Goal: Task Accomplishment & Management: Complete application form

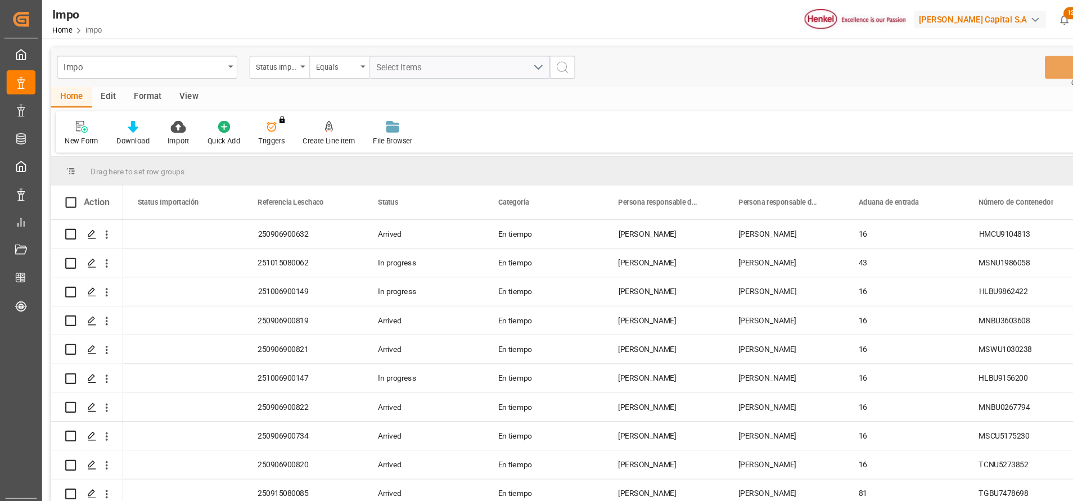
click at [155, 82] on div "Format" at bounding box center [138, 91] width 43 height 19
click at [83, 129] on div "Filter Rows" at bounding box center [77, 132] width 33 height 10
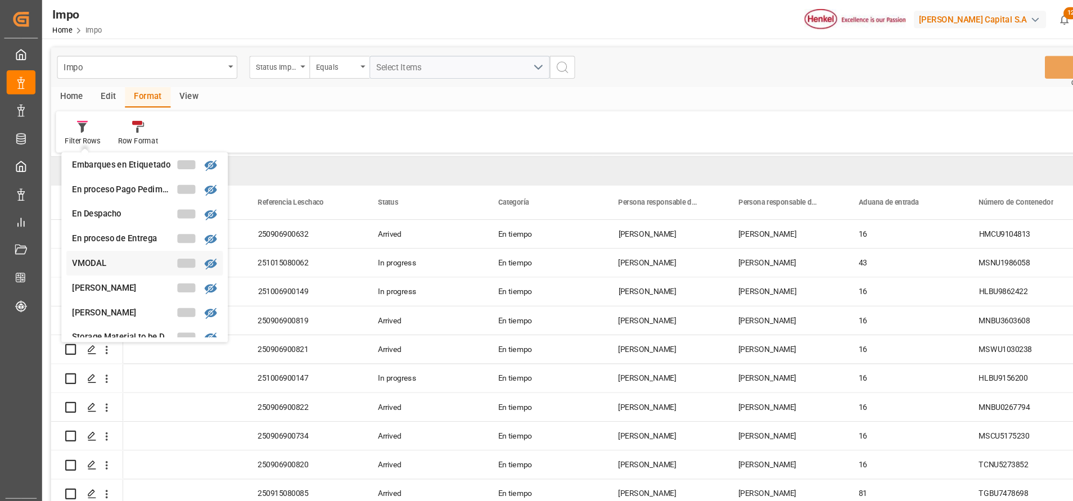
scroll to position [158, 0]
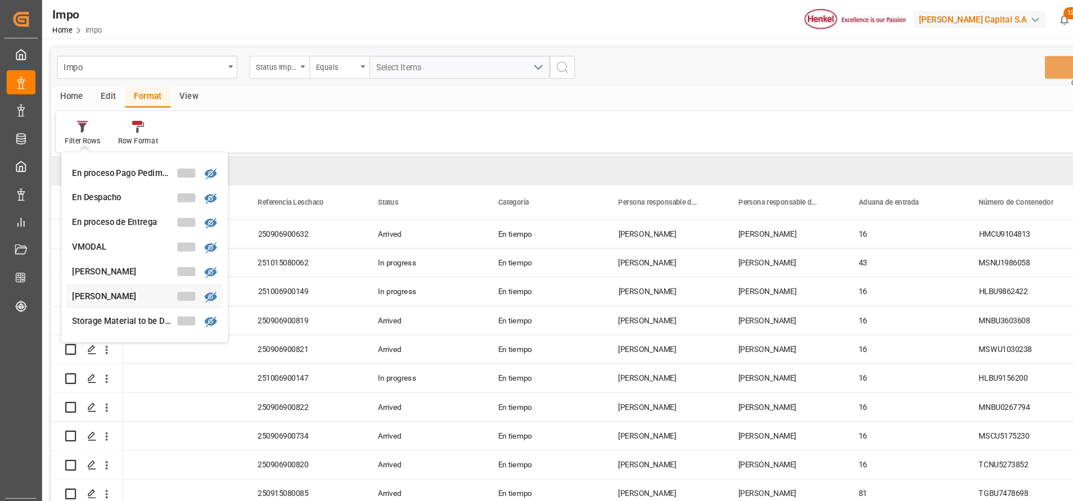
click at [117, 269] on div "[PERSON_NAME]" at bounding box center [135, 277] width 147 height 23
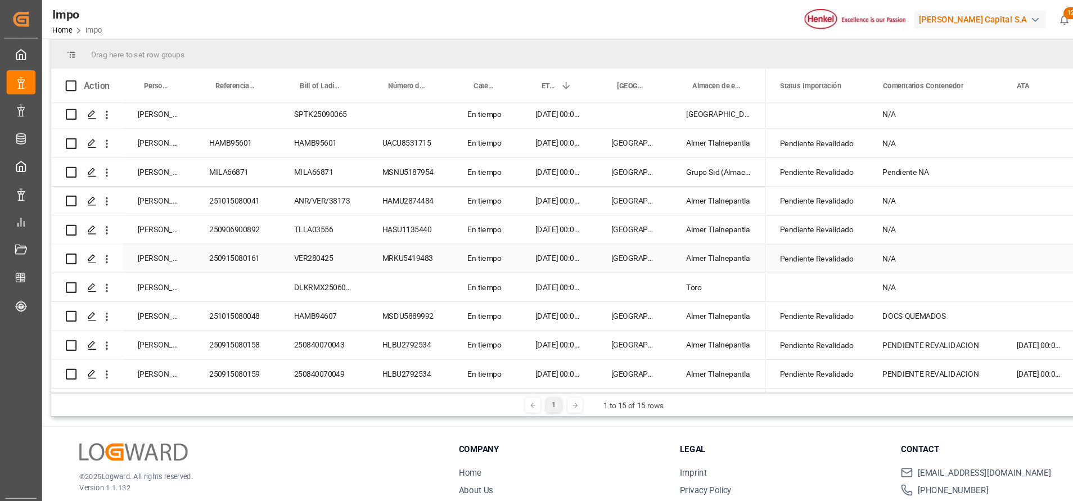
scroll to position [166, 0]
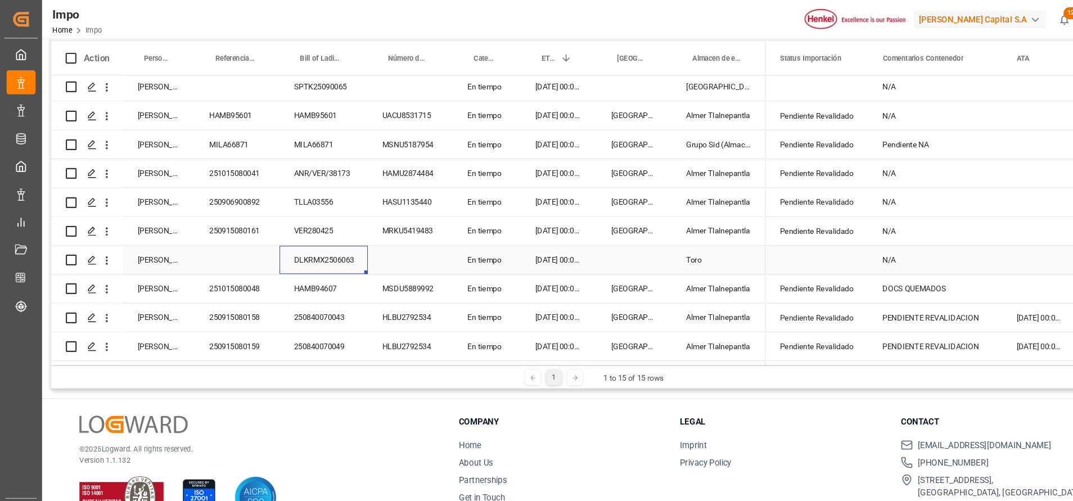
click at [329, 238] on div "DLKRMX2506063" at bounding box center [302, 243] width 83 height 26
click at [300, 236] on div "DLKRMX2506063" at bounding box center [302, 243] width 83 height 26
click at [296, 239] on input "DLKRMX2506063" at bounding box center [302, 249] width 65 height 21
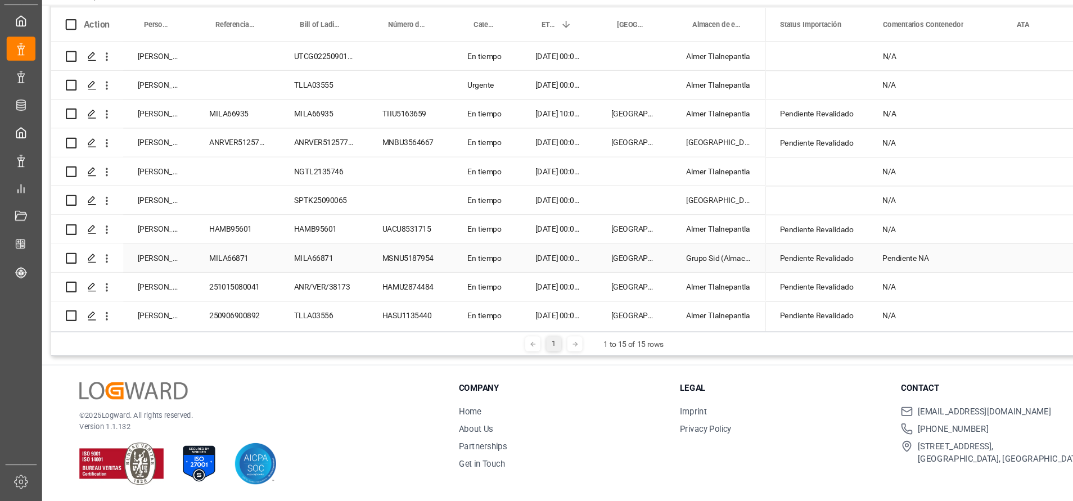
scroll to position [121, 0]
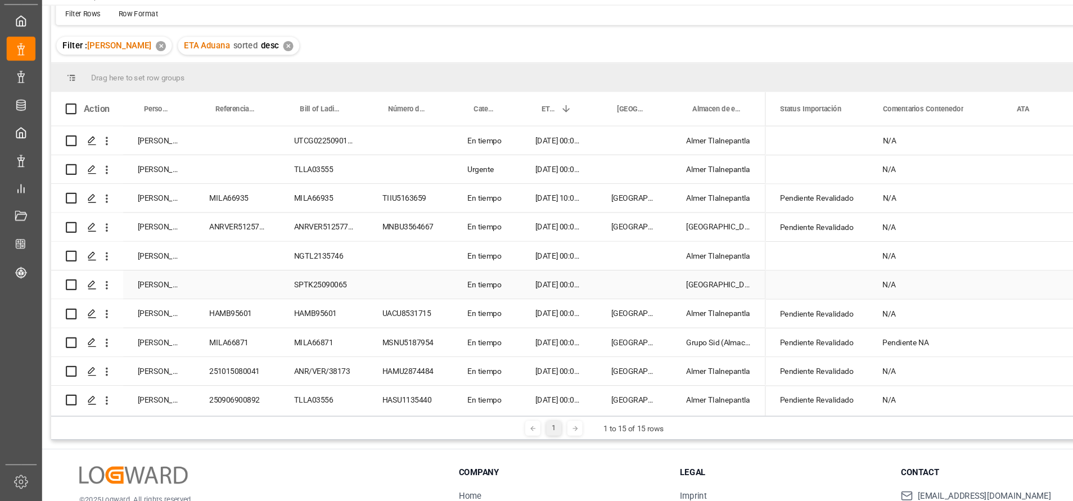
click at [378, 293] on div "Press SPACE to select this row." at bounding box center [384, 298] width 80 height 26
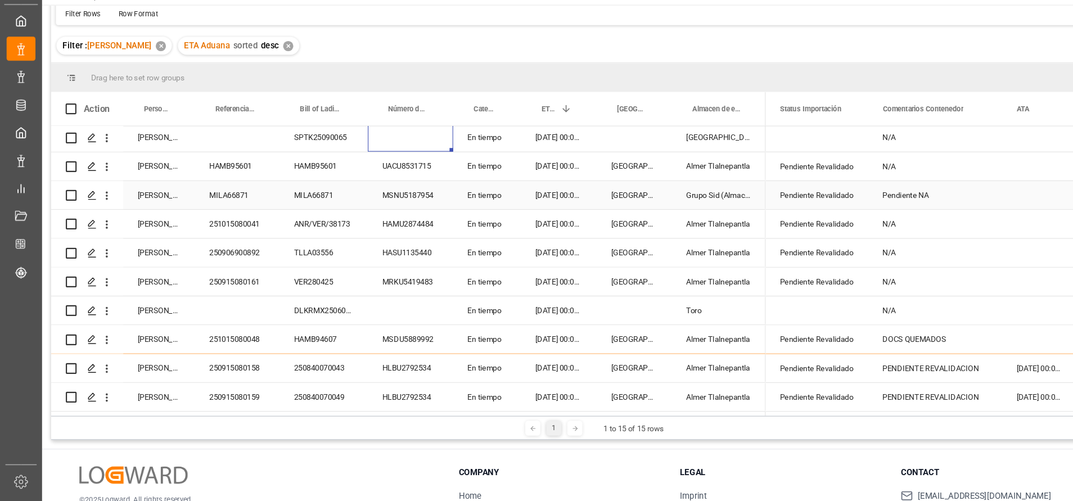
scroll to position [142, 0]
click at [373, 323] on div "Press SPACE to select this row." at bounding box center [384, 322] width 80 height 26
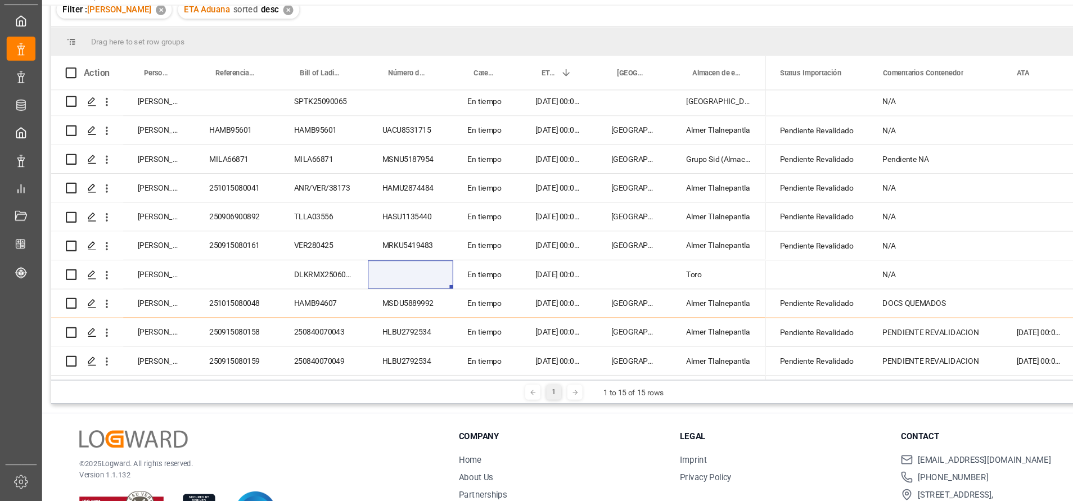
scroll to position [88, 0]
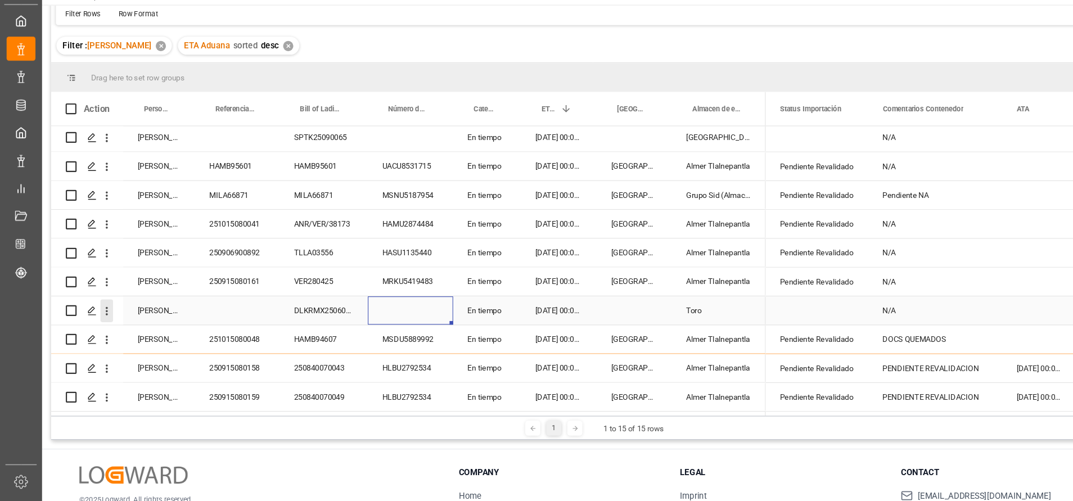
click at [100, 319] on icon "open menu" at bounding box center [100, 323] width 12 height 12
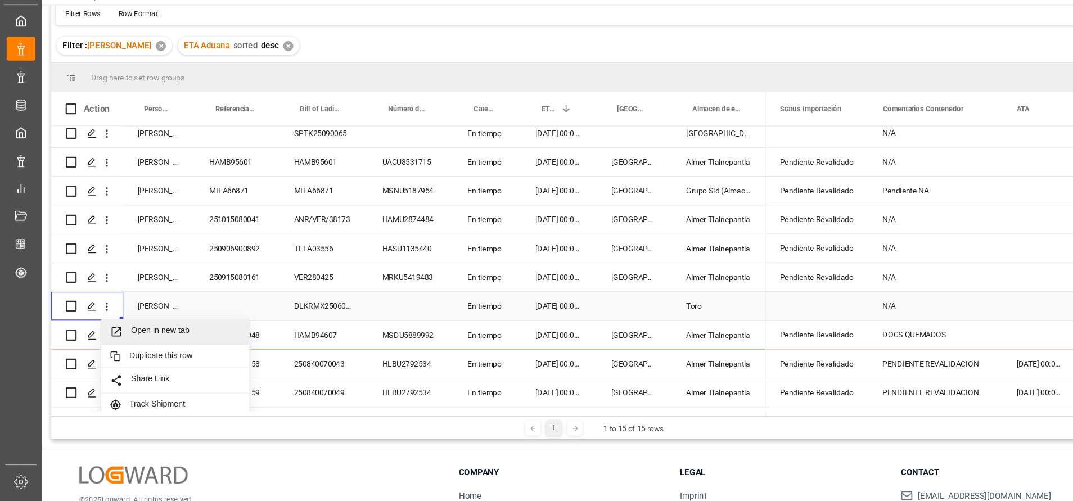
click at [118, 344] on span "Press SPACE to select this row." at bounding box center [113, 342] width 20 height 12
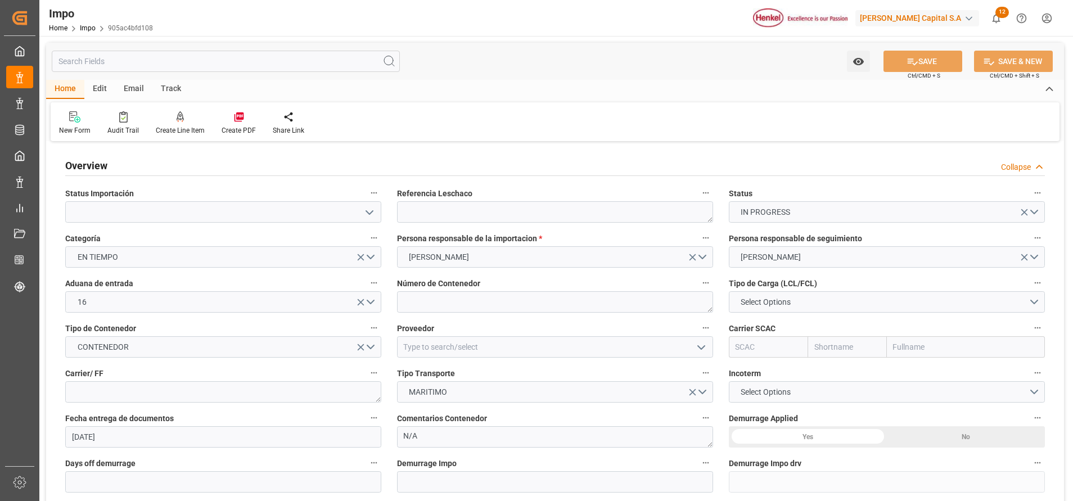
type input "[DATE]"
click at [484, 213] on textarea at bounding box center [555, 211] width 316 height 21
paste textarea "DLKRMX2506063"
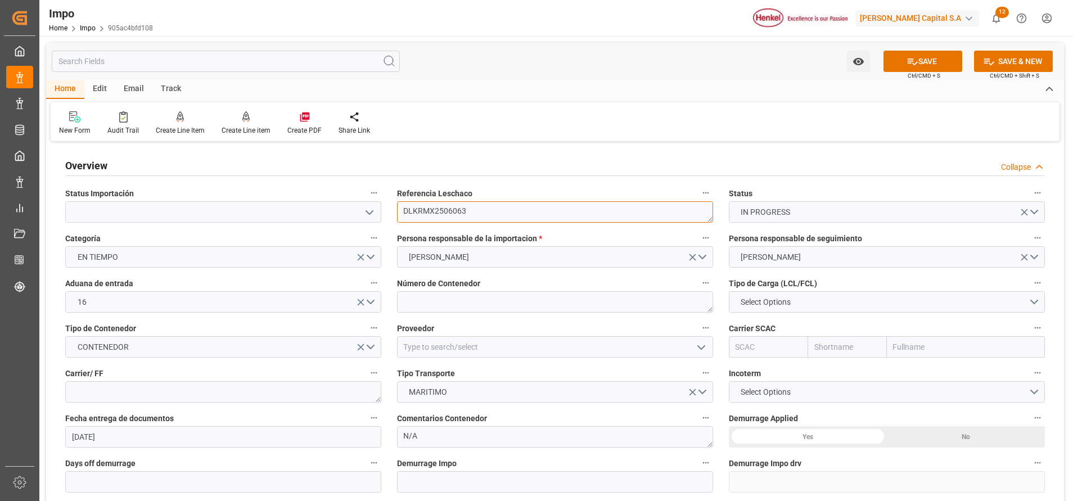
type textarea "DLKRMX2506063"
click at [364, 213] on icon "open menu" at bounding box center [369, 212] width 13 height 13
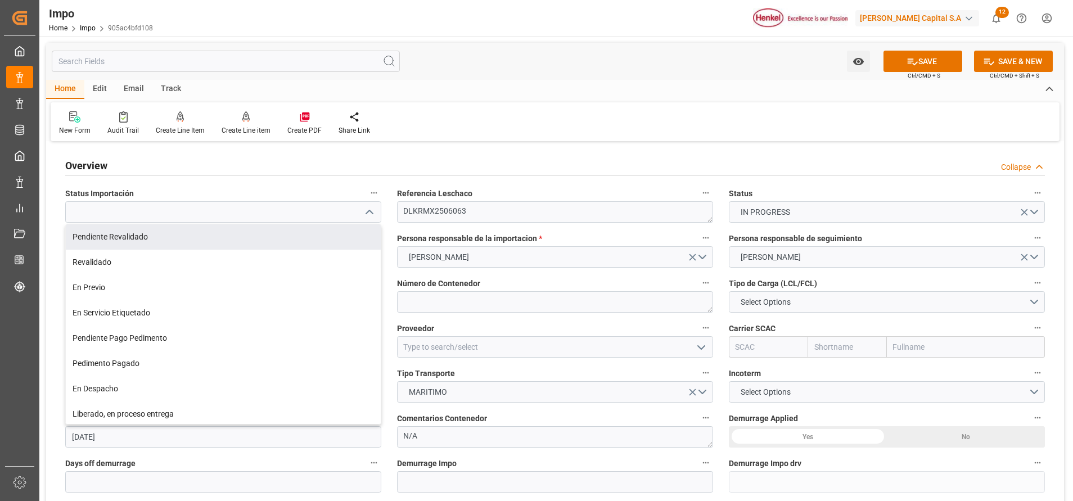
click at [175, 241] on div "Pendiente Revalidado" at bounding box center [223, 236] width 315 height 25
type input "Pendiente Revalidado"
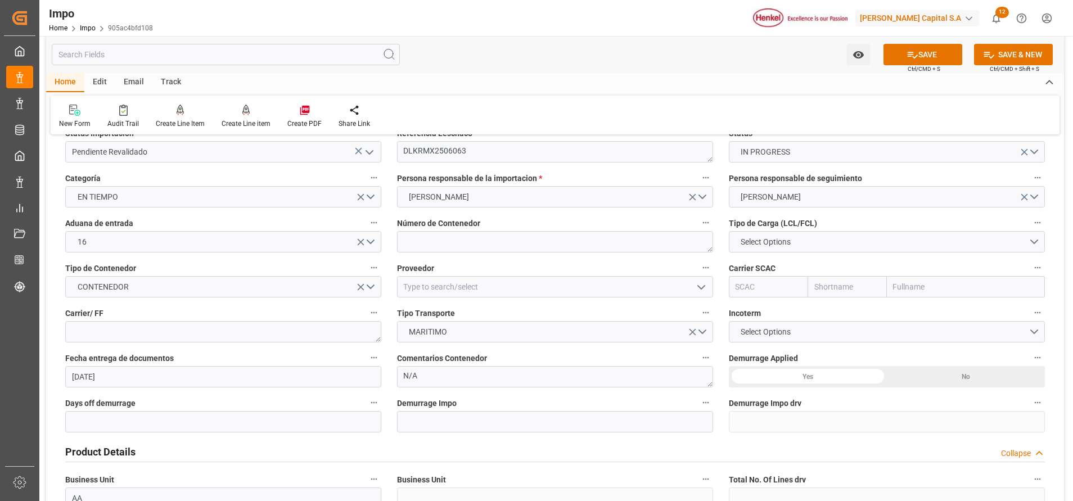
scroll to position [84, 0]
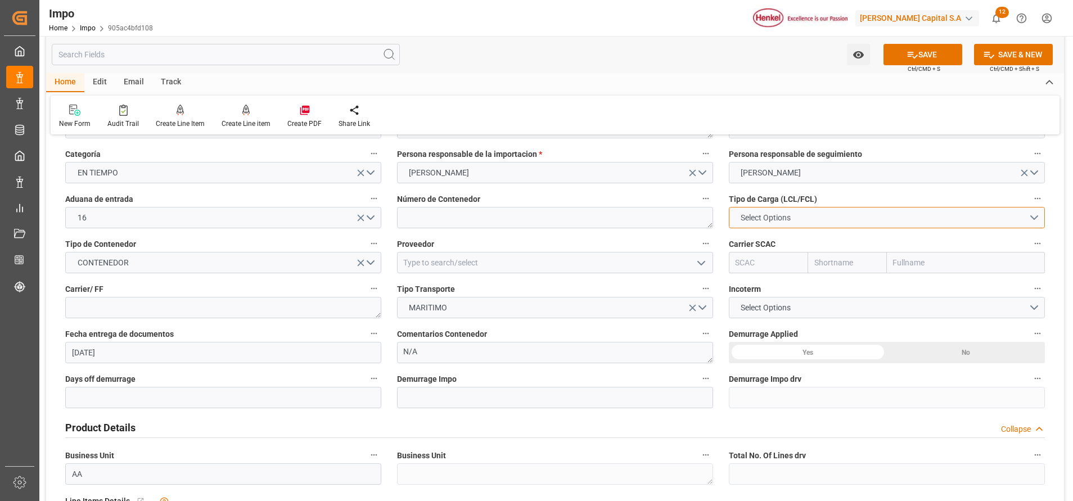
click at [751, 220] on span "Select Options" at bounding box center [765, 218] width 61 height 12
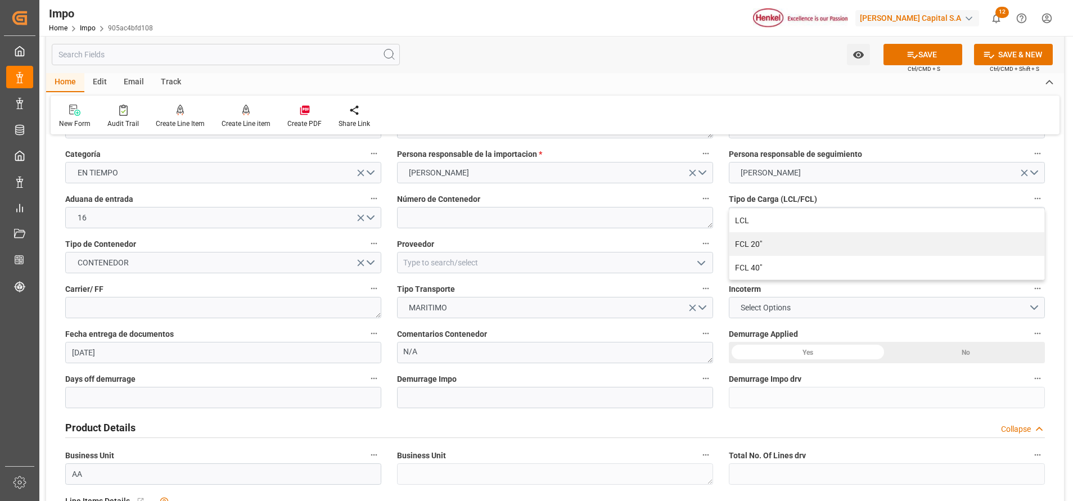
click at [702, 106] on div "New Form Audit Trail Create Line Item Create Line item Create PDF Share Link" at bounding box center [555, 115] width 1009 height 39
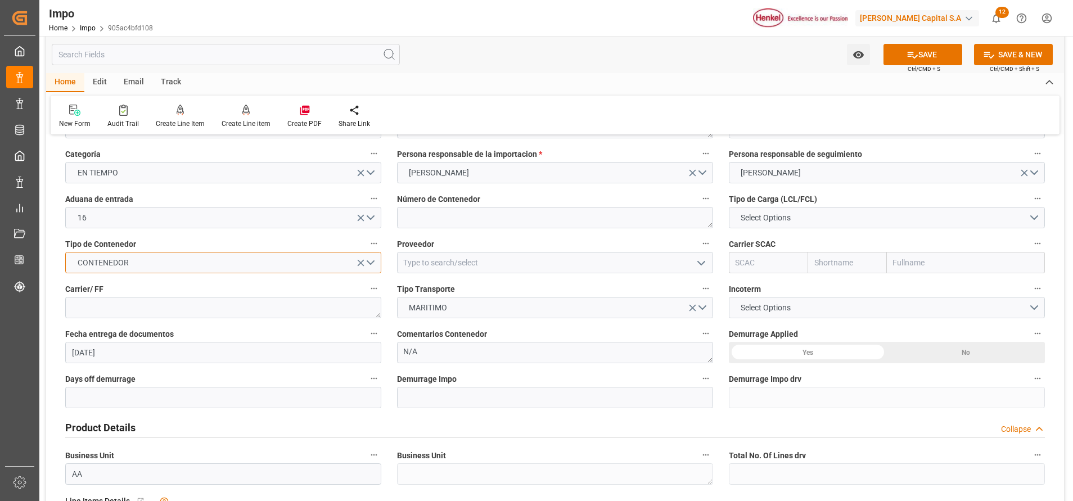
click at [342, 261] on button "CONTENEDOR" at bounding box center [223, 262] width 316 height 21
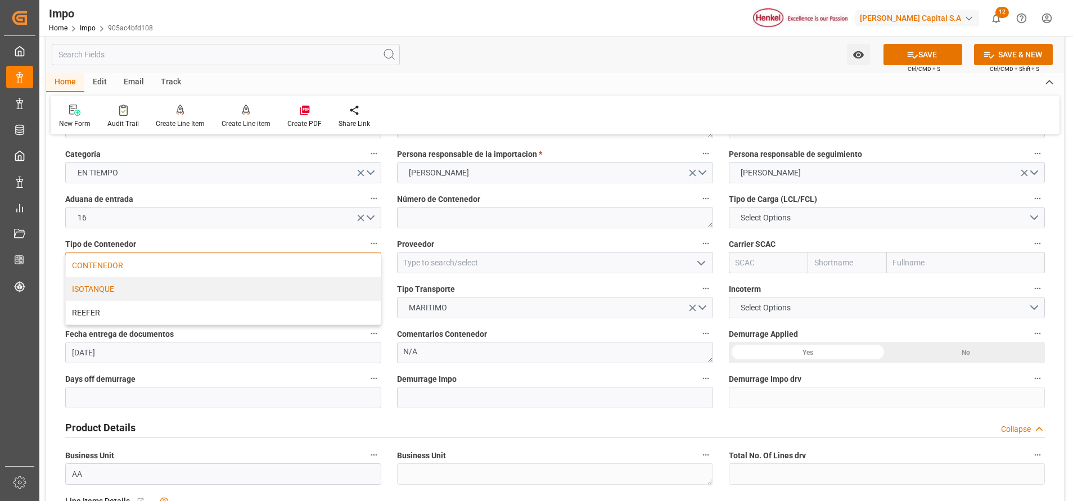
click at [169, 299] on div "ISOTANQUE" at bounding box center [223, 289] width 315 height 24
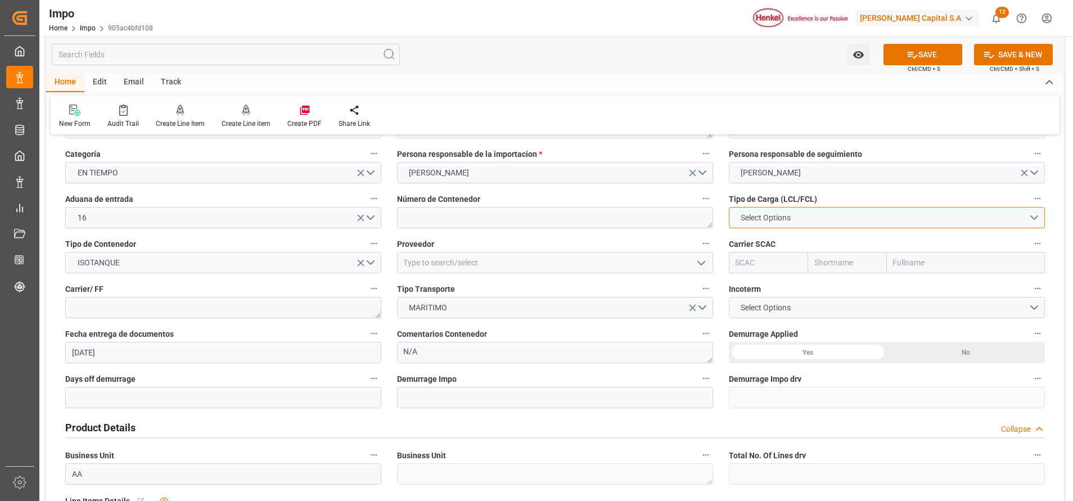
click at [841, 219] on button "Select Options" at bounding box center [887, 217] width 316 height 21
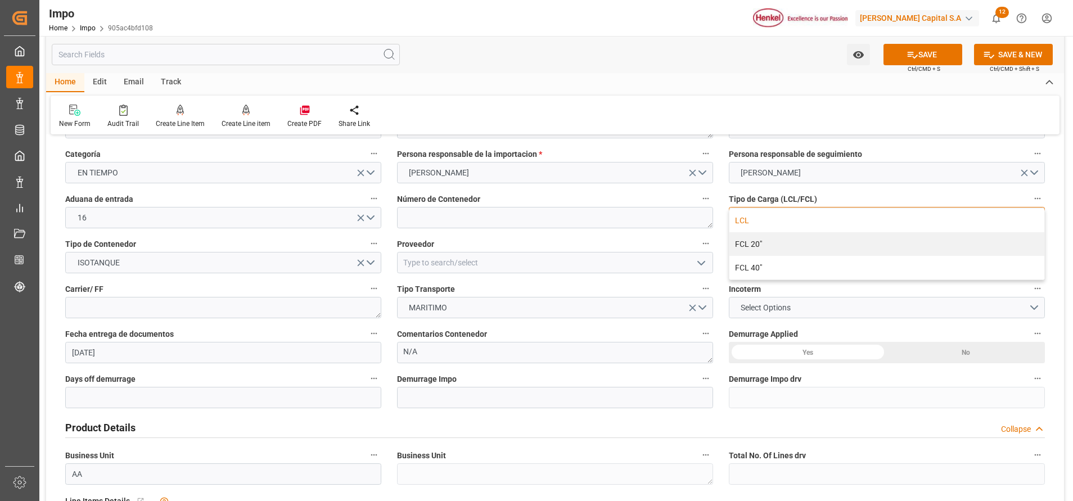
click at [751, 222] on div "LCL" at bounding box center [886, 221] width 315 height 24
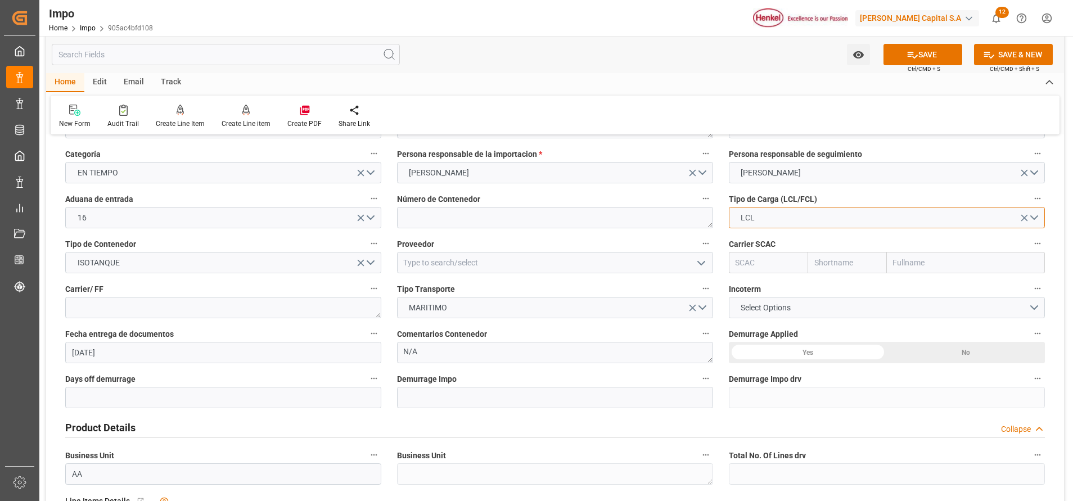
click at [758, 215] on span "LCL" at bounding box center [747, 218] width 25 height 12
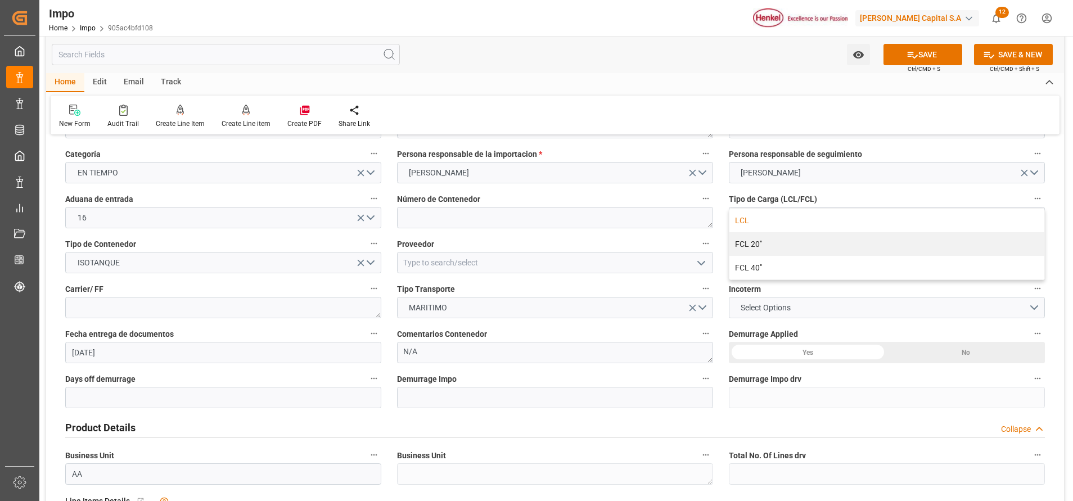
click at [673, 51] on div "Watch Option SAVE Ctrl/CMD + S SAVE & NEW Ctrl/CMD + Shift + S" at bounding box center [555, 54] width 1018 height 37
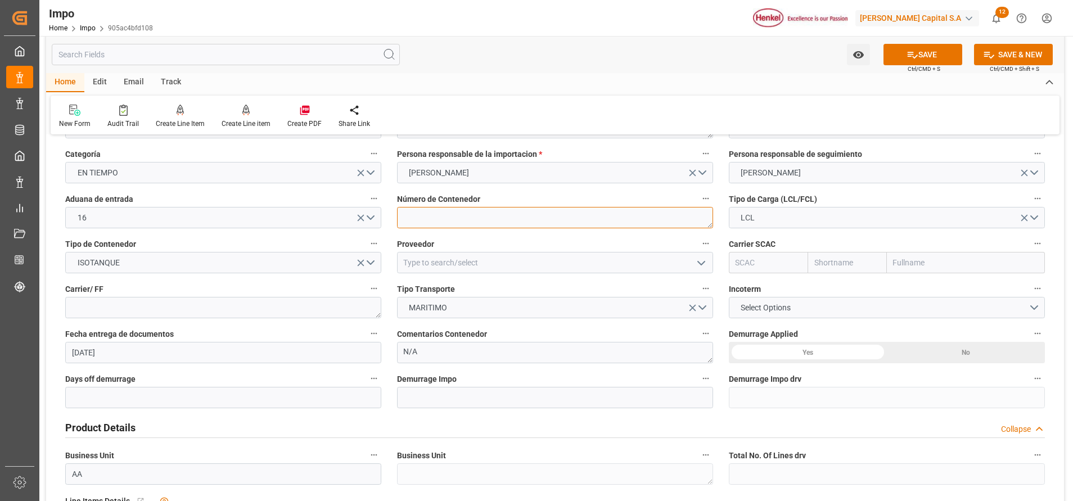
click at [491, 221] on textarea at bounding box center [555, 217] width 316 height 21
paste textarea "EXFU5652172"
type textarea "EXFU5652172"
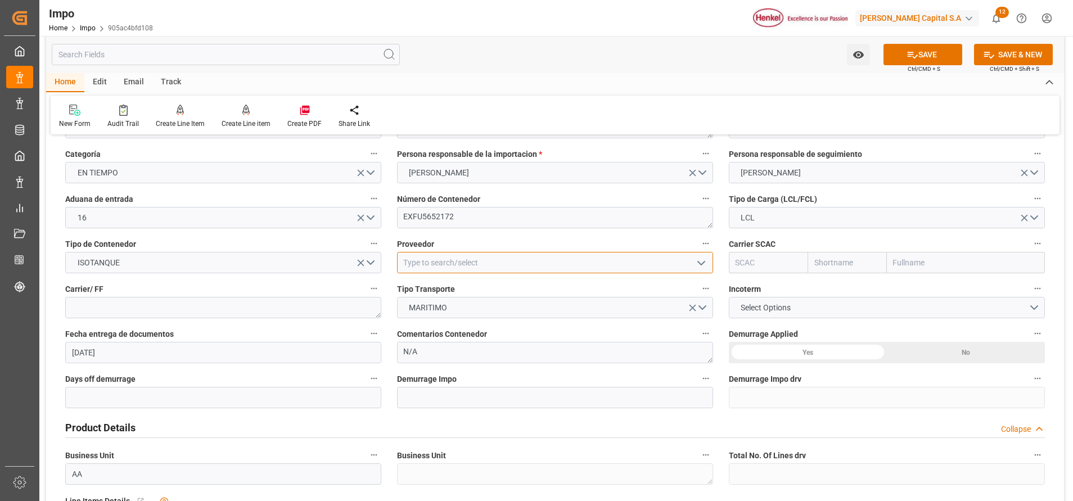
drag, startPoint x: 543, startPoint y: 264, endPoint x: 534, endPoint y: 350, distance: 86.6
click at [544, 264] on input at bounding box center [555, 262] width 316 height 21
click at [439, 277] on div "DL CHEMICAL CO.,LTD" at bounding box center [555, 287] width 315 height 25
type input "DL CHEMICAL CO.,LTD"
click at [896, 261] on input "text" at bounding box center [966, 262] width 158 height 21
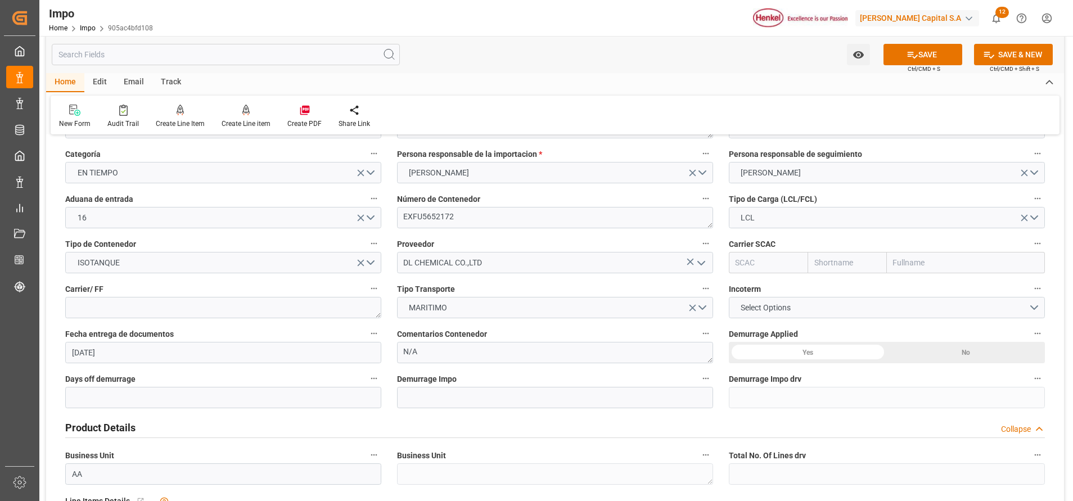
paste input "GRUPO GRISKA,"
type input "G"
drag, startPoint x: 892, startPoint y: 292, endPoint x: 922, endPoint y: 276, distance: 34.0
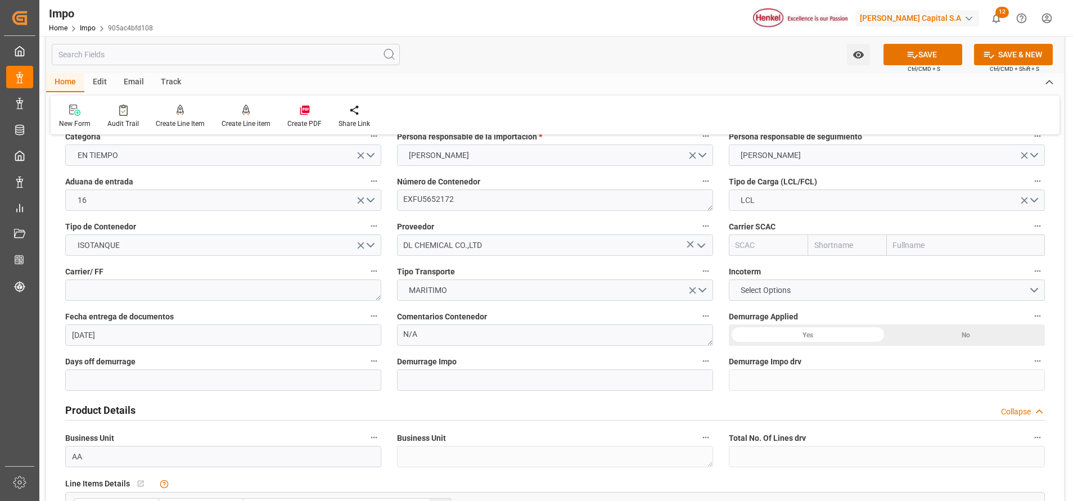
scroll to position [0, 0]
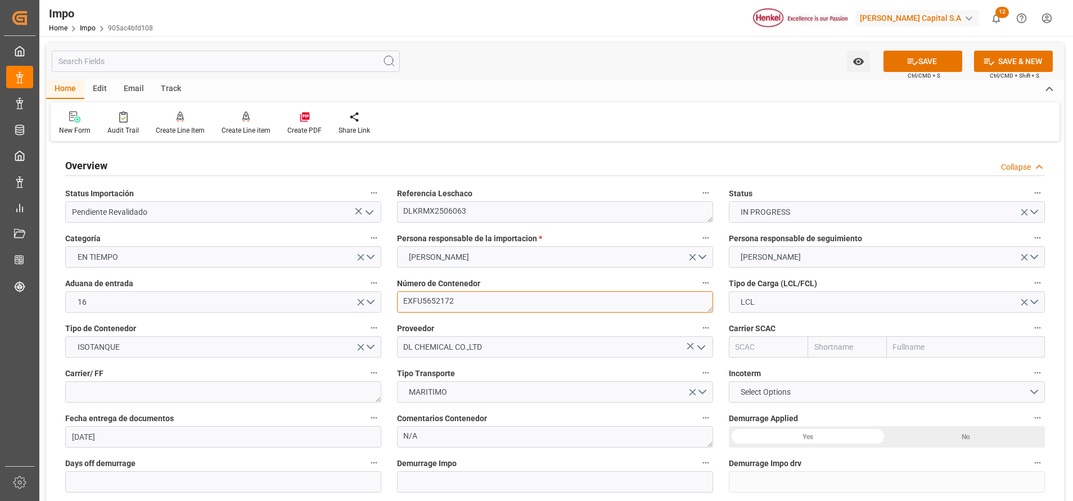
click at [430, 303] on textarea "EXFU5652172" at bounding box center [555, 301] width 316 height 21
click at [807, 394] on button "Select Options" at bounding box center [887, 391] width 316 height 21
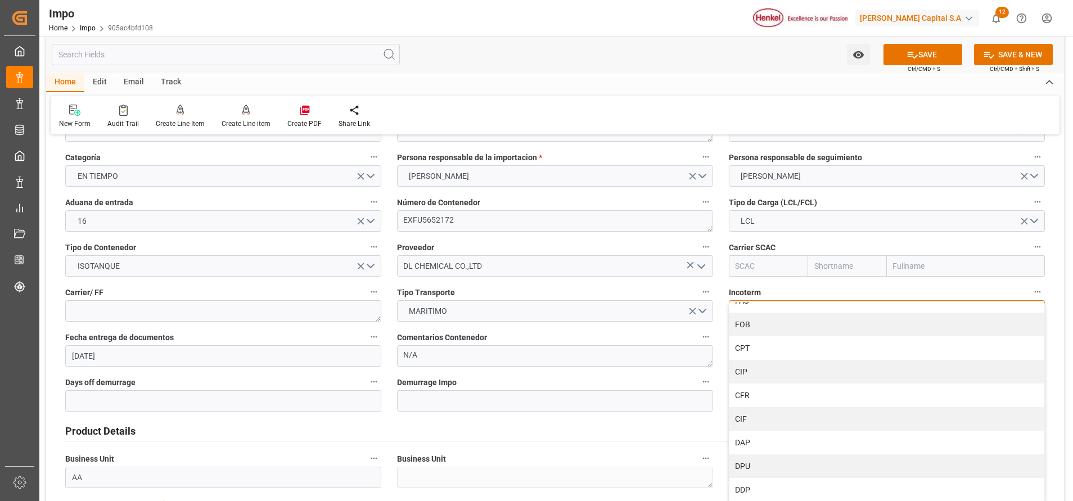
scroll to position [169, 0]
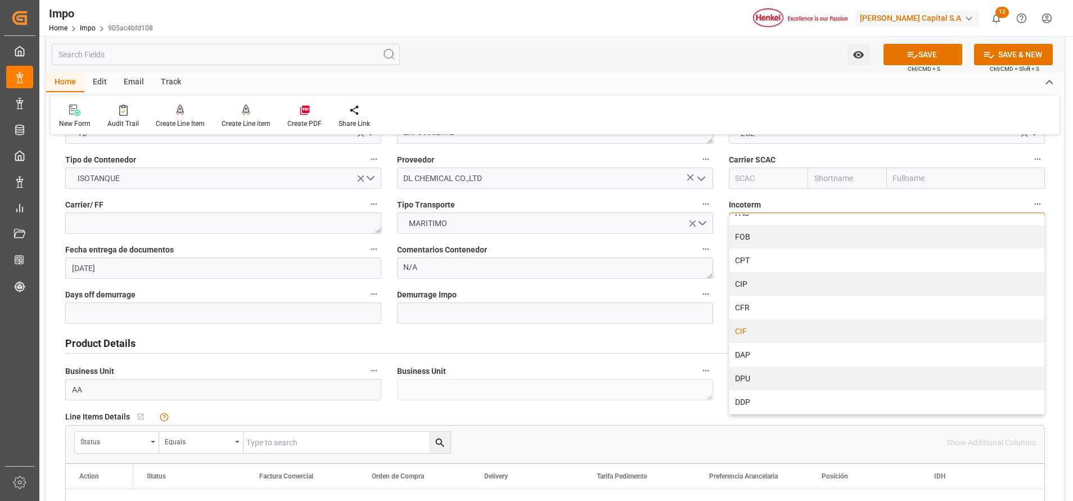
click at [769, 332] on div "CIF" at bounding box center [886, 331] width 315 height 24
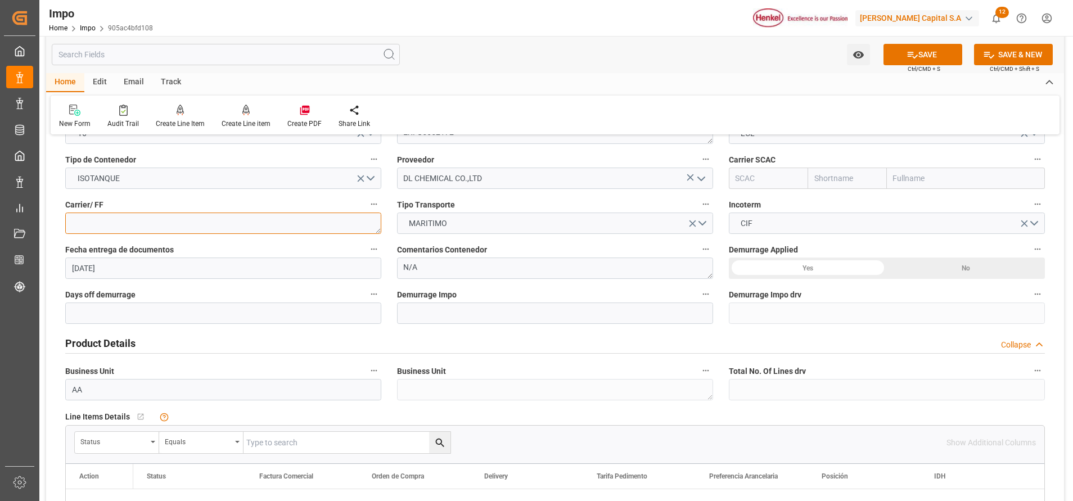
click at [246, 223] on textarea at bounding box center [223, 223] width 316 height 21
paste textarea "GRUPO GRISKA,"
type textarea "GRUPO GRISKA,"
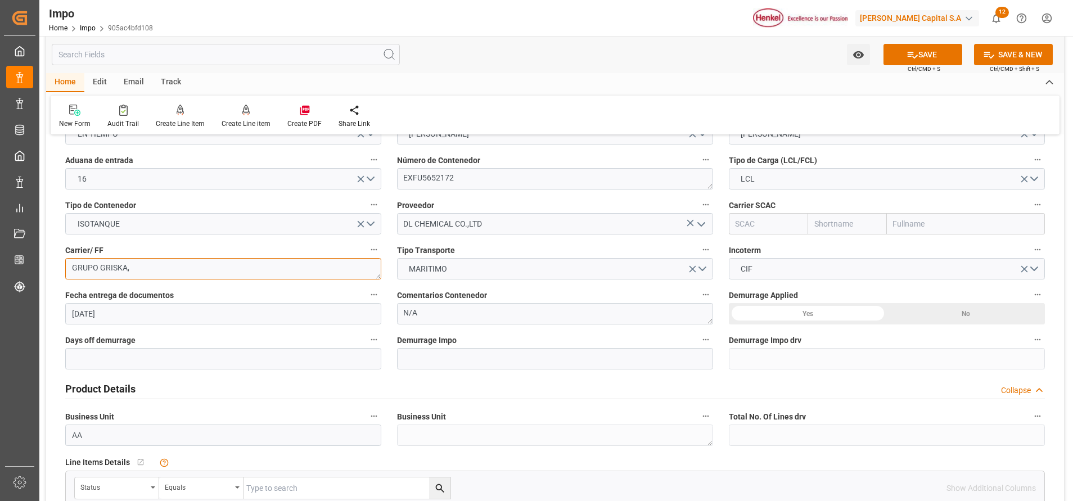
scroll to position [84, 0]
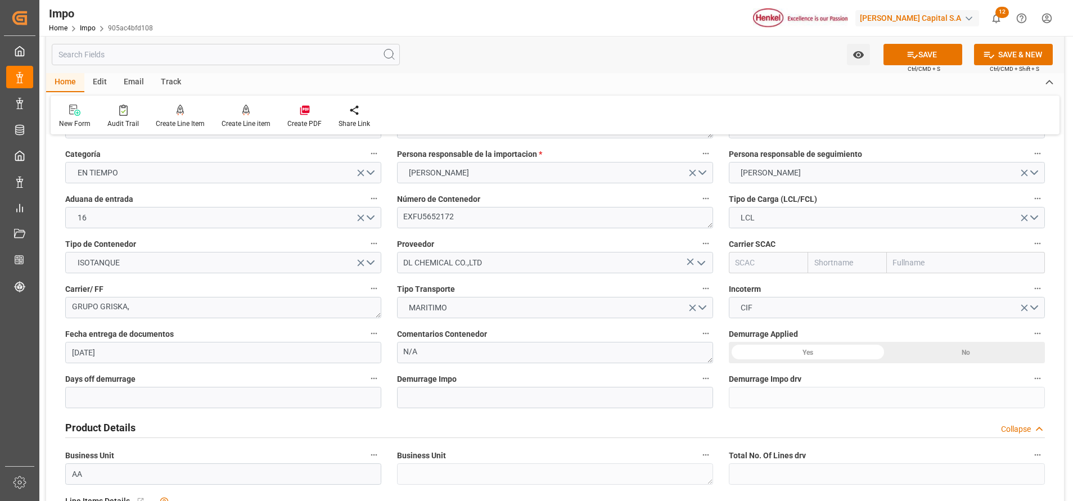
click at [907, 261] on input "text" at bounding box center [966, 262] width 158 height 21
type input "g"
type input "G"
type input "r"
type input "h"
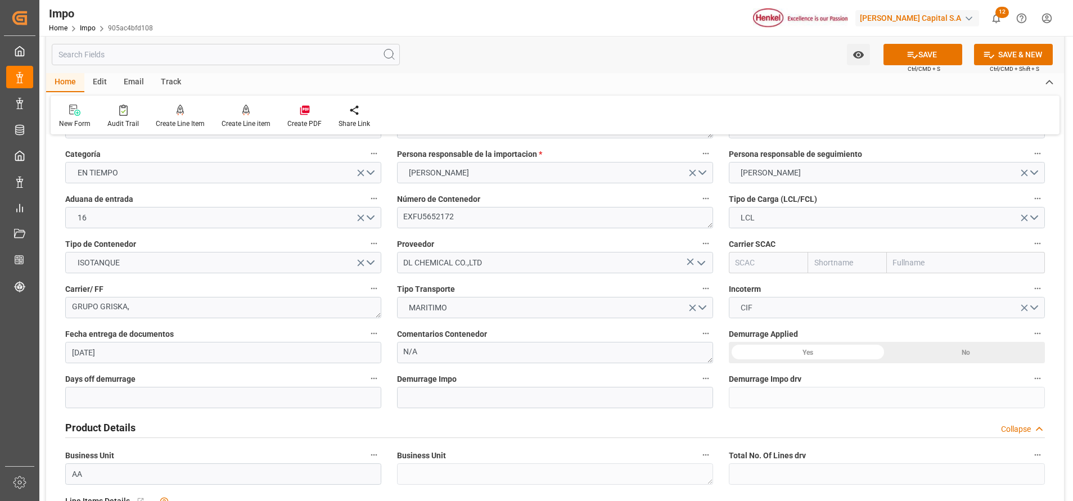
type input "a"
type input "s"
type input "d"
type input "f"
click at [944, 346] on div "No" at bounding box center [966, 352] width 158 height 21
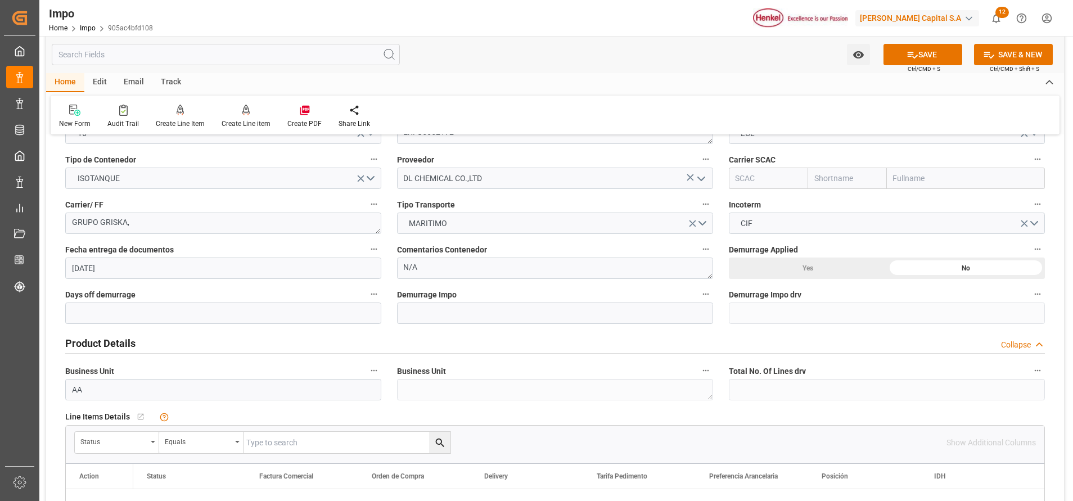
scroll to position [253, 0]
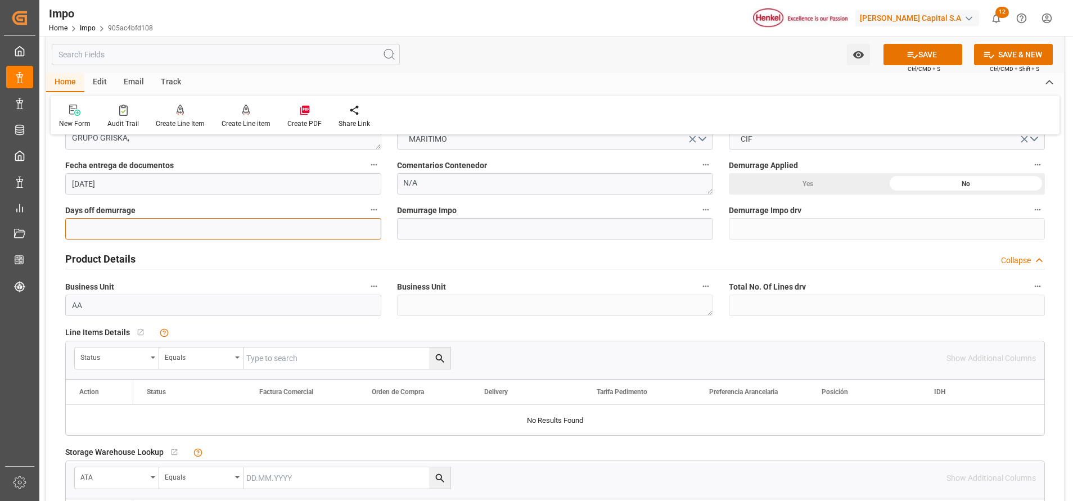
click at [249, 238] on input "text" at bounding box center [223, 228] width 316 height 21
type input "30"
click at [526, 249] on div "Product Details Collapse" at bounding box center [555, 257] width 980 height 21
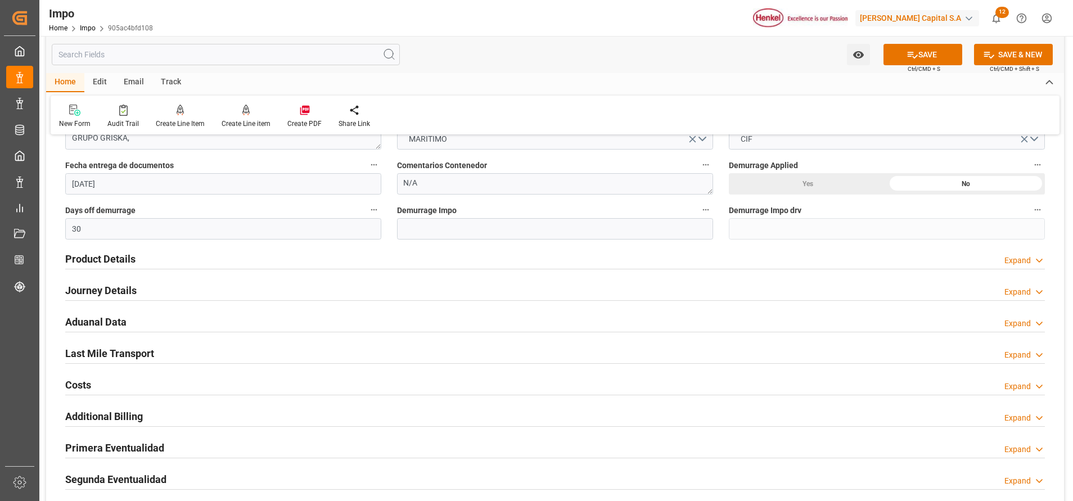
click at [127, 259] on h2 "Product Details" at bounding box center [100, 258] width 70 height 15
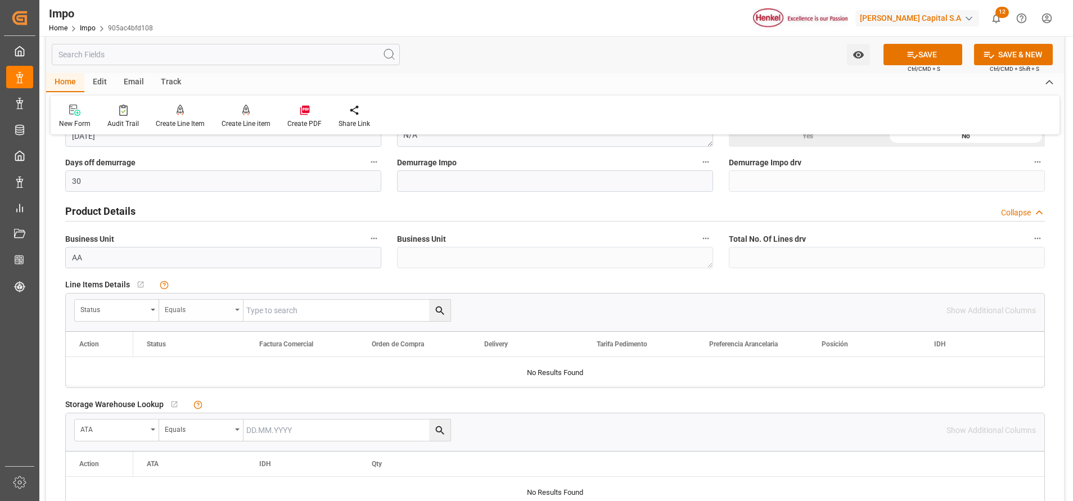
scroll to position [337, 0]
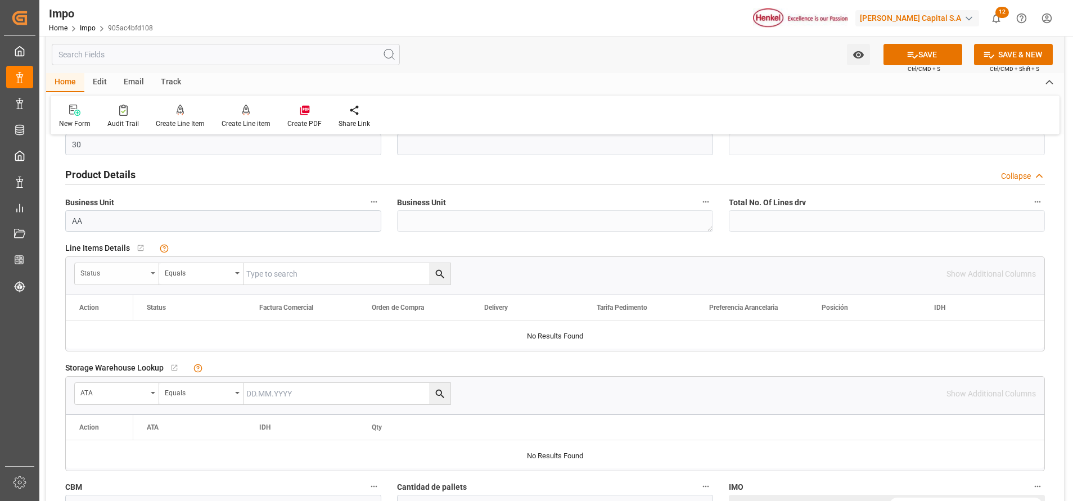
click at [151, 274] on icon "open menu" at bounding box center [153, 273] width 4 height 2
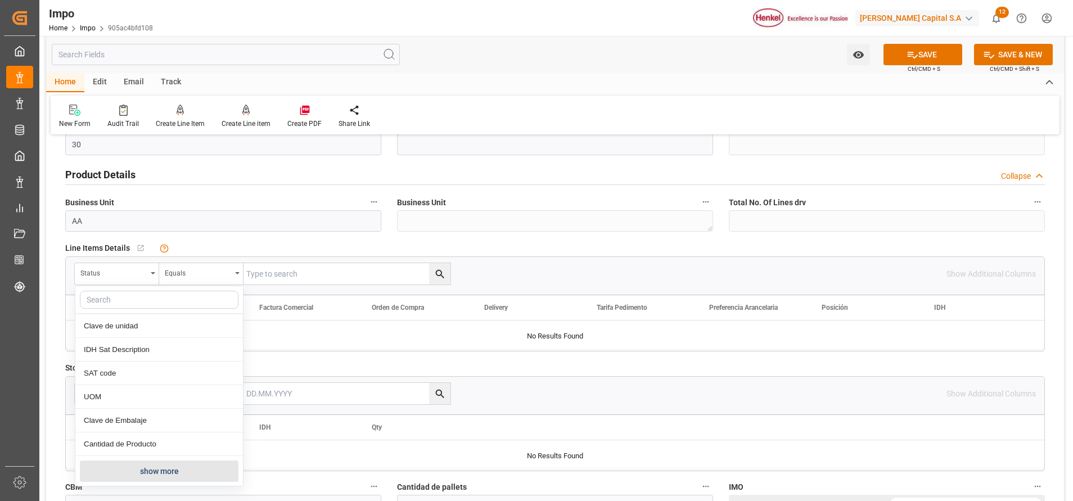
scroll to position [685, 0]
click at [166, 463] on button "show more" at bounding box center [159, 469] width 159 height 21
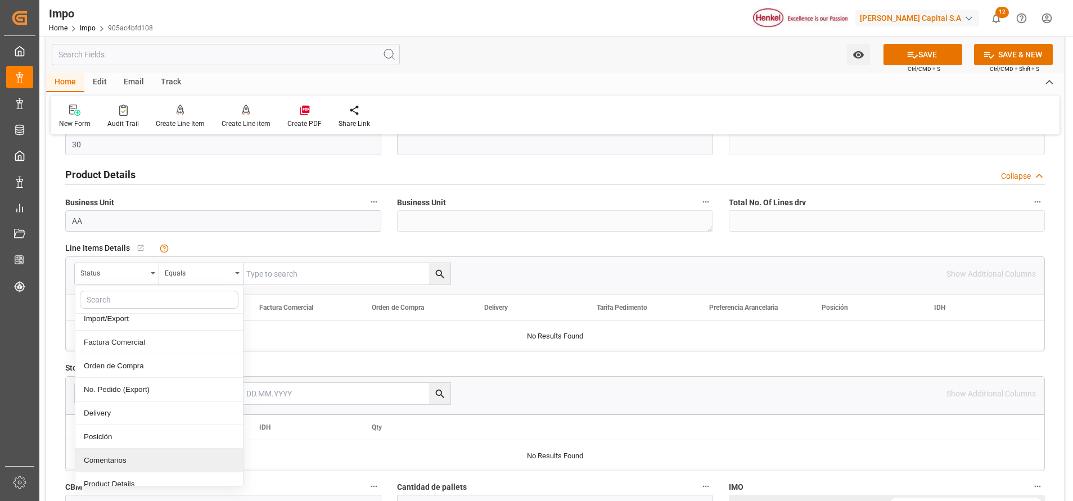
click at [145, 464] on div "Comentarios" at bounding box center [159, 461] width 168 height 24
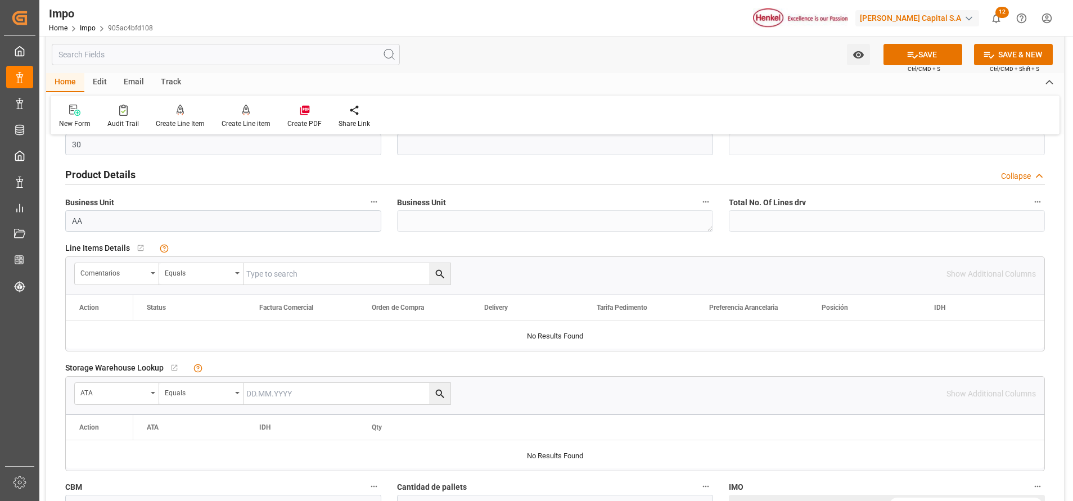
click at [396, 278] on input "text" at bounding box center [346, 273] width 207 height 21
paste input "DLKRMX2506063"
type input "DLKRMX2506063"
drag, startPoint x: 445, startPoint y: 300, endPoint x: 457, endPoint y: 292, distance: 13.7
click at [457, 292] on div "Comentarios Equals DLKRMX2506063 Show Additional Columns Drag here to set row g…" at bounding box center [555, 303] width 980 height 95
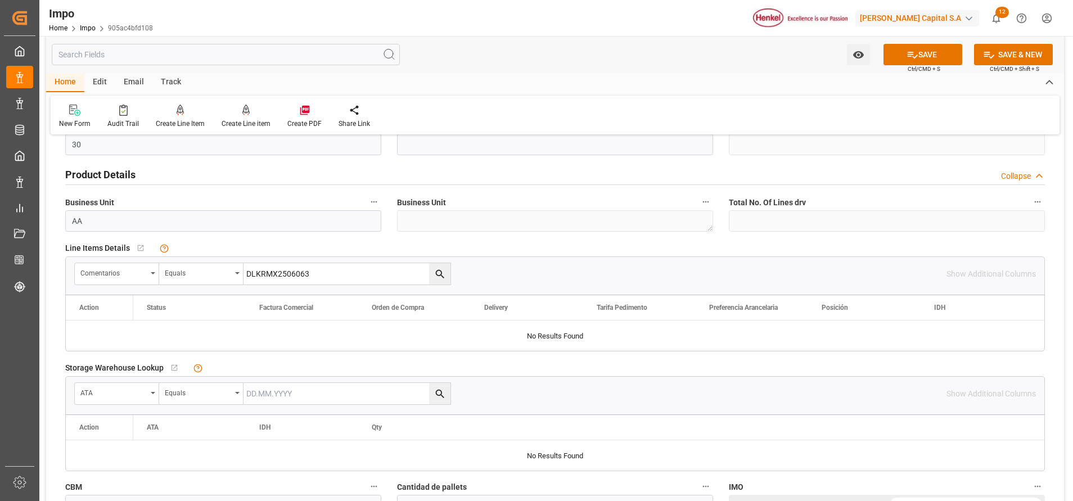
click at [449, 275] on button "search button" at bounding box center [439, 273] width 21 height 21
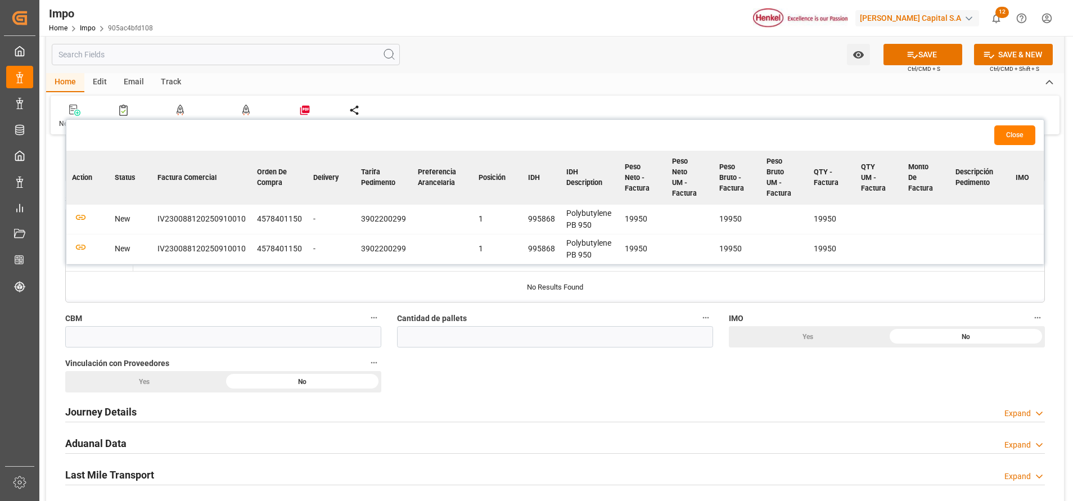
scroll to position [422, 0]
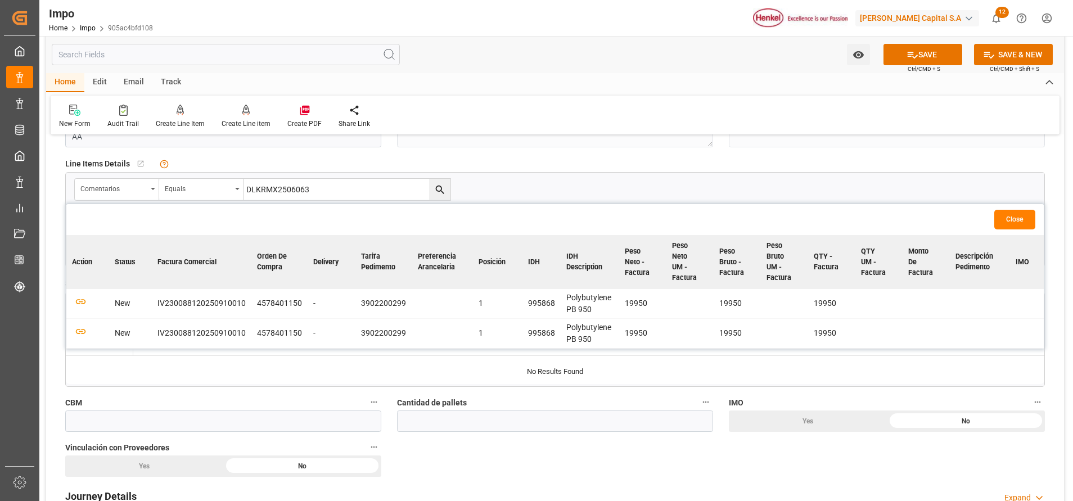
drag, startPoint x: 536, startPoint y: 353, endPoint x: 571, endPoint y: 366, distance: 37.5
click at [571, 366] on div "Action ATA IDH Qty" at bounding box center [555, 357] width 978 height 53
click at [549, 347] on td "995868" at bounding box center [541, 333] width 38 height 30
drag, startPoint x: 572, startPoint y: 353, endPoint x: 593, endPoint y: 356, distance: 21.0
click at [593, 356] on div "Action ATA IDH Qty" at bounding box center [555, 343] width 978 height 25
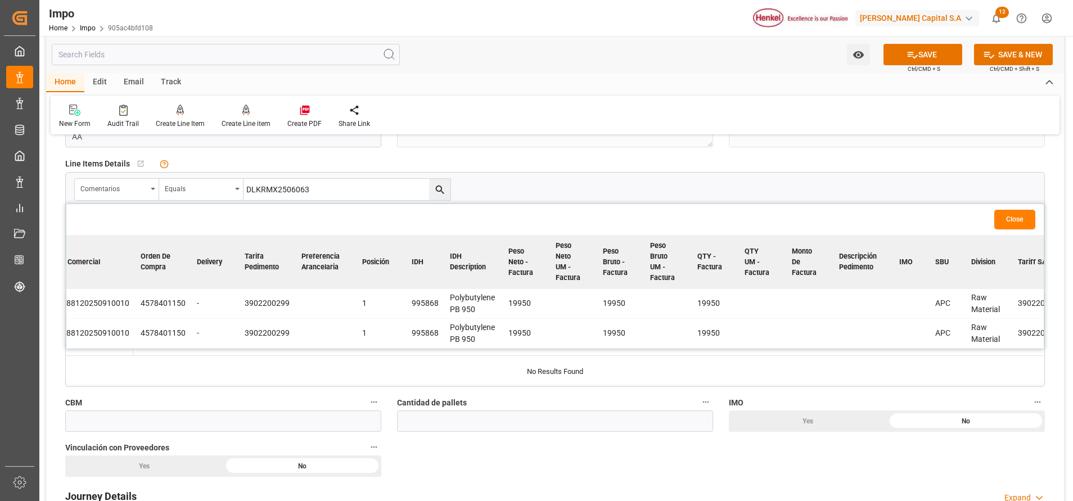
scroll to position [0, 0]
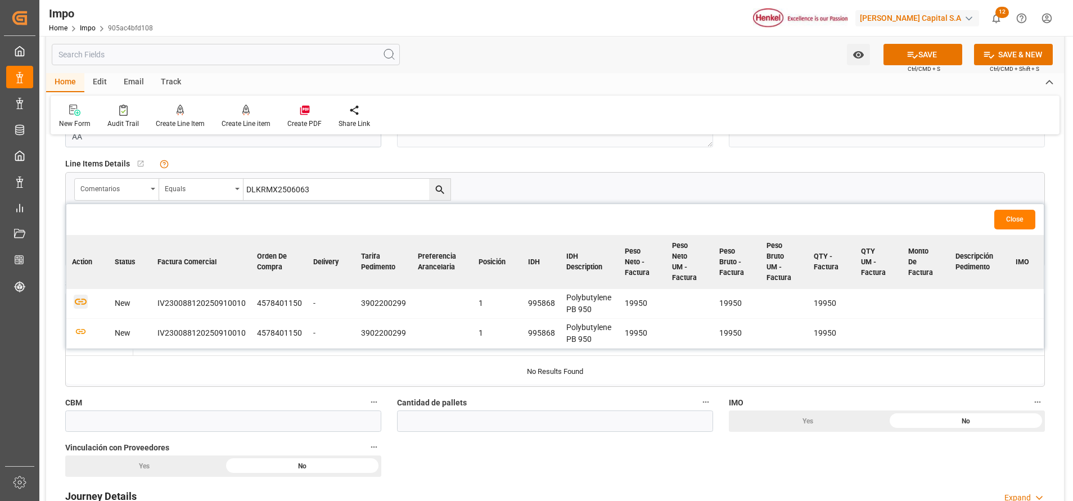
click at [82, 300] on icon "button" at bounding box center [81, 302] width 12 height 6
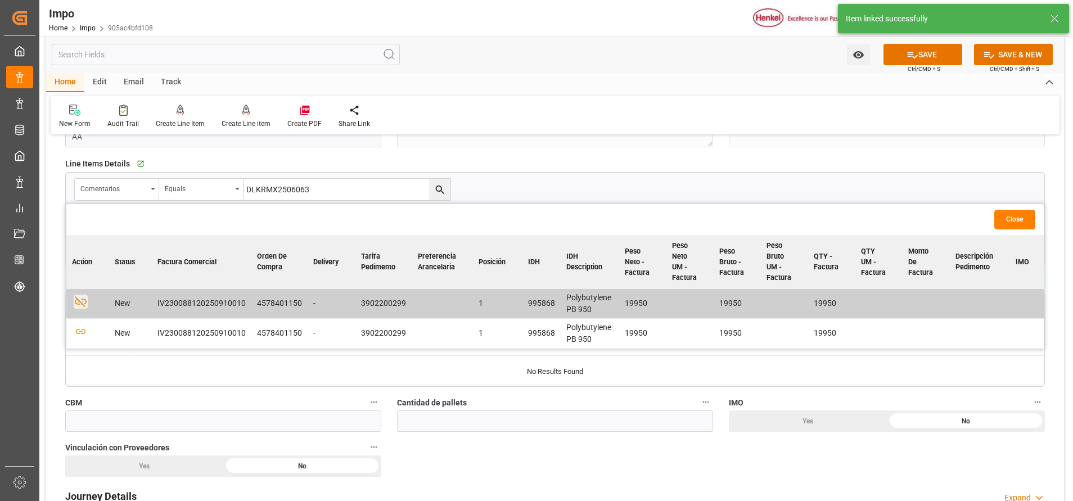
click at [1017, 227] on button "Close" at bounding box center [1014, 220] width 41 height 20
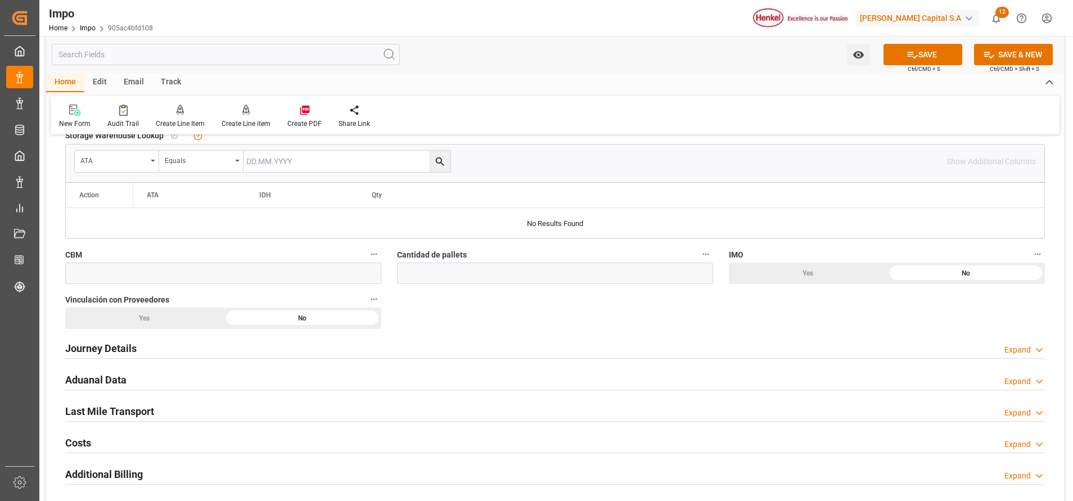
scroll to position [590, 0]
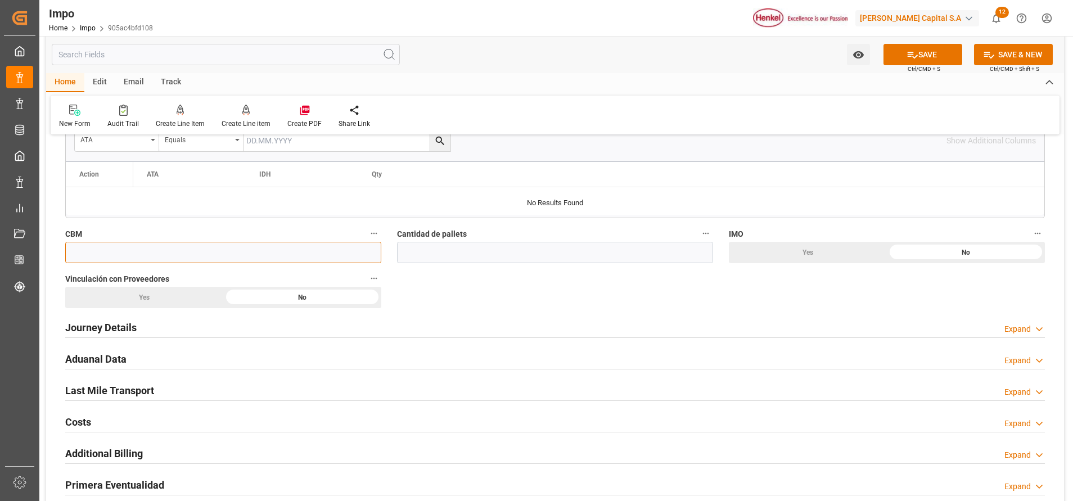
click at [269, 258] on input "text" at bounding box center [223, 252] width 316 height 21
paste input "19.95"
type input "19.95"
click at [112, 324] on h2 "Journey Details" at bounding box center [100, 327] width 71 height 15
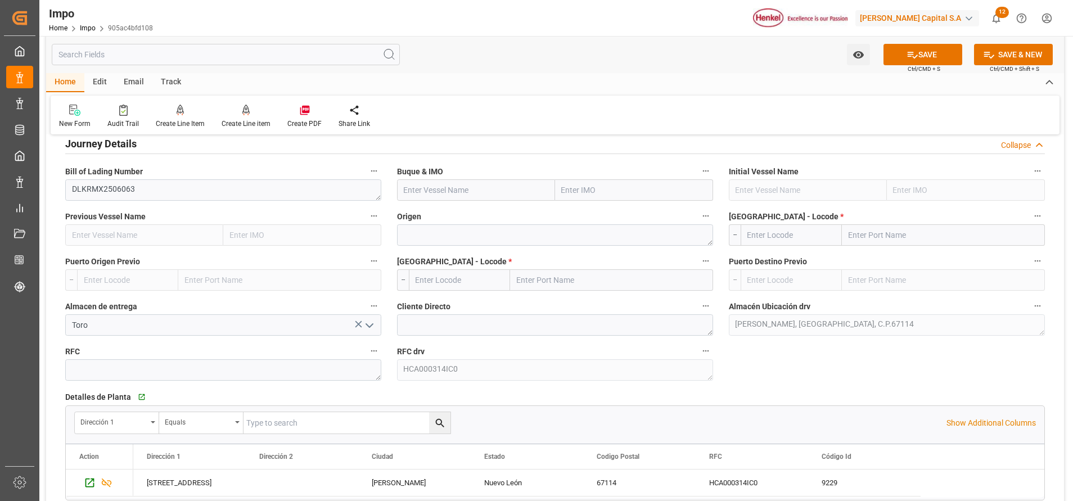
scroll to position [759, 0]
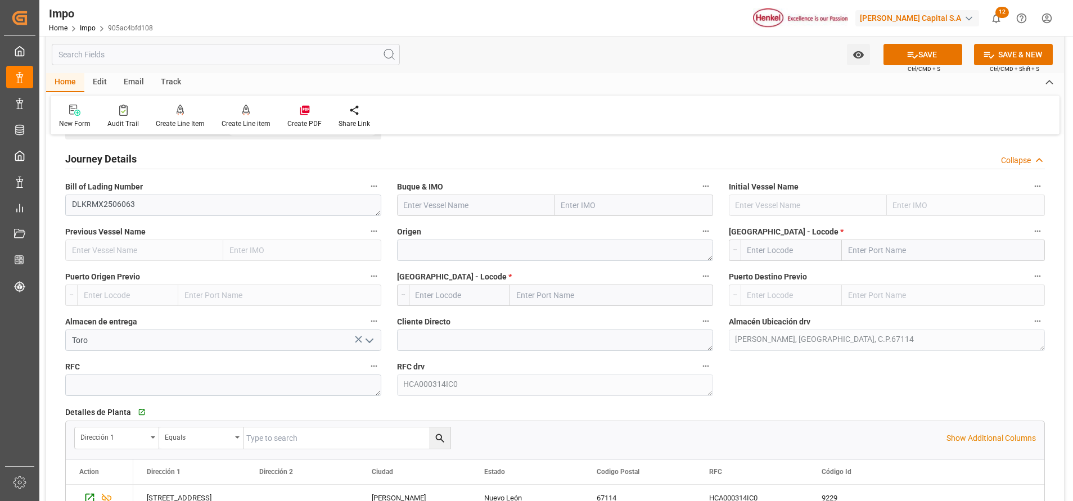
click at [584, 207] on input "text" at bounding box center [634, 205] width 158 height 21
paste input "KMTC SHENZHEN"
click at [629, 213] on input "KMTC SHENZHEN" at bounding box center [634, 205] width 158 height 21
drag, startPoint x: 634, startPoint y: 207, endPoint x: 566, endPoint y: 222, distance: 69.6
click at [566, 222] on div "Overview Collapse Status Importación Pendiente Revalidado Referencia Leschaco D…" at bounding box center [555, 259] width 1018 height 1748
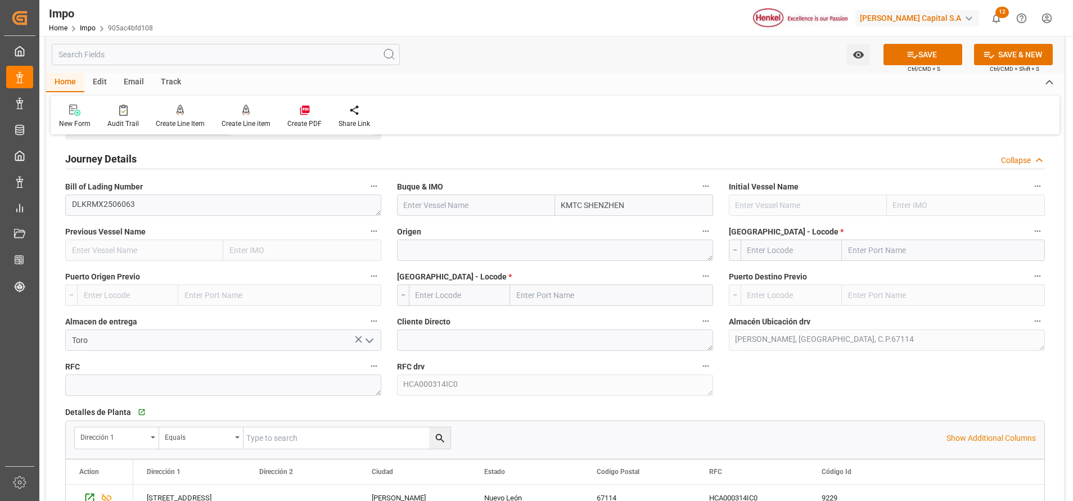
type input "K"
paste input "KMTC SHENZHEN"
type input "KMTC SHENZHEN"
click at [638, 228] on span "9626417 - KMTC SHENZHEN" at bounding box center [610, 229] width 97 height 9
type input "KMTC SHENZHEN"
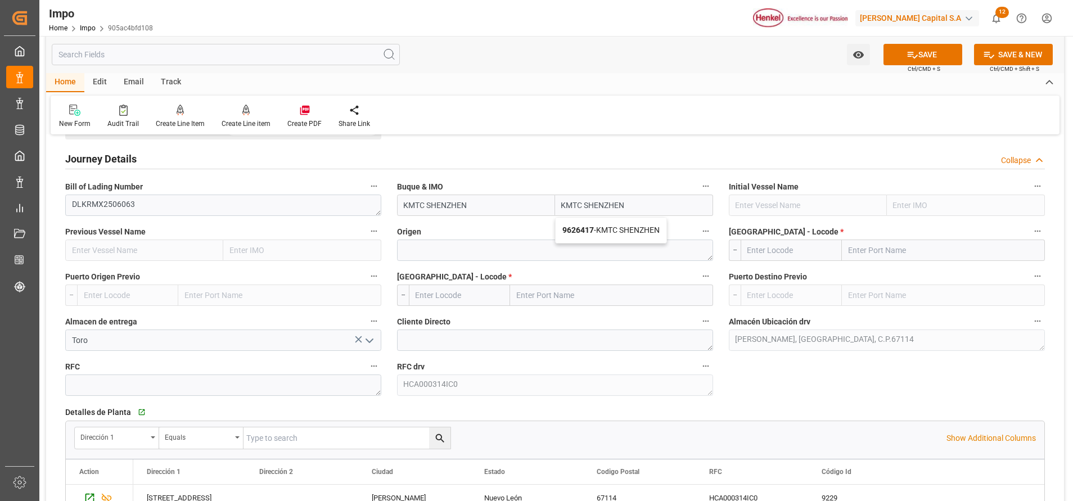
type input "9626417"
click at [594, 239] on label "Origen" at bounding box center [555, 232] width 316 height 16
click at [698, 238] on button "Origen" at bounding box center [705, 231] width 15 height 15
click at [866, 254] on div at bounding box center [536, 250] width 1073 height 501
click at [478, 344] on textarea at bounding box center [555, 340] width 316 height 21
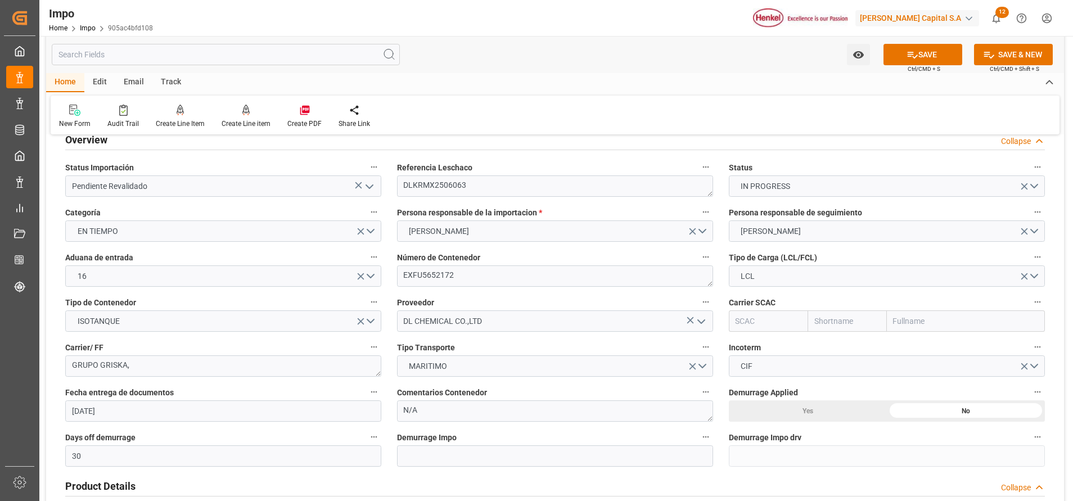
scroll to position [0, 0]
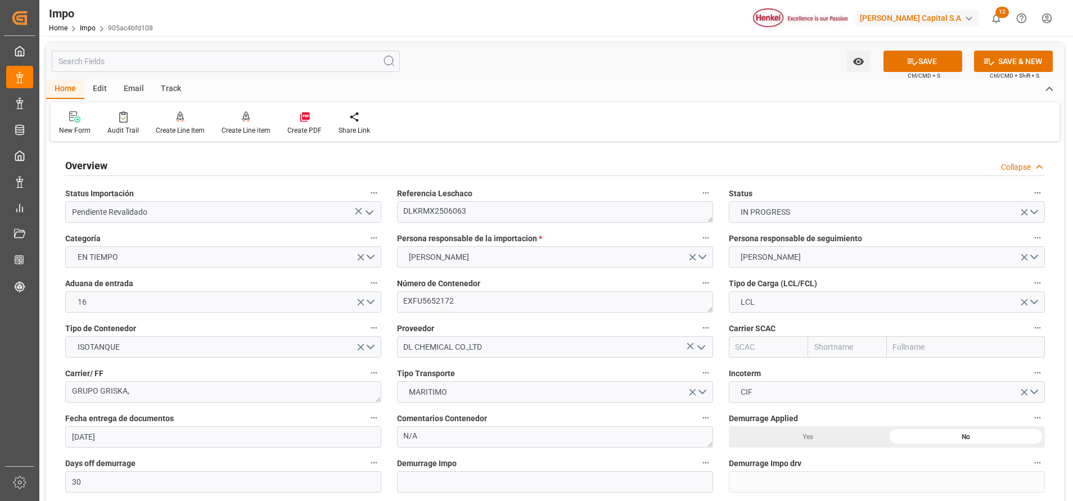
click at [908, 340] on input "text" at bounding box center [966, 346] width 158 height 21
type input "CMA"
click at [918, 407] on div "Containerships - CMA CGM GmbH" at bounding box center [954, 397] width 135 height 25
type input "CSOY"
type input "Containerships"
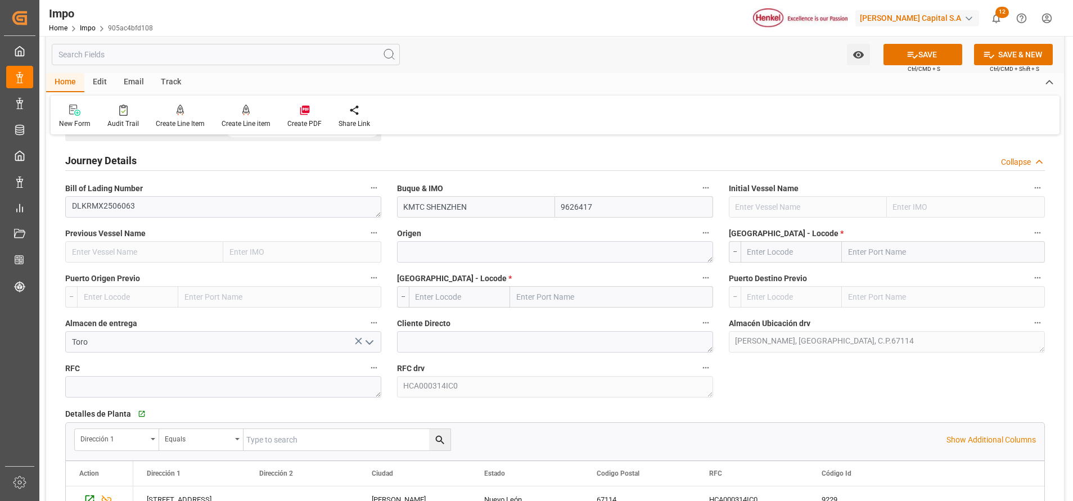
scroll to position [675, 0]
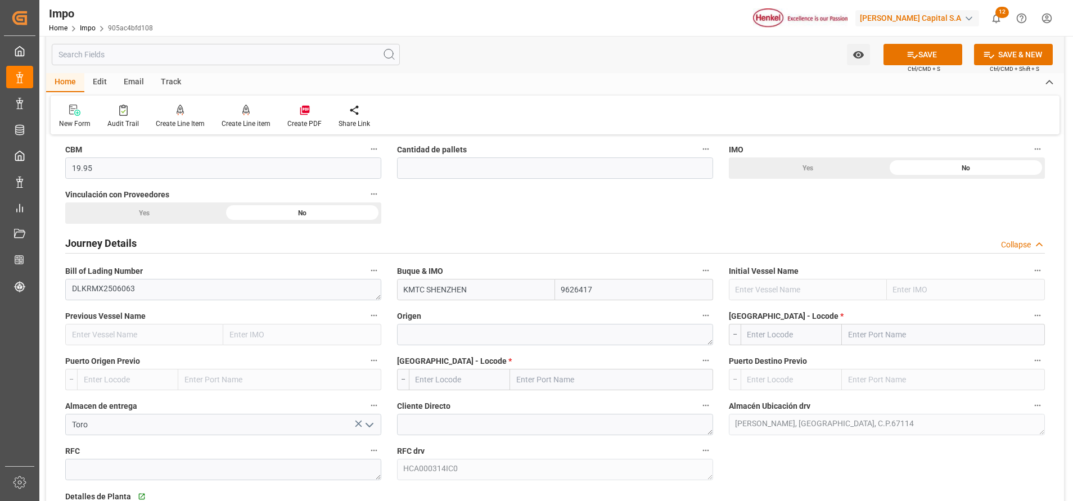
type input "Containerships - CMA CGM GmbH"
click at [543, 346] on div "Origen" at bounding box center [555, 326] width 332 height 45
click at [542, 340] on textarea at bounding box center [555, 334] width 316 height 21
type textarea "KOREA"
click at [896, 324] on input "text" at bounding box center [943, 334] width 203 height 21
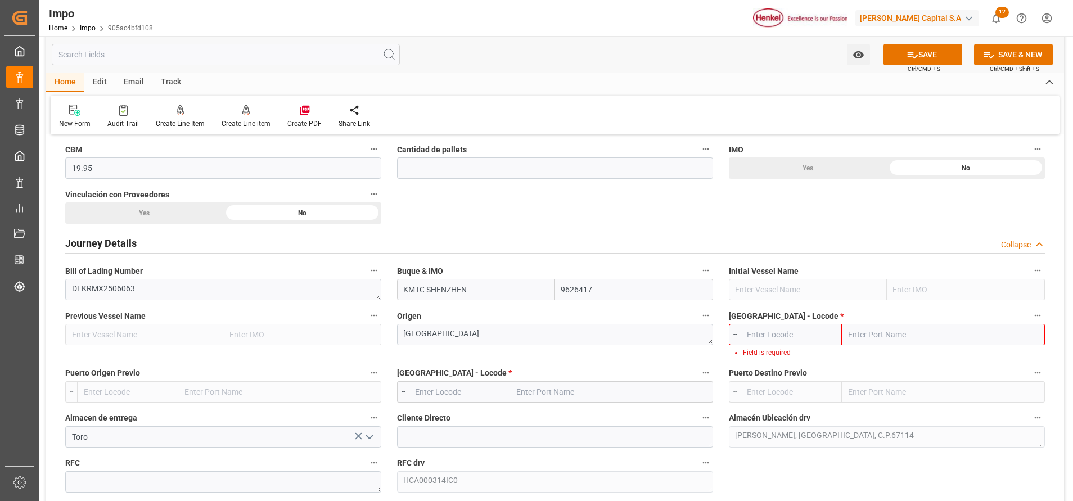
click at [819, 358] on div "Puerto de Carga - Locode * -- Field is required" at bounding box center [887, 332] width 332 height 57
click at [868, 338] on input "text" at bounding box center [943, 334] width 203 height 21
paste input "BUSAN"
type input "BUSAN"
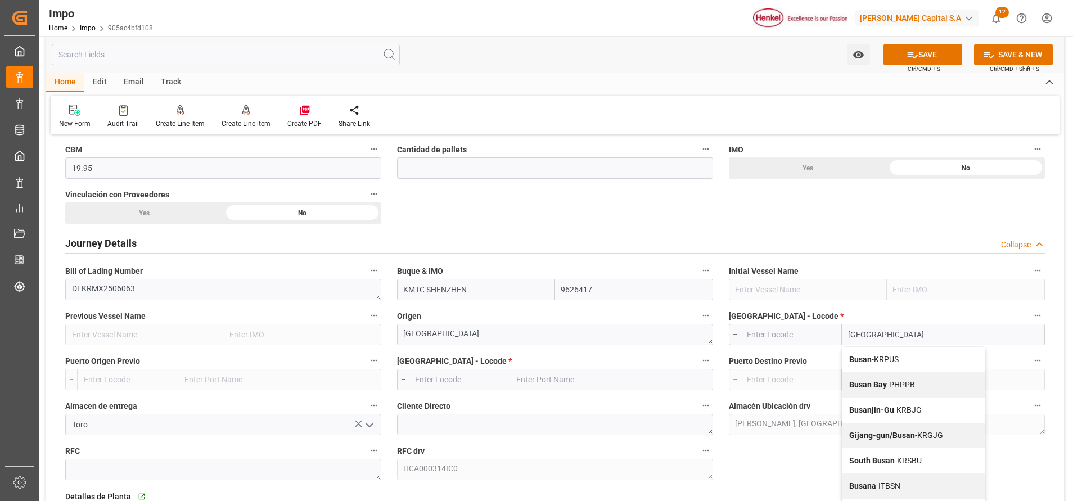
click at [889, 357] on span "Busan - KRPUS" at bounding box center [873, 359] width 49 height 9
type input "KRPUS"
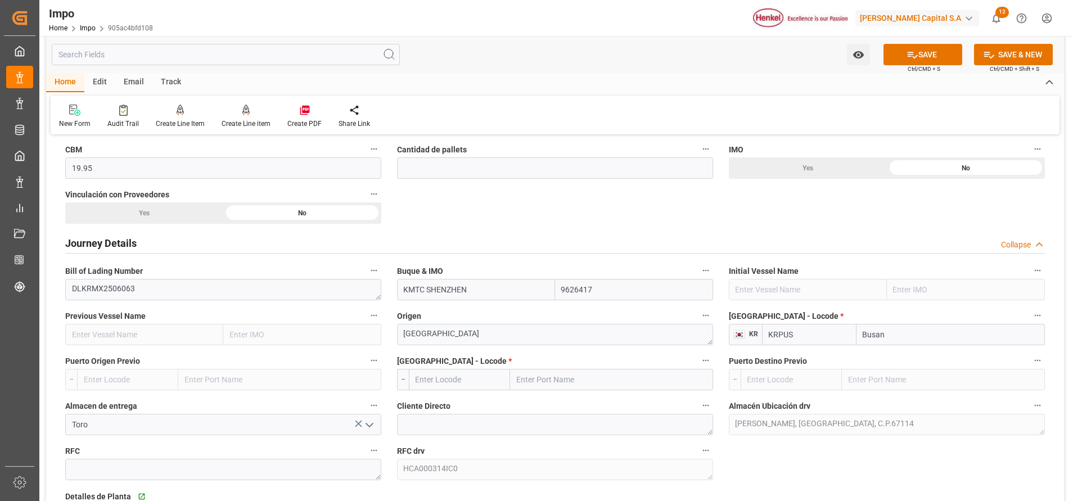
type input "Busan"
click at [544, 378] on input "text" at bounding box center [611, 379] width 203 height 21
type input "MANZ"
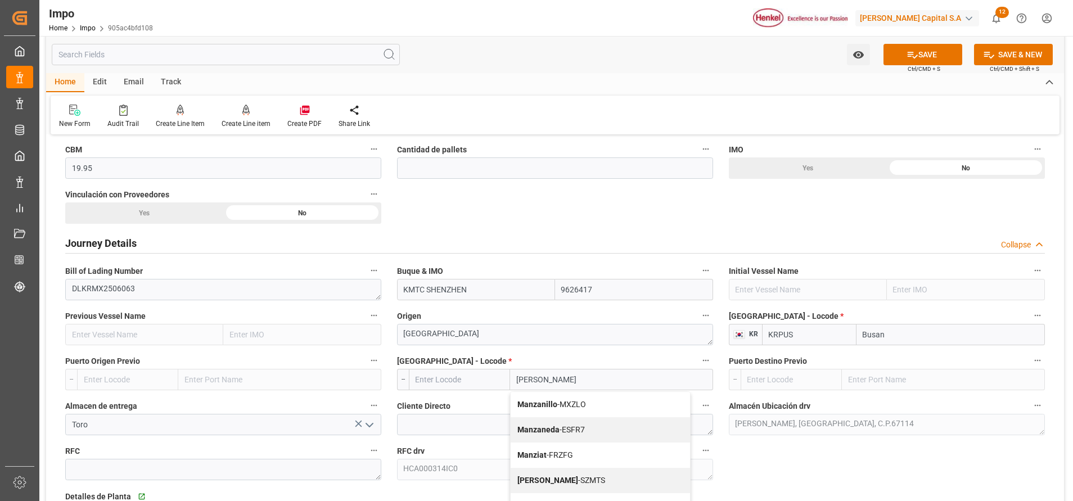
click at [597, 403] on div "Manzanillo - MXZLO" at bounding box center [600, 404] width 179 height 25
type input "MXZLO"
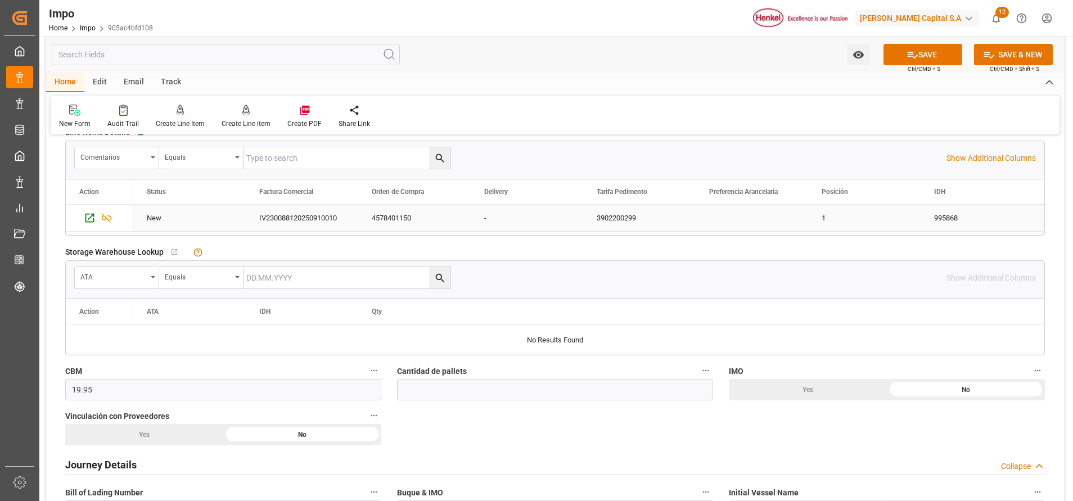
scroll to position [590, 0]
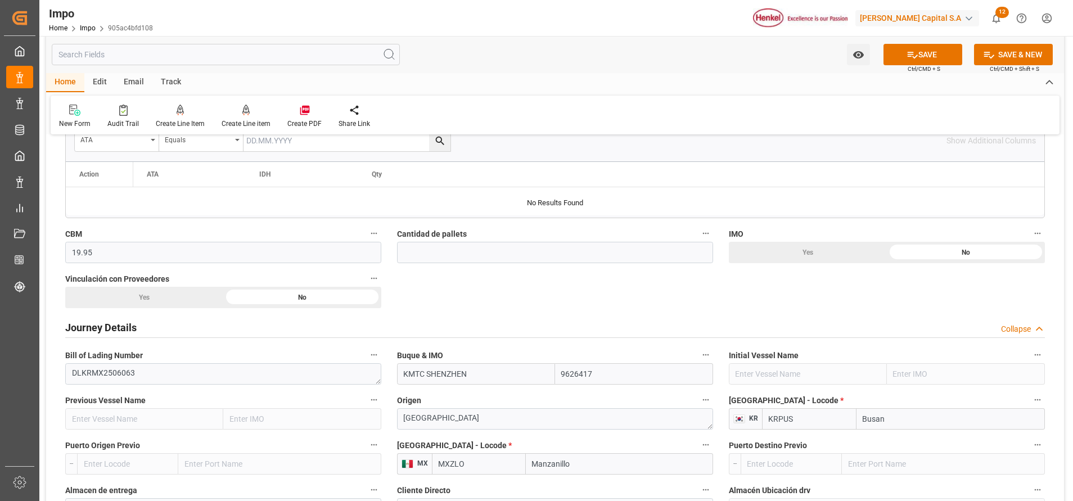
type input "Manzanillo"
drag, startPoint x: 125, startPoint y: 324, endPoint x: 114, endPoint y: 329, distance: 12.6
click at [125, 323] on h2 "Journey Details" at bounding box center [100, 327] width 71 height 15
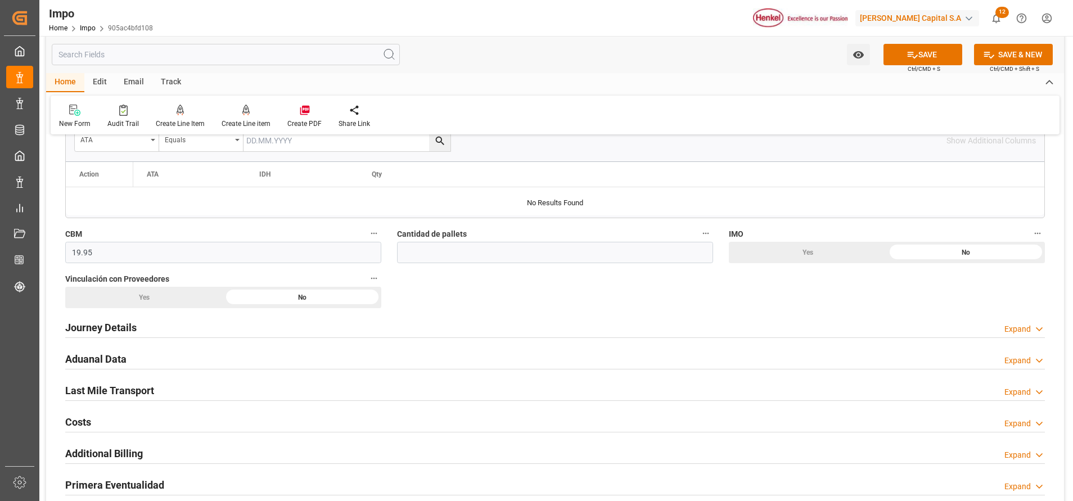
click at [118, 328] on h2 "Journey Details" at bounding box center [100, 327] width 71 height 15
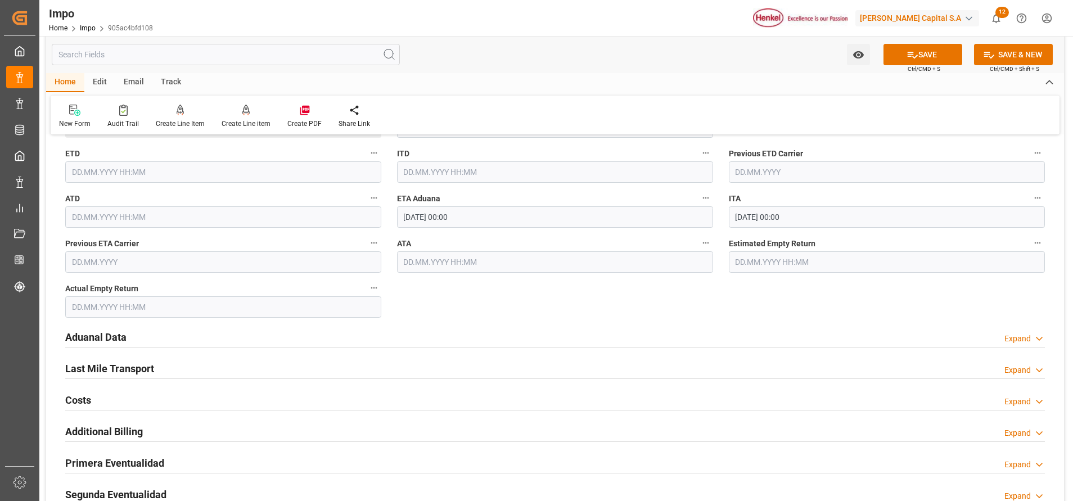
scroll to position [1265, 0]
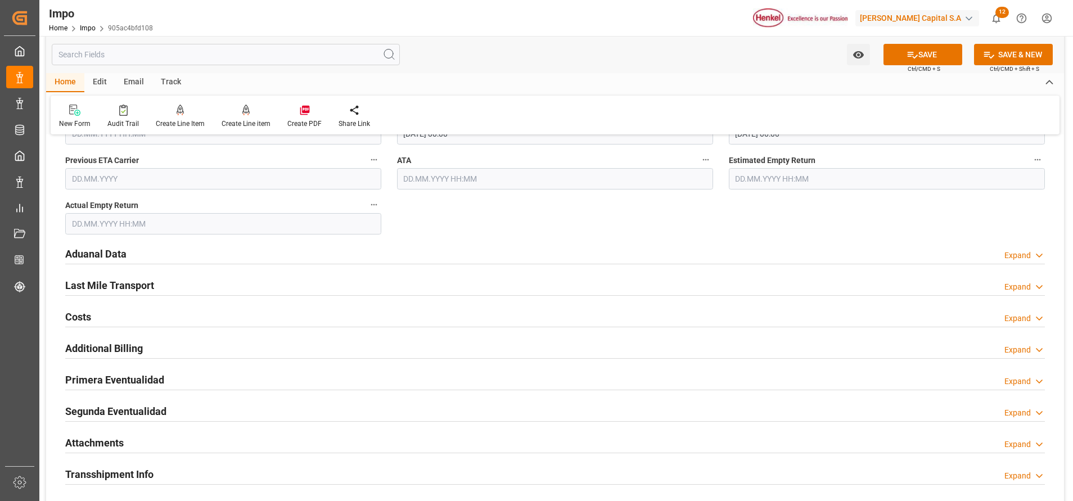
click at [107, 254] on h2 "Aduanal Data" at bounding box center [95, 253] width 61 height 15
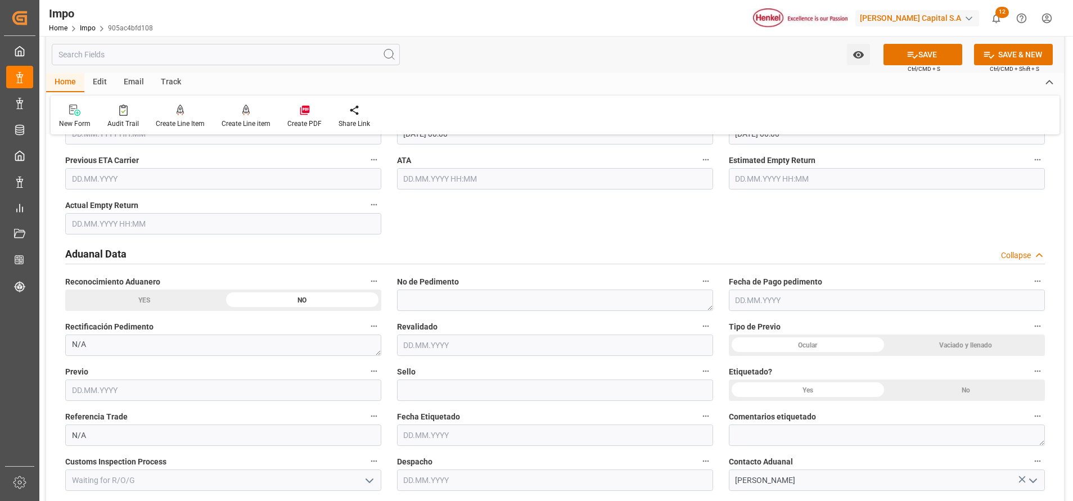
scroll to position [1350, 0]
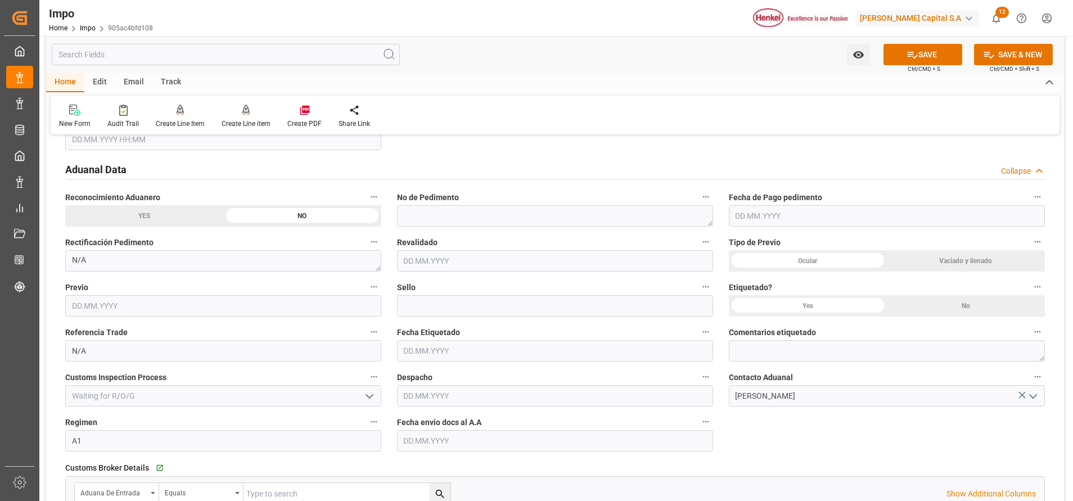
click at [561, 438] on input "text" at bounding box center [555, 440] width 316 height 21
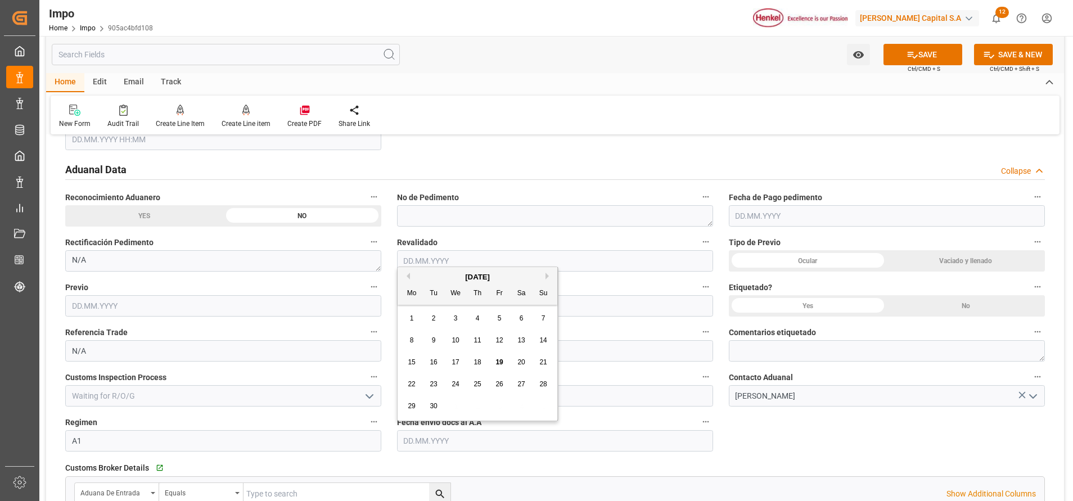
click at [502, 364] on span "19" at bounding box center [498, 362] width 7 height 8
type input "19.09.2025"
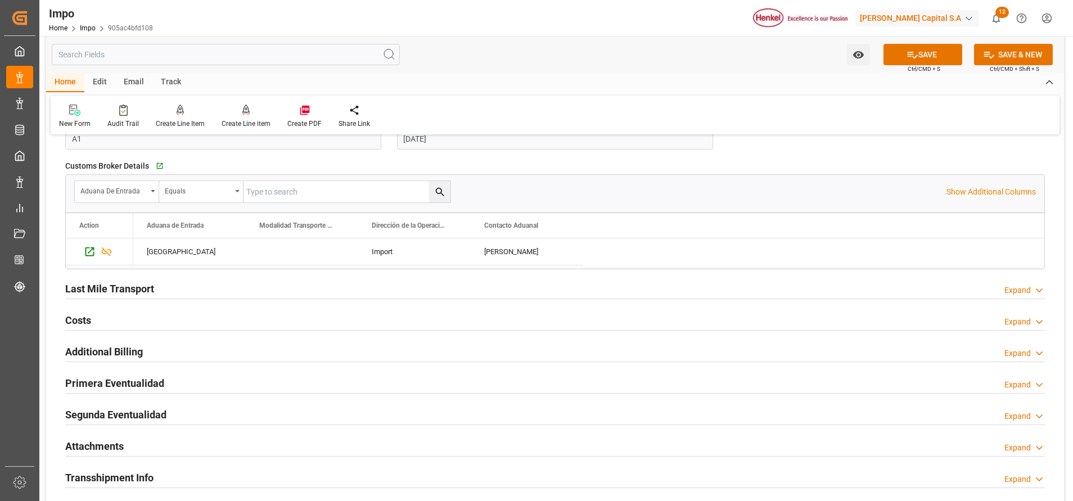
scroll to position [1771, 0]
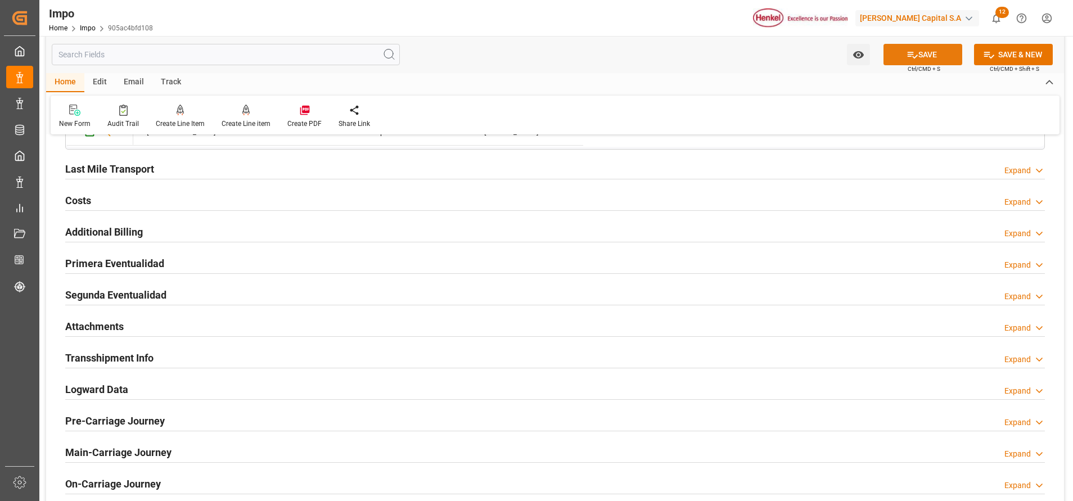
drag, startPoint x: 909, startPoint y: 55, endPoint x: 899, endPoint y: 49, distance: 11.1
click at [909, 56] on icon at bounding box center [912, 55] width 12 height 12
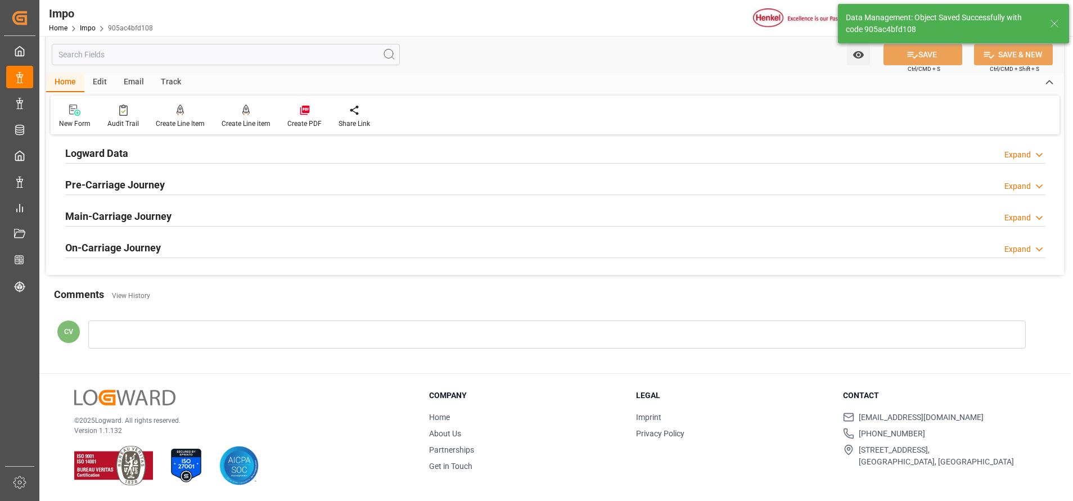
type textarea "AA"
type input "0"
type input "1"
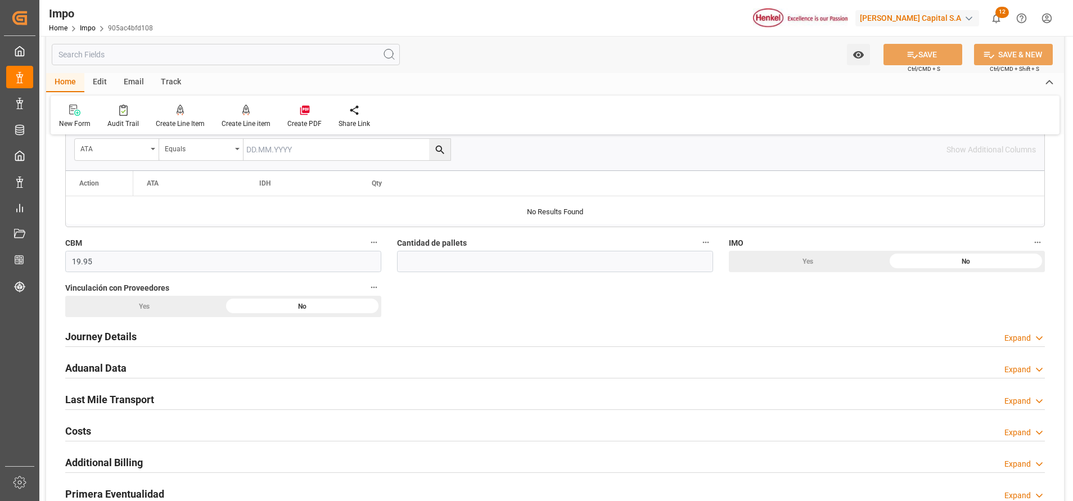
scroll to position [559, 0]
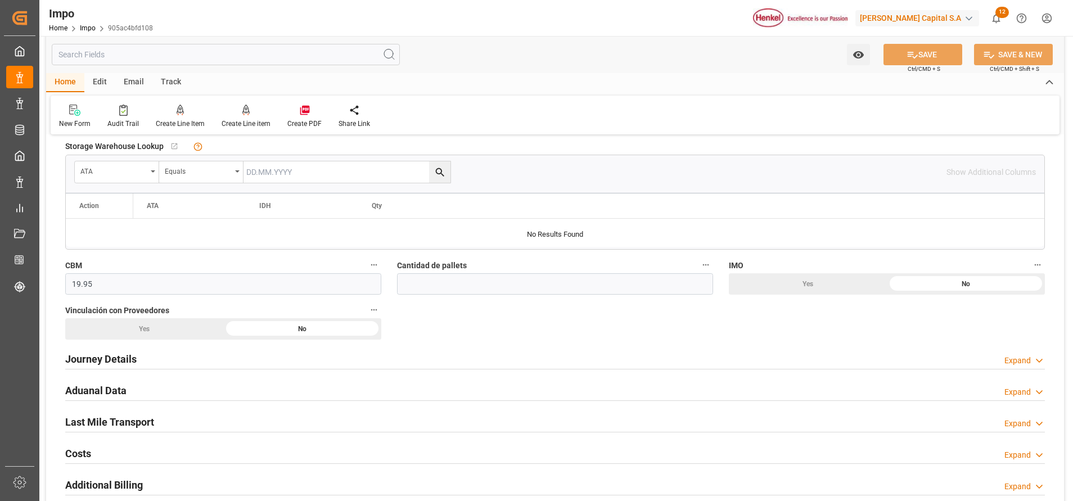
click at [130, 367] on h2 "Journey Details" at bounding box center [100, 358] width 71 height 15
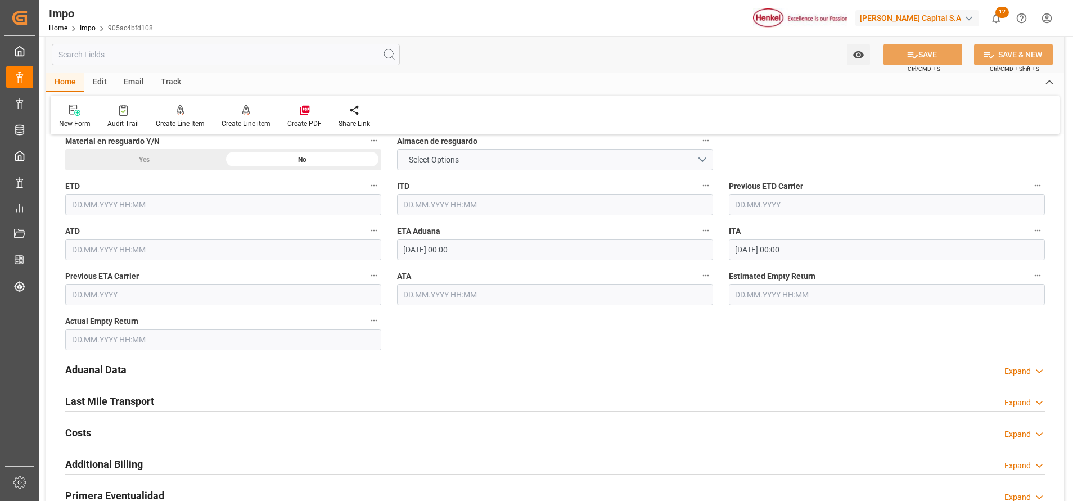
scroll to position [1318, 0]
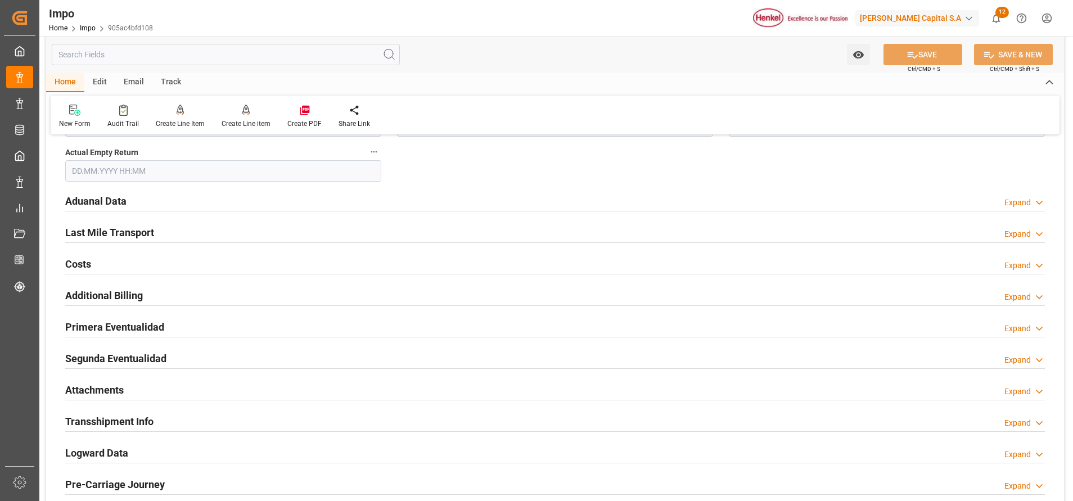
click at [98, 394] on h2 "Attachments" at bounding box center [94, 389] width 58 height 15
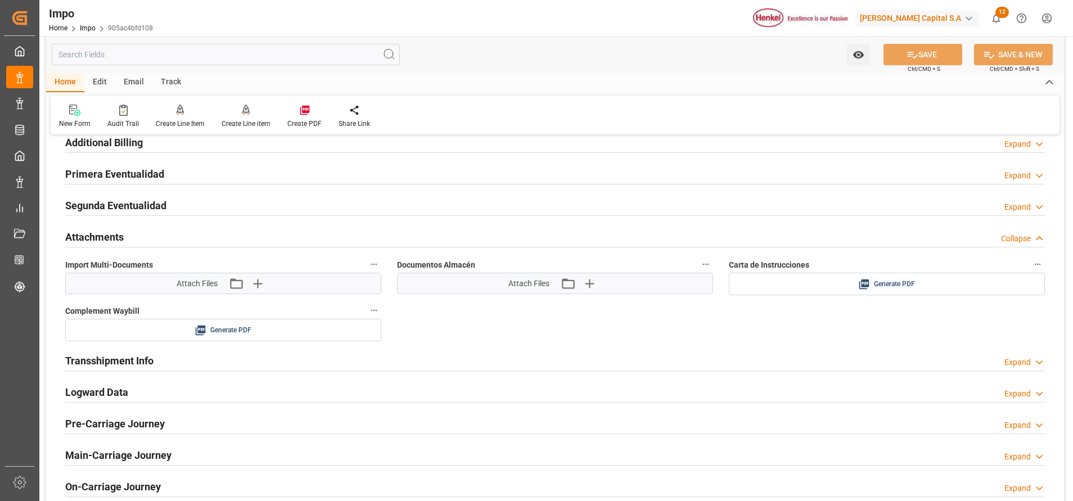
scroll to position [1487, 0]
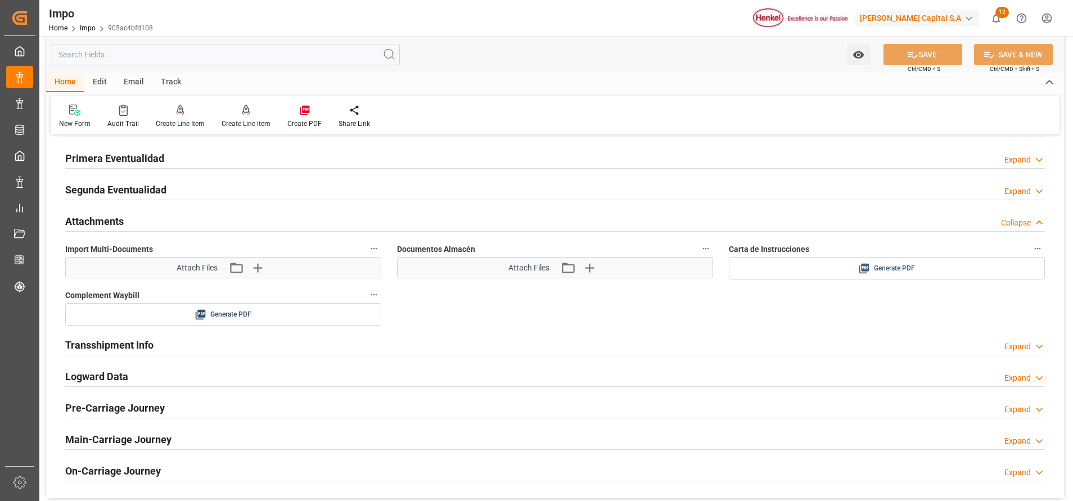
click at [899, 273] on span "Generate PDF" at bounding box center [894, 268] width 41 height 14
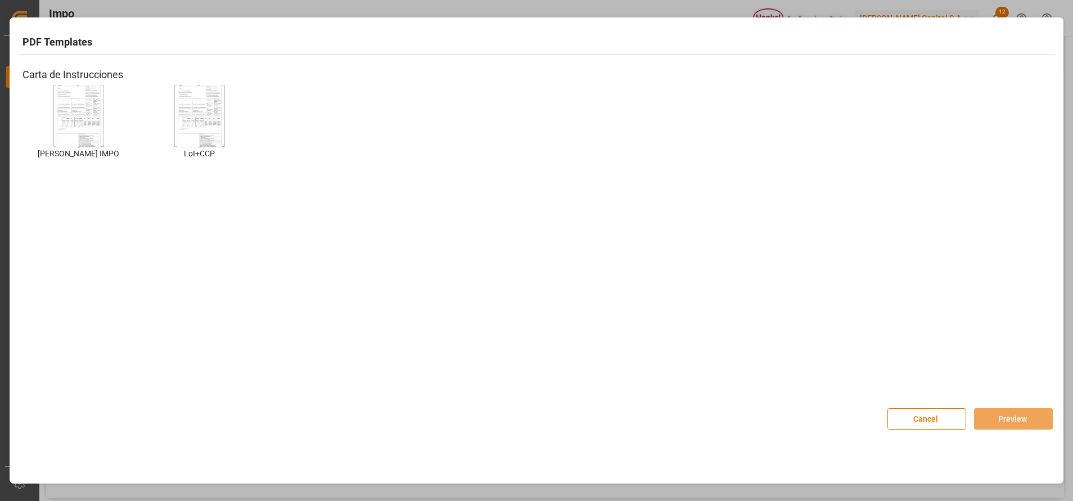
click at [96, 134] on img at bounding box center [78, 116] width 45 height 64
click at [995, 413] on button "Preview" at bounding box center [1013, 418] width 79 height 21
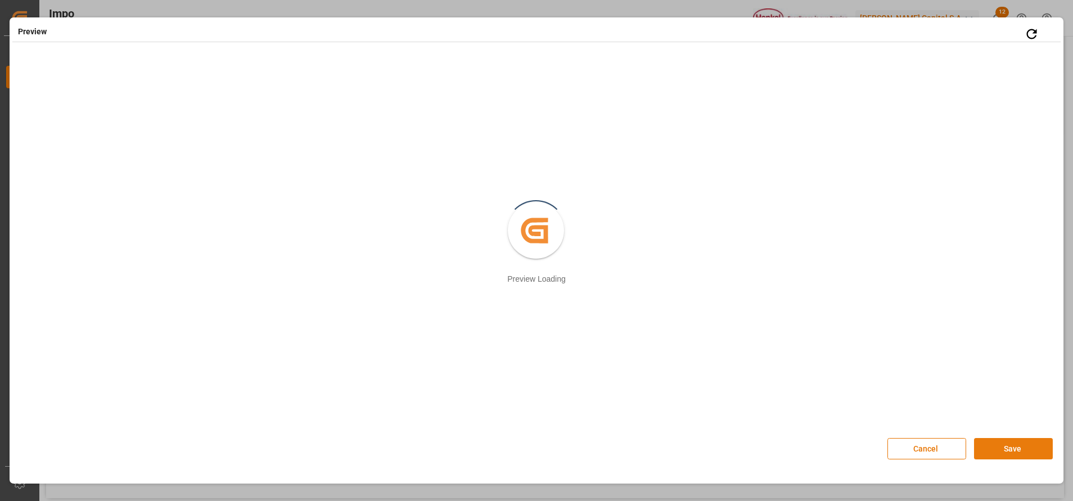
click at [1003, 450] on button "Save" at bounding box center [1013, 448] width 79 height 21
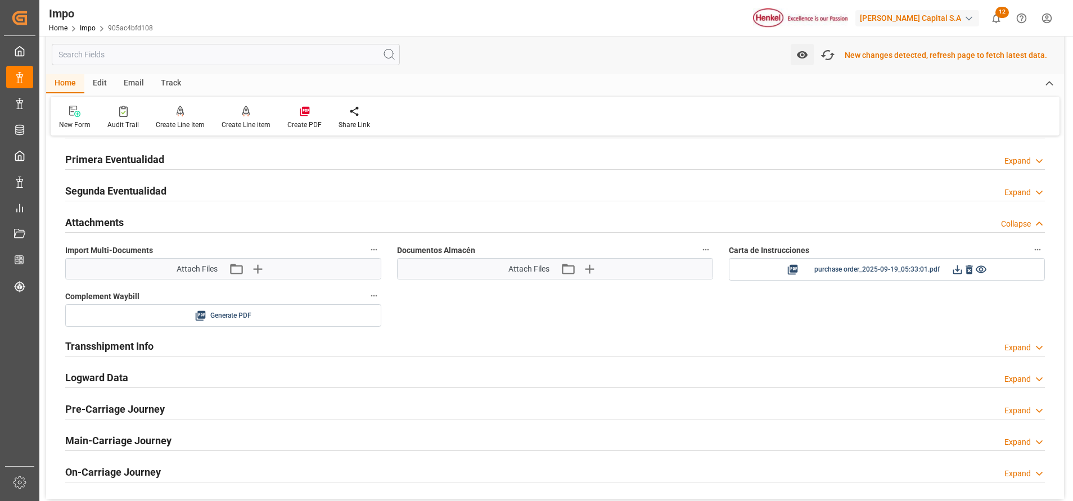
scroll to position [1488, 0]
click at [829, 56] on icon "button" at bounding box center [828, 55] width 18 height 18
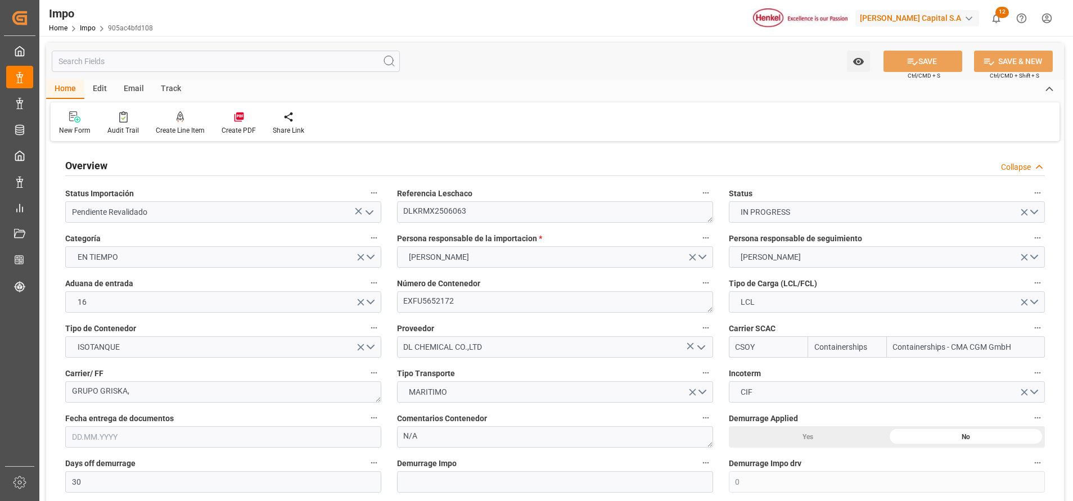
type input "Containerships"
type input "Containerships - CMA CGM GmbH"
type input "30"
type input "0"
type input "1"
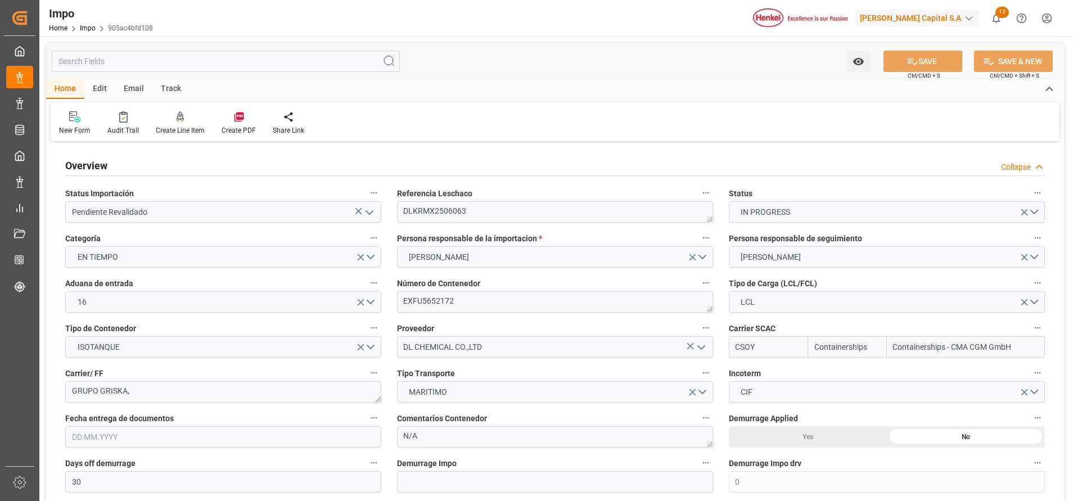
type input "19.95"
type input "18.09.2025"
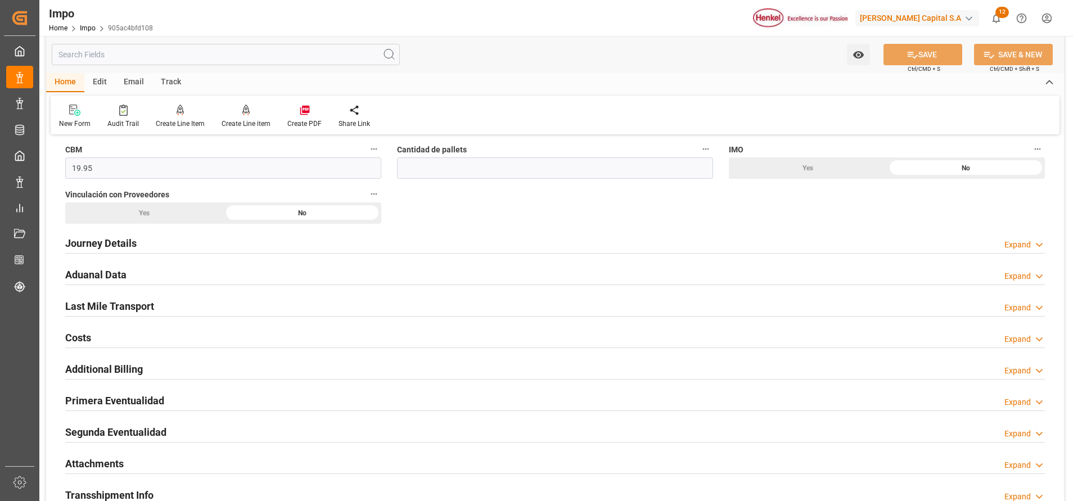
scroll to position [928, 0]
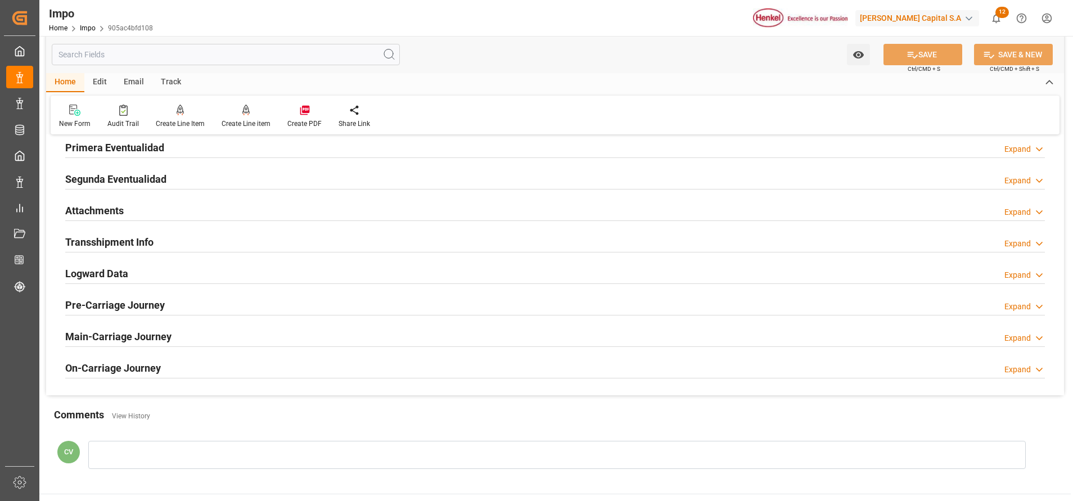
click at [112, 213] on h2 "Attachments" at bounding box center [94, 210] width 58 height 15
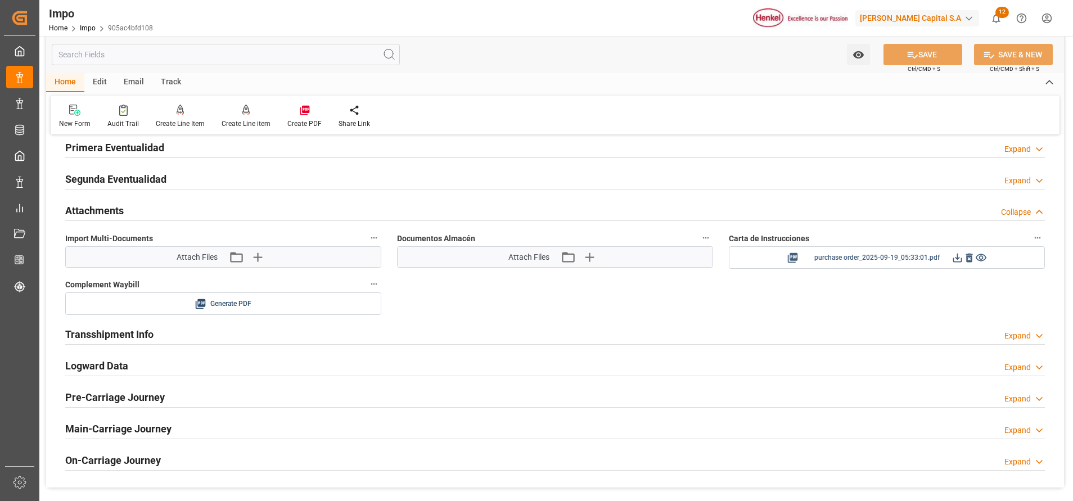
click at [959, 260] on icon at bounding box center [957, 258] width 12 height 12
click at [262, 259] on icon "button" at bounding box center [257, 257] width 18 height 18
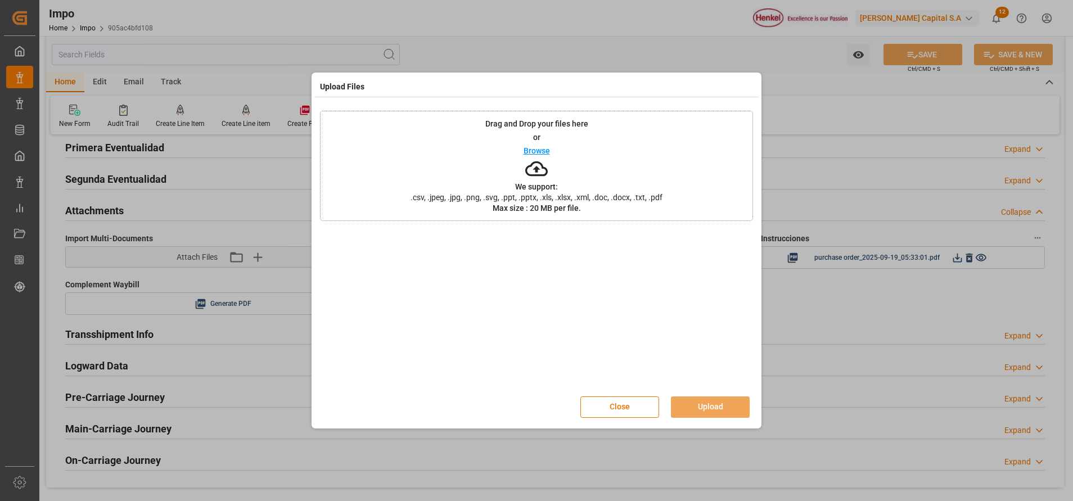
click at [530, 163] on icon at bounding box center [536, 168] width 22 height 22
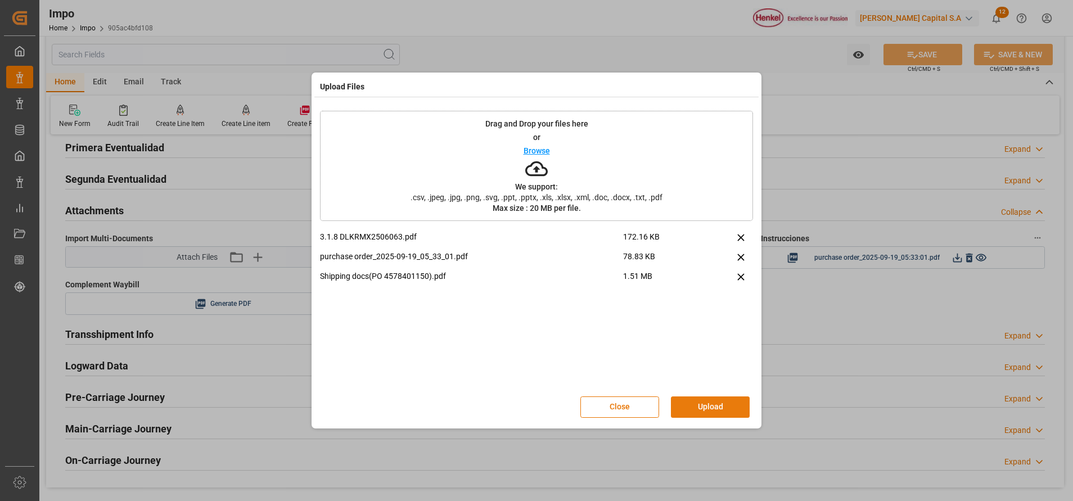
click at [729, 407] on button "Upload" at bounding box center [710, 406] width 79 height 21
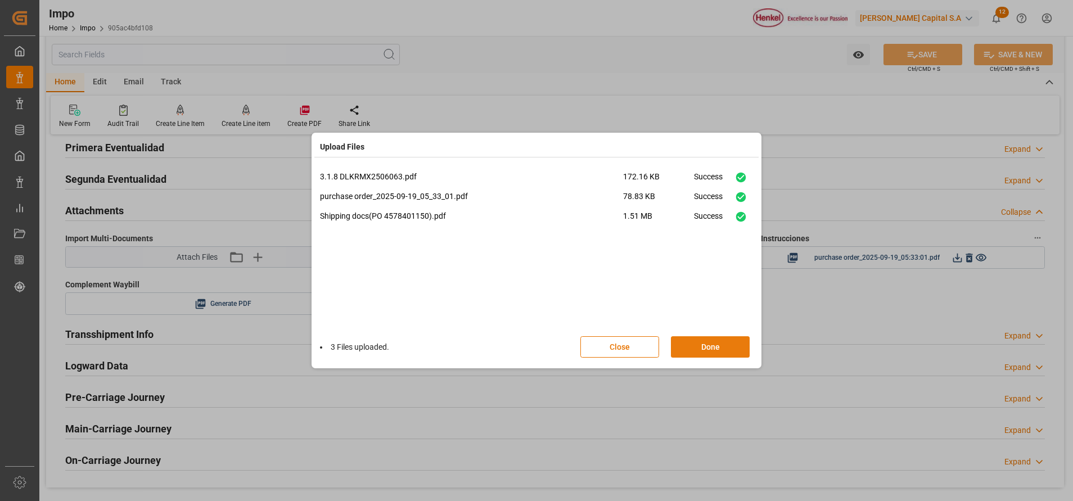
click at [711, 337] on button "Done" at bounding box center [710, 346] width 79 height 21
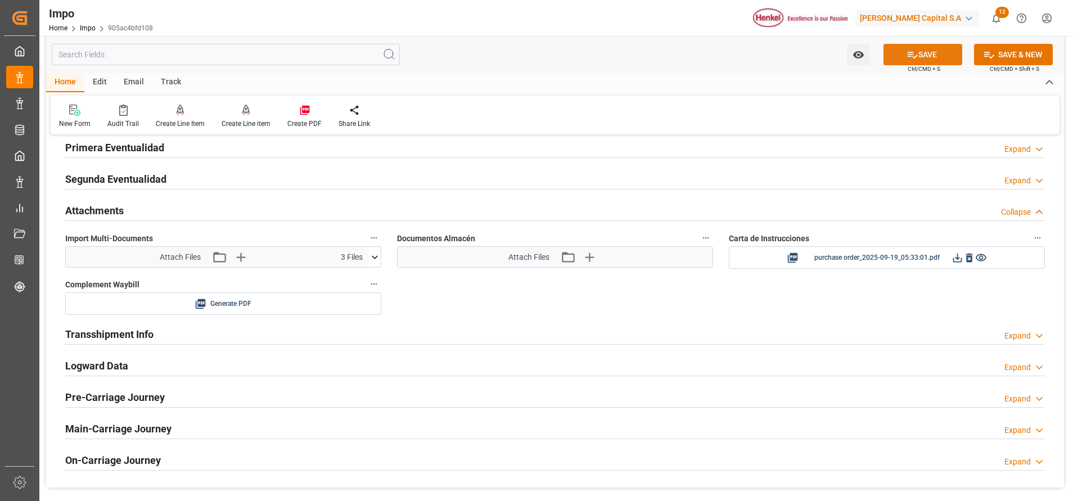
click at [934, 52] on button "SAVE" at bounding box center [922, 54] width 79 height 21
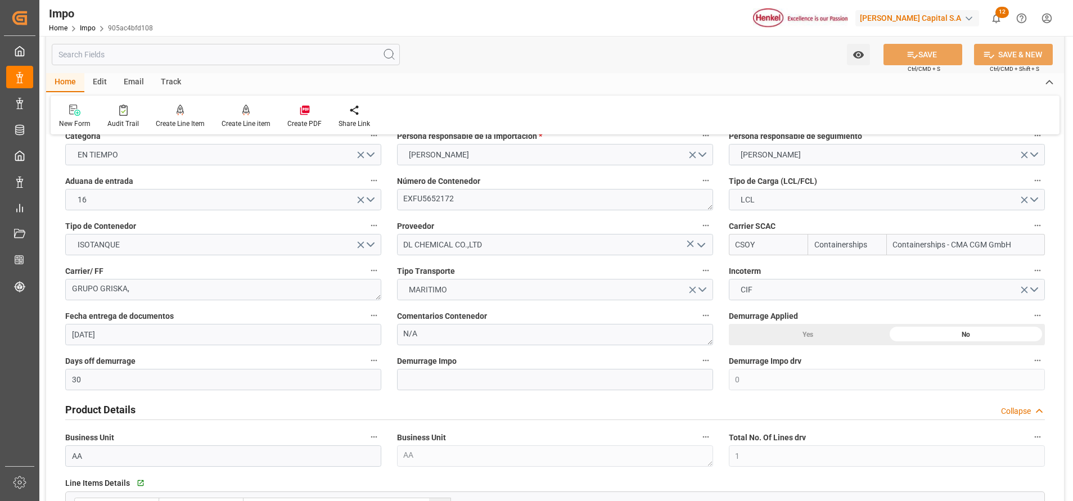
scroll to position [0, 0]
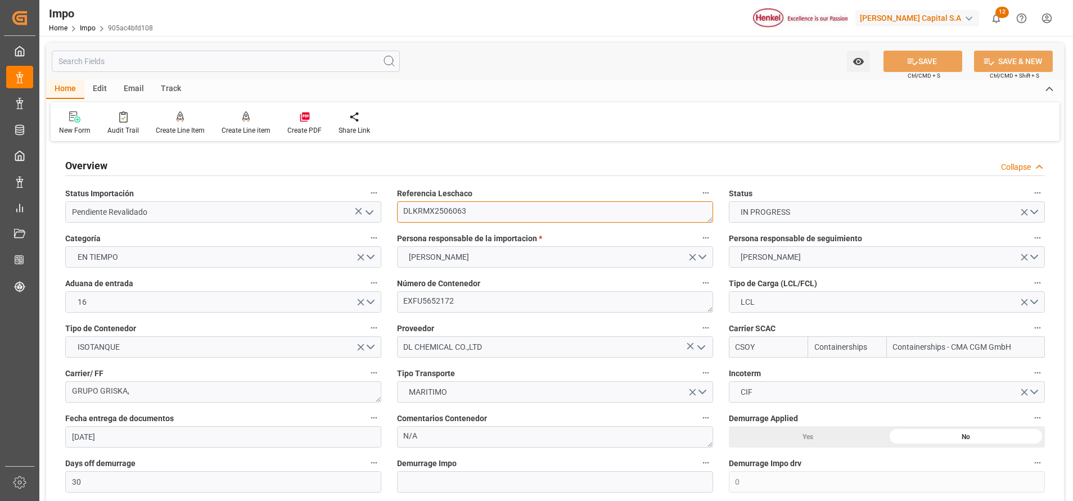
click at [459, 208] on textarea "DLKRMX2506063" at bounding box center [555, 211] width 316 height 21
click at [458, 208] on textarea "DLKRMX2506063" at bounding box center [555, 211] width 316 height 21
click at [439, 208] on textarea "DLKRMX2506063" at bounding box center [555, 211] width 316 height 21
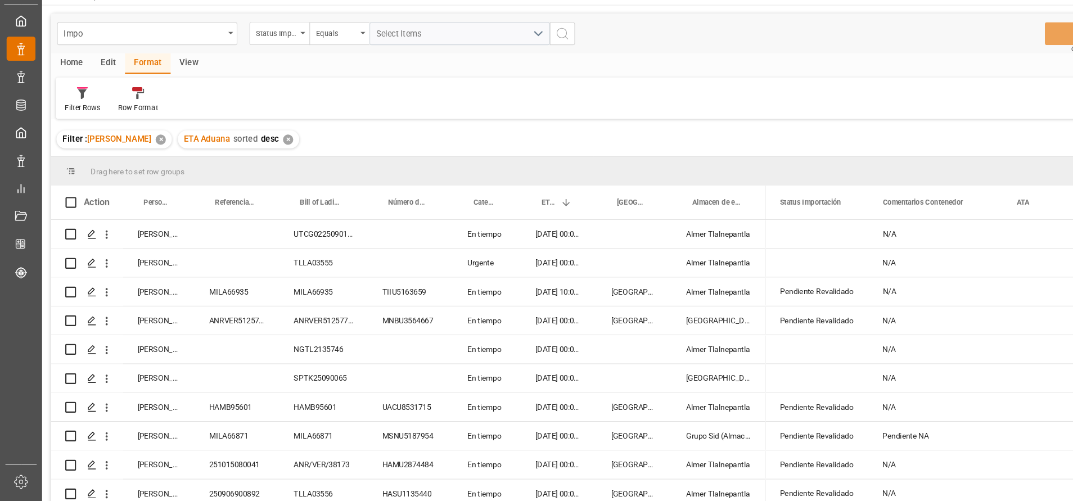
scroll to position [142, 0]
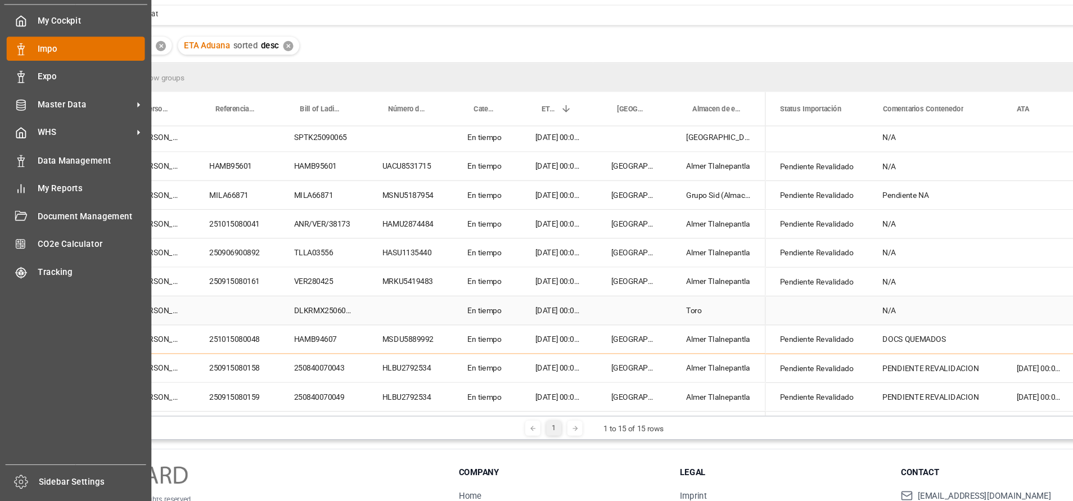
click at [22, 80] on icon at bounding box center [19, 77] width 11 height 11
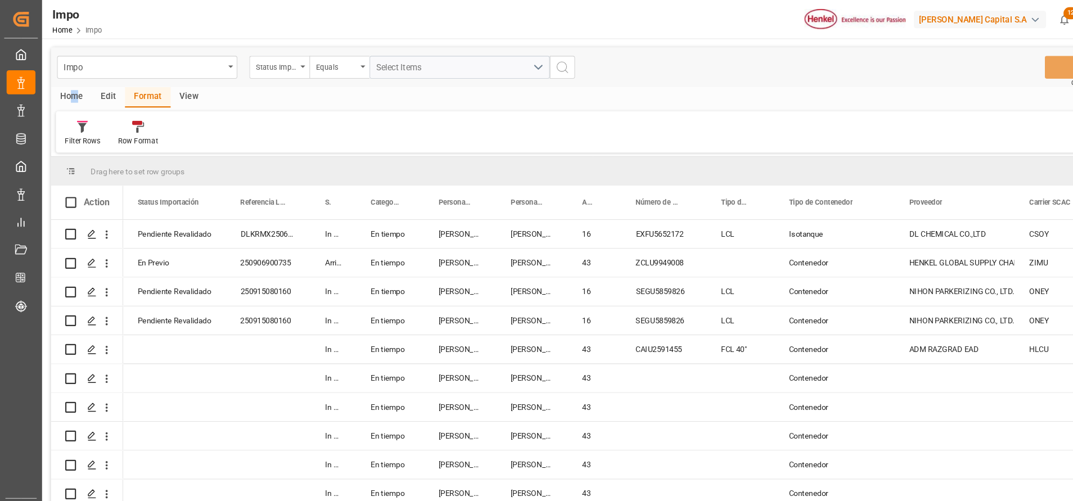
click at [69, 89] on div "Home" at bounding box center [67, 91] width 38 height 19
click at [167, 126] on div "Import" at bounding box center [166, 124] width 37 height 25
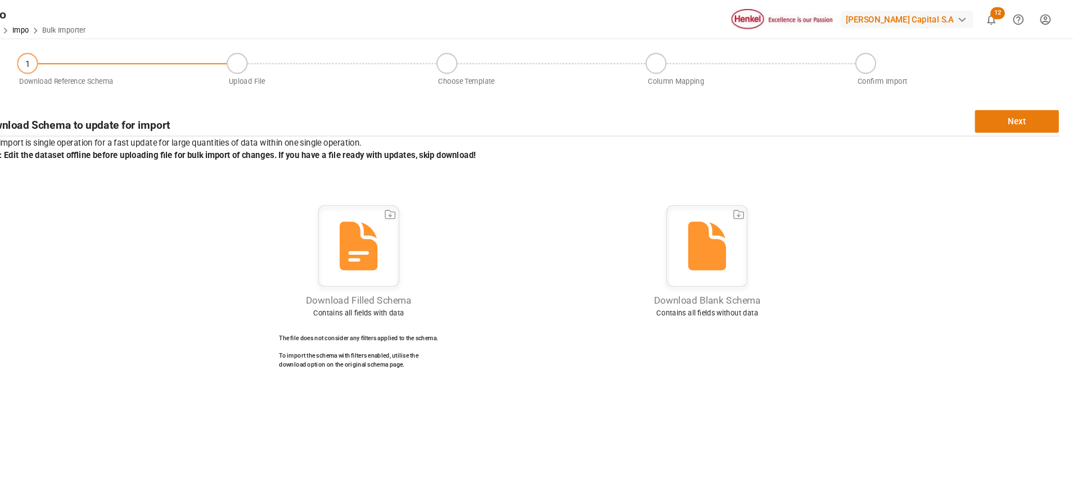
click at [1023, 110] on button "Next" at bounding box center [1020, 113] width 79 height 21
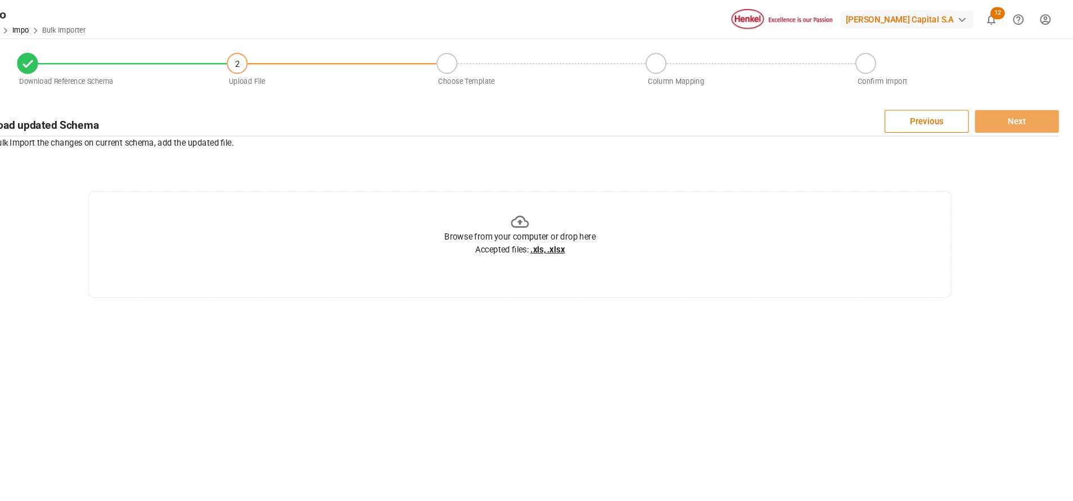
click at [554, 214] on icon at bounding box center [555, 207] width 17 height 17
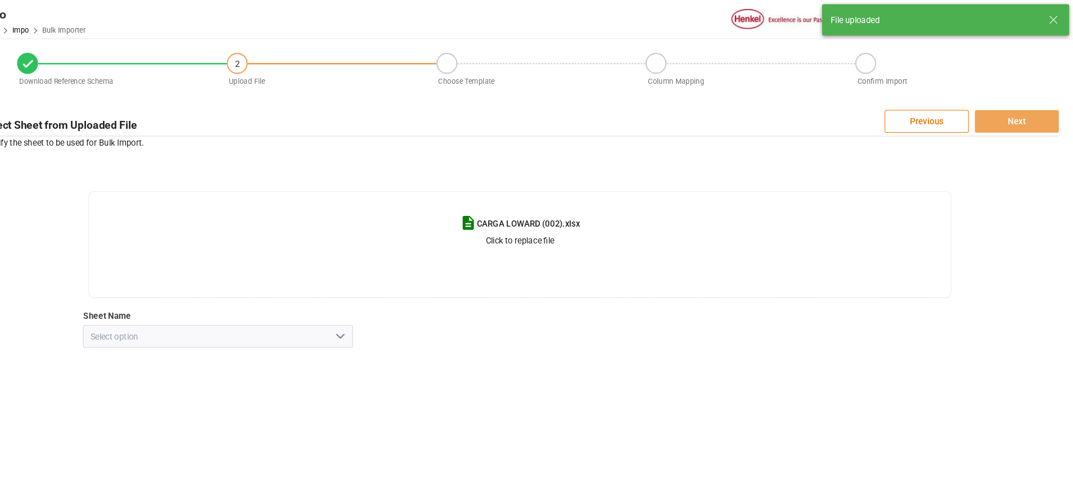
click at [384, 309] on icon "open menu" at bounding box center [386, 314] width 13 height 13
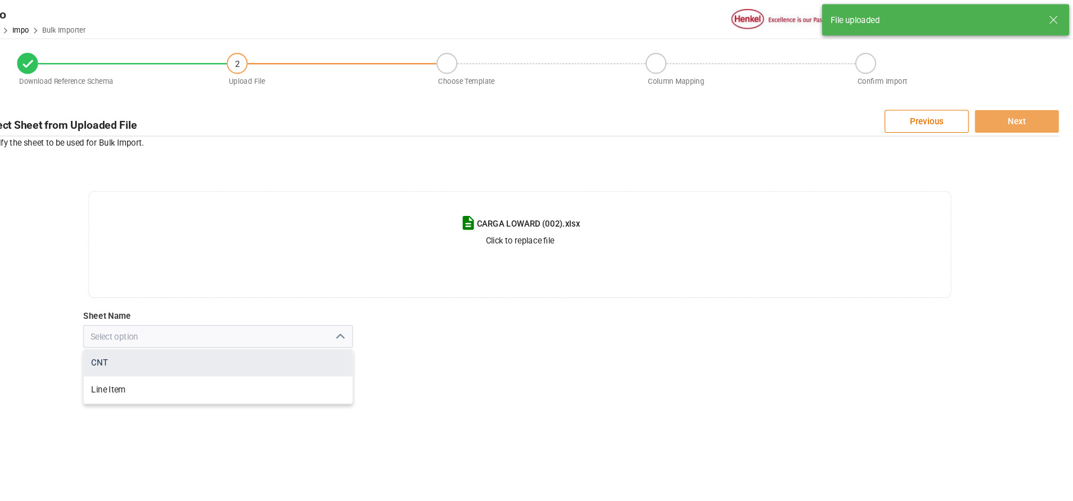
click at [228, 349] on div "CNT" at bounding box center [272, 339] width 251 height 25
type input "CNT"
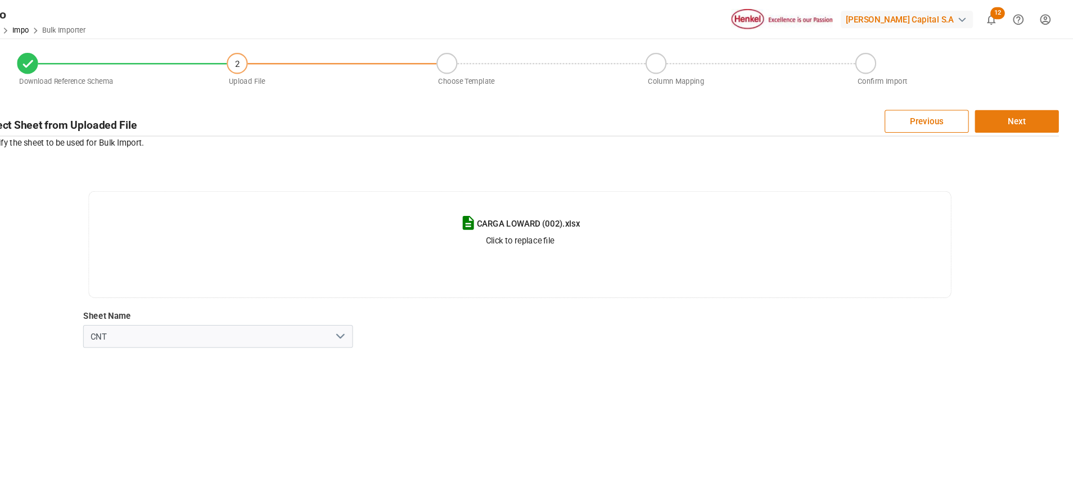
click at [1041, 115] on button "Next" at bounding box center [1020, 113] width 79 height 21
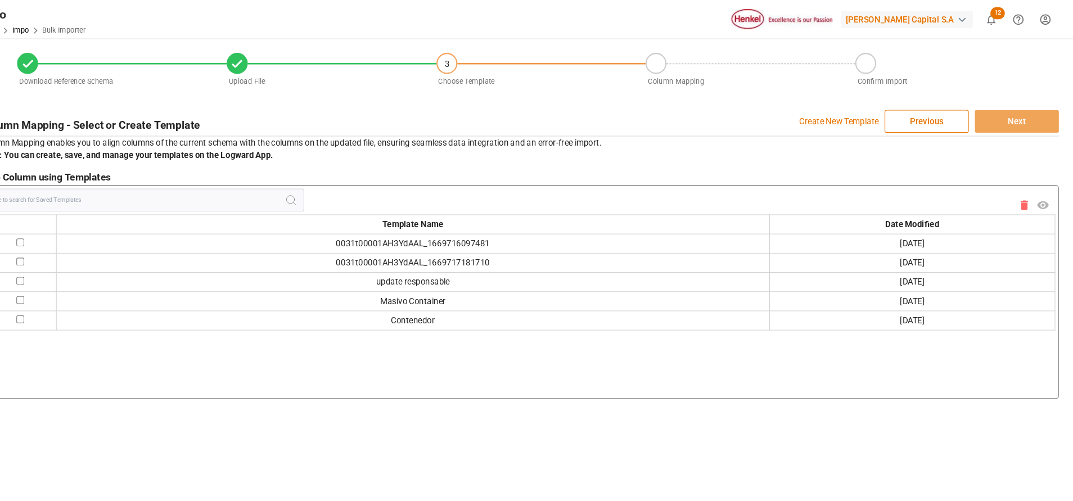
click at [90, 281] on input "checkbox" at bounding box center [87, 280] width 7 height 7
checkbox input "true"
click at [1014, 120] on button "Next" at bounding box center [1020, 113] width 79 height 21
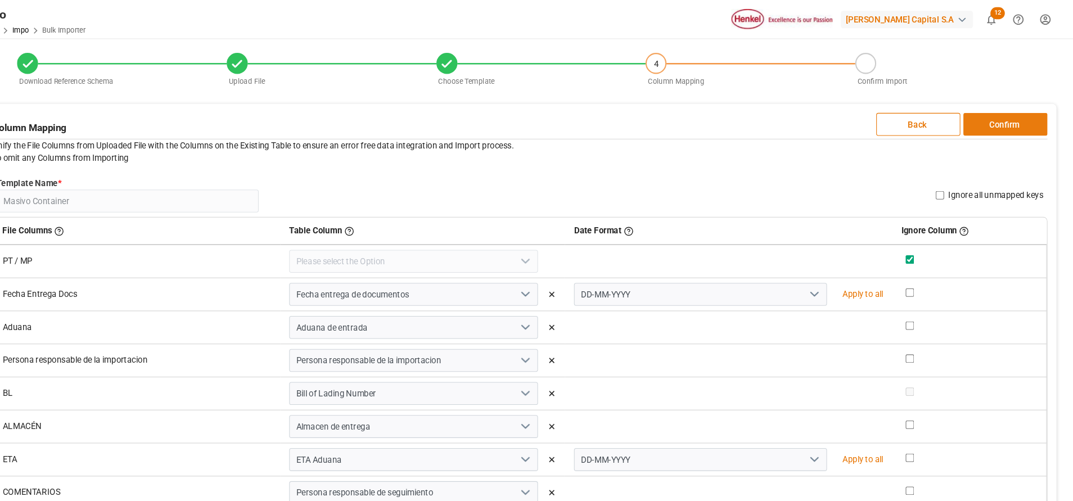
click at [996, 115] on button "Confirm" at bounding box center [1009, 116] width 79 height 21
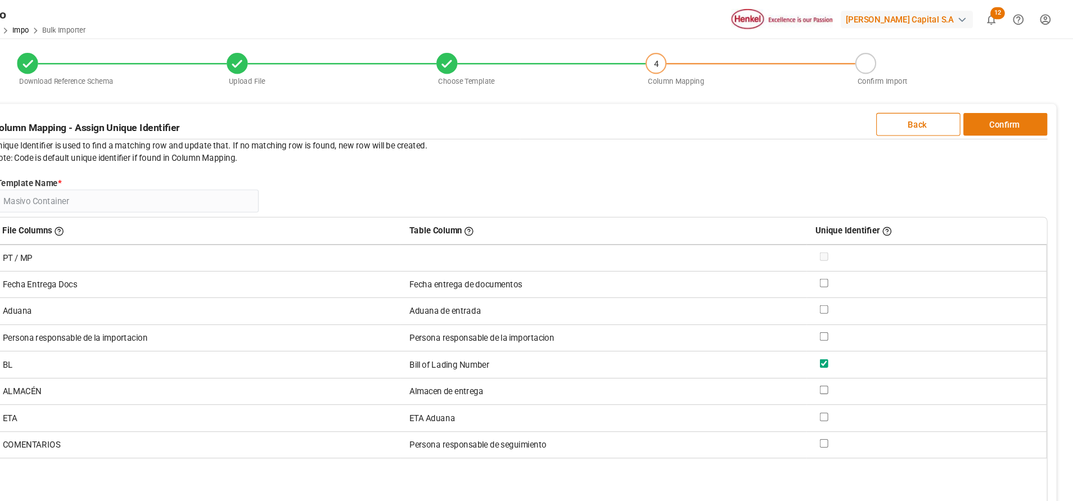
click at [983, 118] on button "Confirm" at bounding box center [1009, 116] width 79 height 21
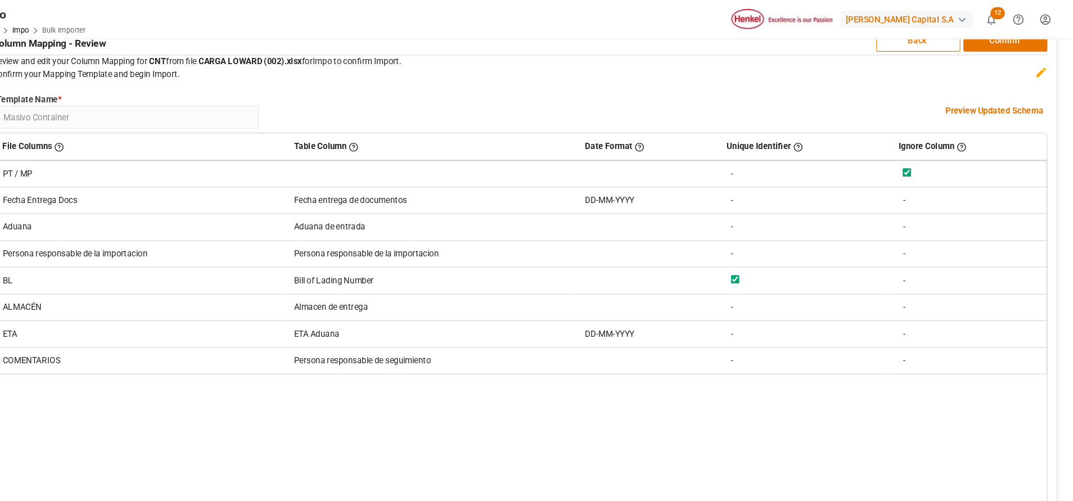
click at [987, 100] on h4 "Preview Updated Schema" at bounding box center [999, 104] width 92 height 12
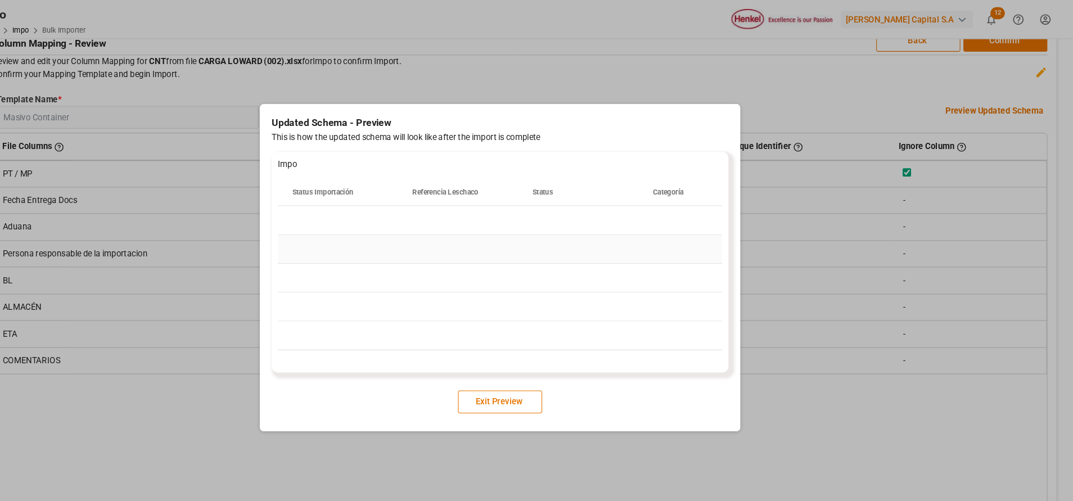
drag, startPoint x: 554, startPoint y: 240, endPoint x: 582, endPoint y: 224, distance: 32.2
click at [582, 224] on div "Press SPACE to select this row." at bounding box center [609, 233] width 112 height 26
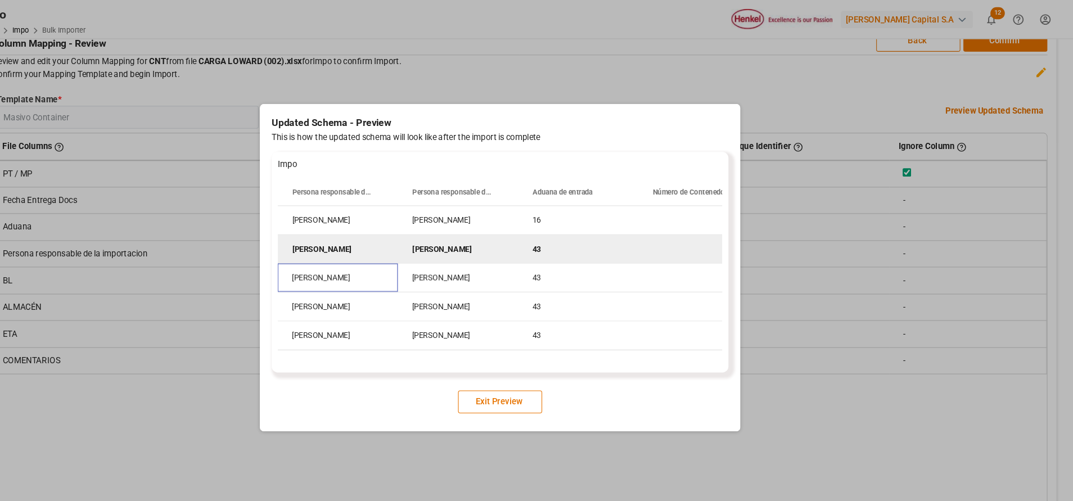
scroll to position [0, 337]
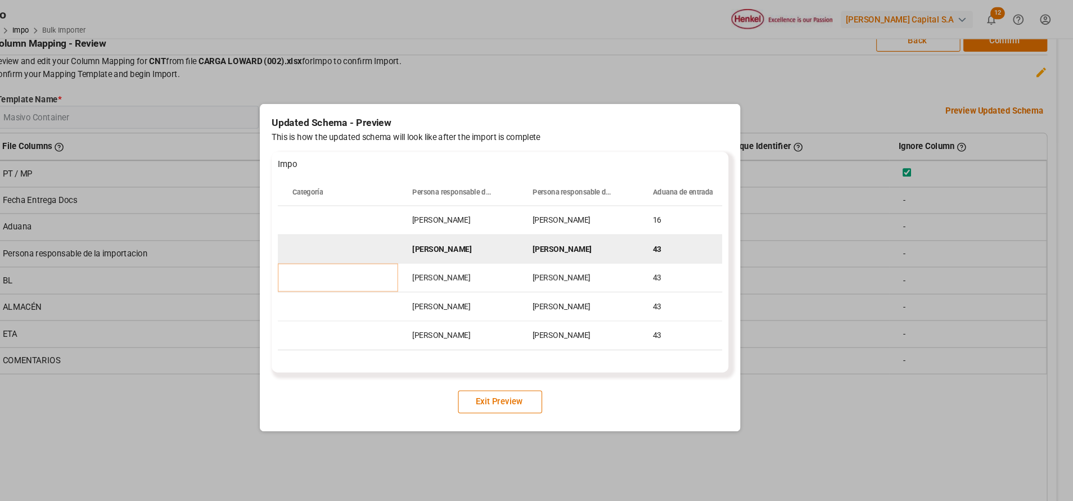
drag, startPoint x: 536, startPoint y: 376, endPoint x: 538, endPoint y: 369, distance: 7.0
click at [536, 375] on button "Exit Preview" at bounding box center [536, 376] width 79 height 21
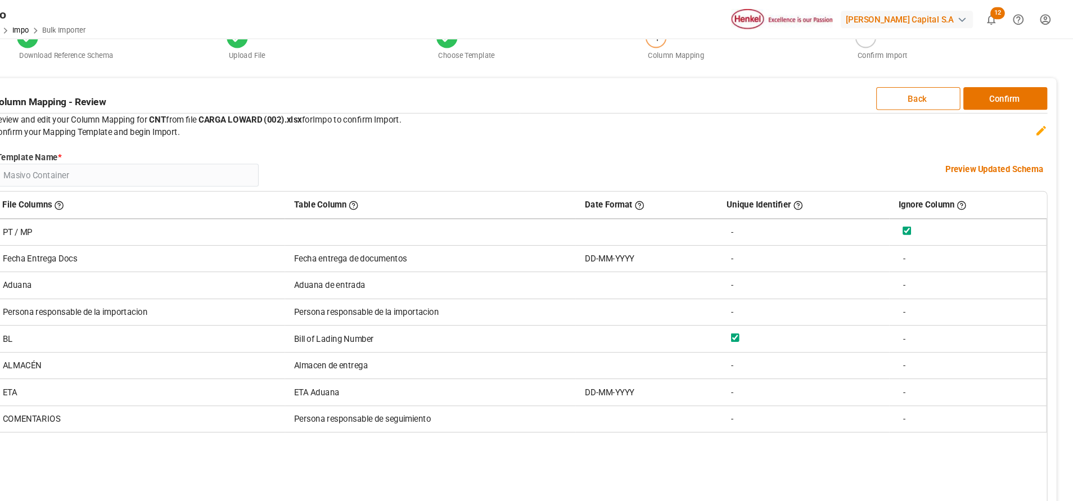
scroll to position [0, 0]
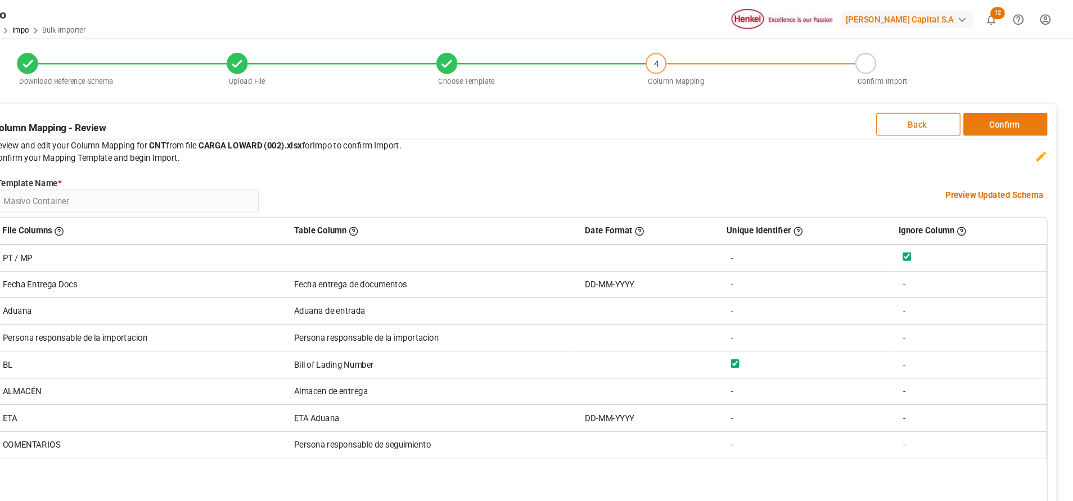
click at [1025, 123] on button "Confirm" at bounding box center [1009, 116] width 79 height 21
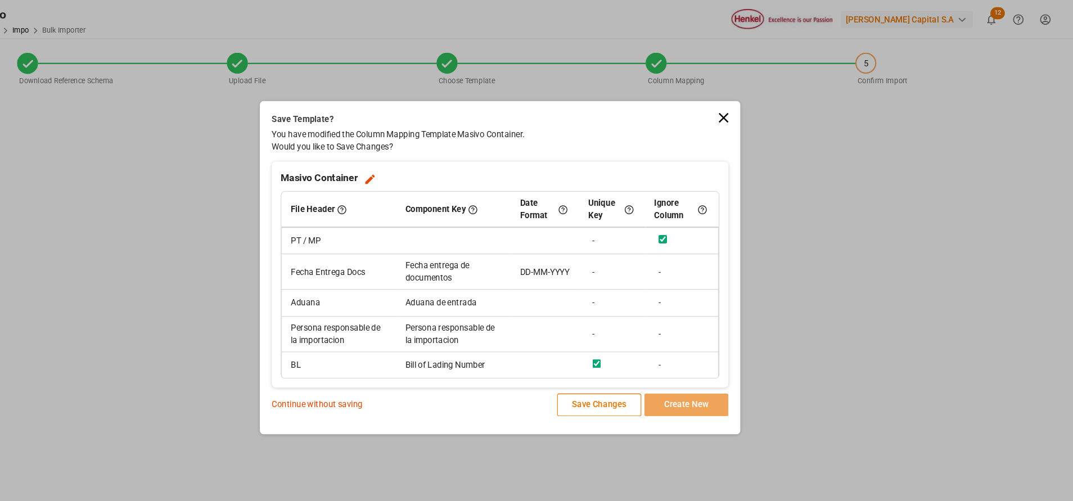
click at [380, 377] on p "Continue without saving" at bounding box center [365, 379] width 85 height 12
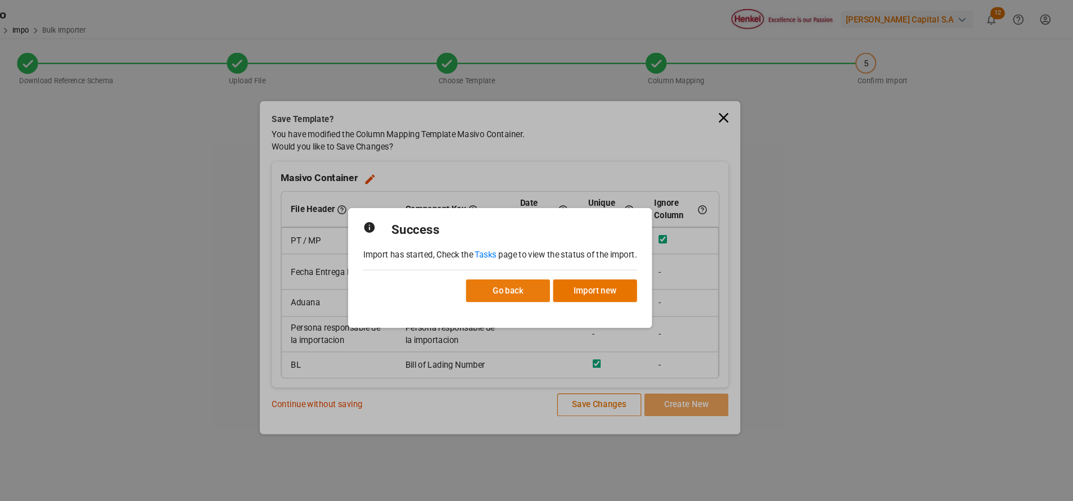
click at [563, 272] on button "Go back" at bounding box center [543, 271] width 79 height 21
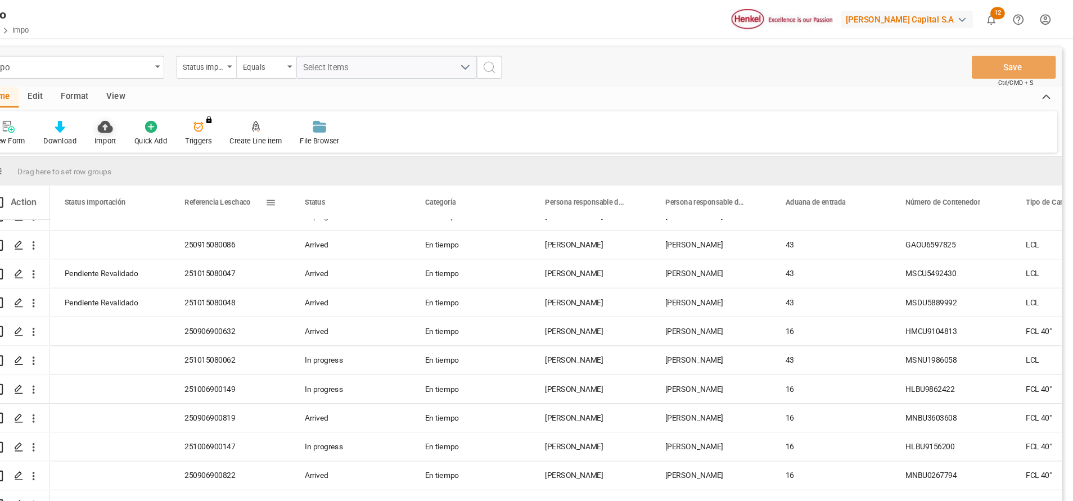
scroll to position [316, 0]
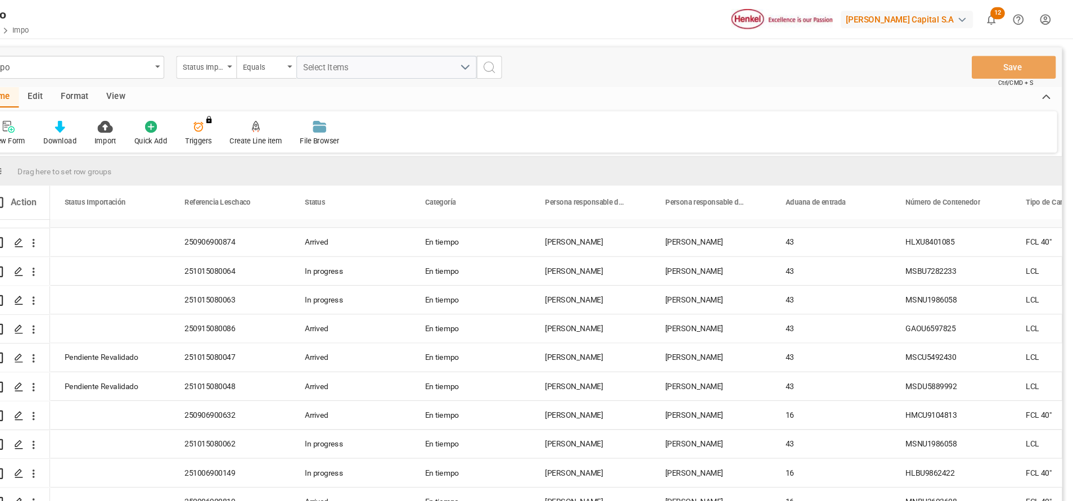
click at [545, 216] on div "En tiempo" at bounding box center [509, 227] width 112 height 26
click at [740, 110] on div "New Form Download Import Quick Add Triggers You do not have permission for Trig…" at bounding box center [554, 123] width 1005 height 39
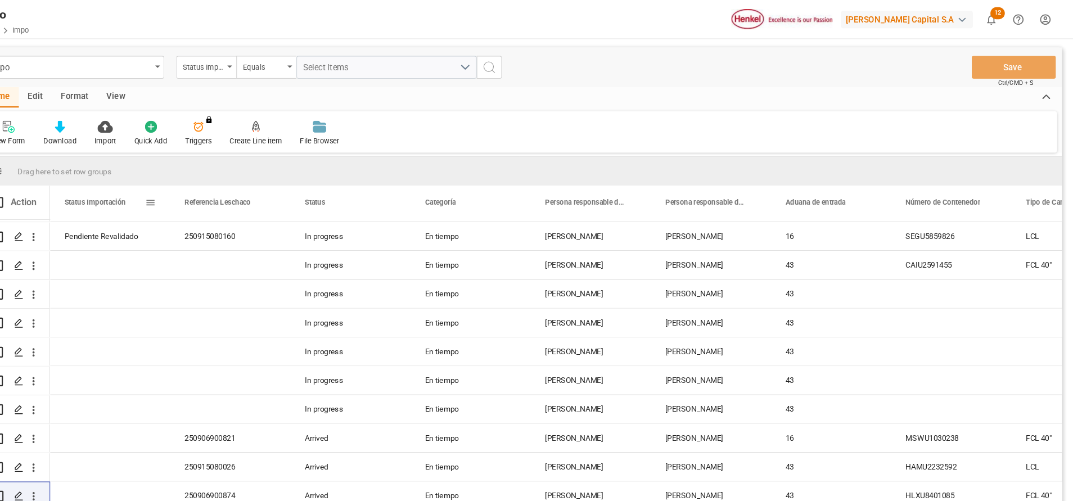
scroll to position [0, 0]
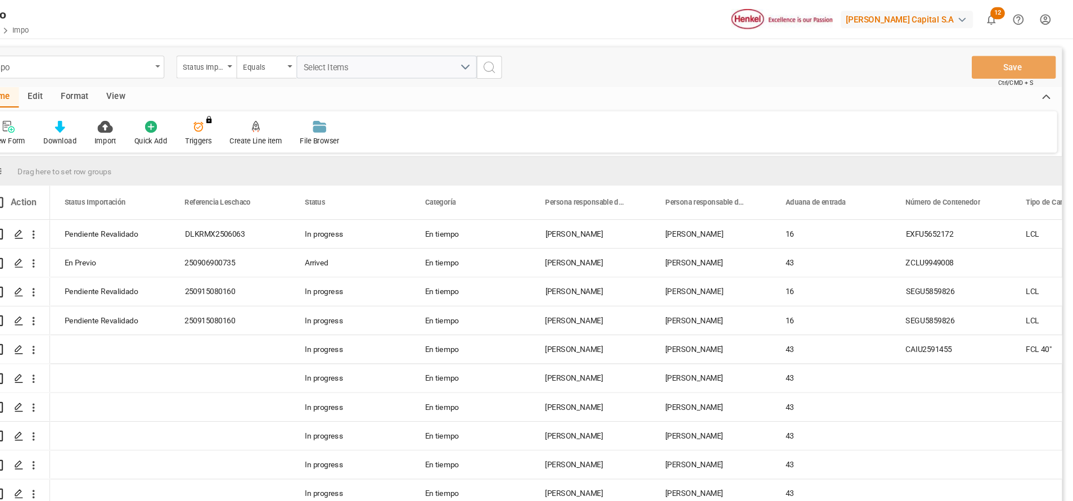
click at [214, 61] on icon "open menu" at bounding box center [216, 62] width 4 height 2
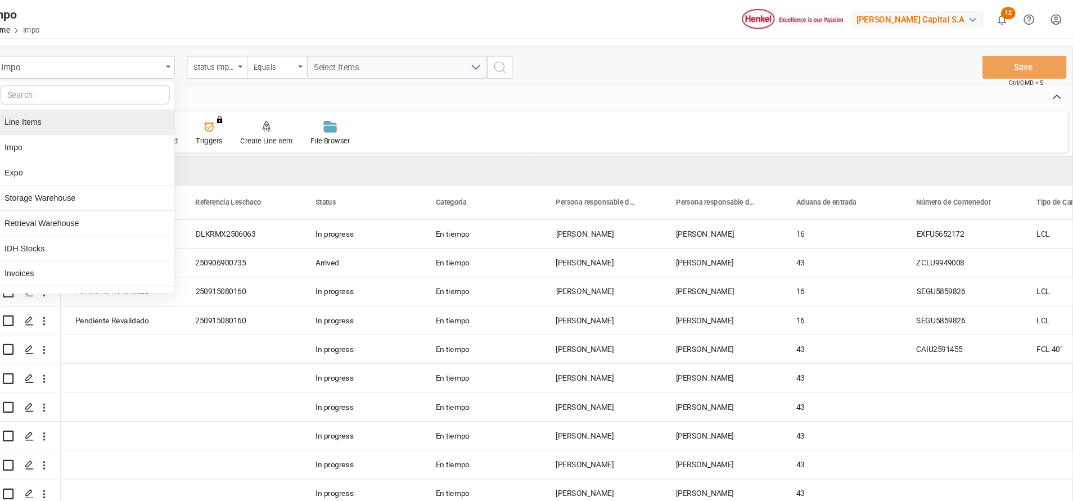
click at [146, 112] on div "Line Items" at bounding box center [138, 115] width 168 height 24
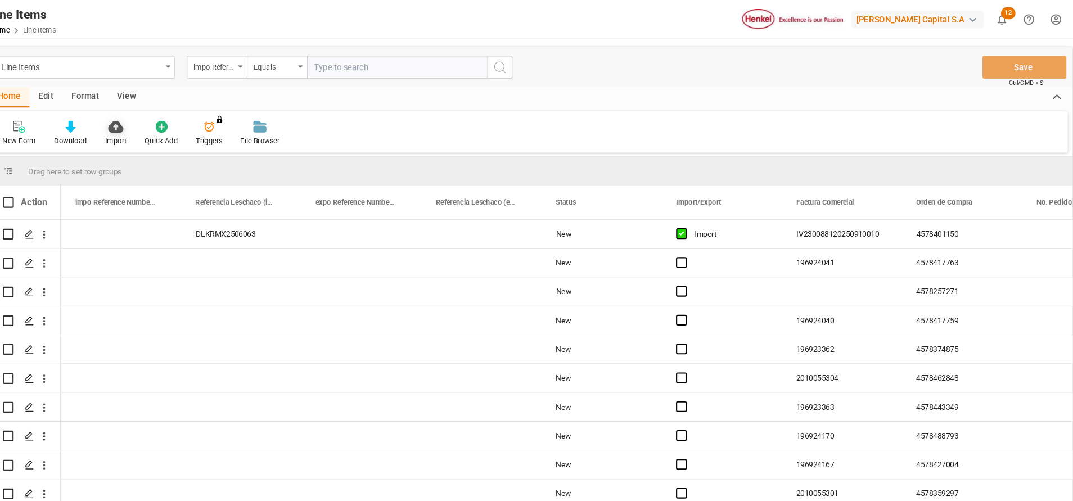
click at [178, 119] on div "Import" at bounding box center [166, 124] width 37 height 25
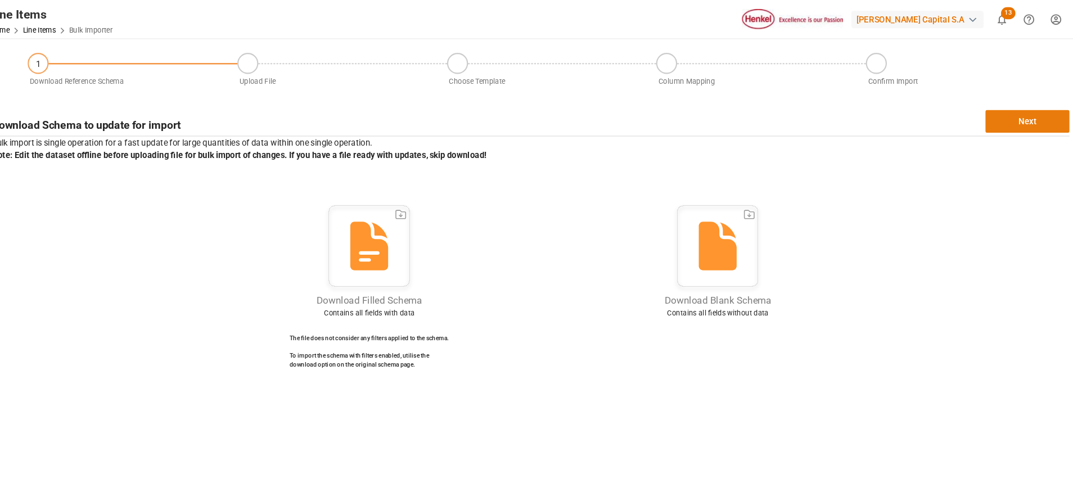
click at [998, 113] on button "Next" at bounding box center [1020, 113] width 79 height 21
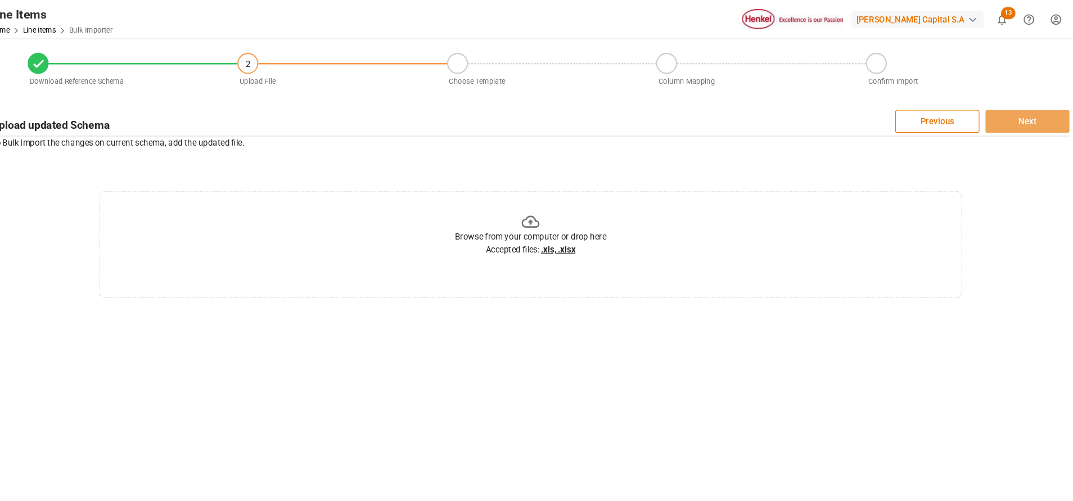
click at [547, 205] on div "Browse from your computer or drop here Accepted files: .xls, .xlsx" at bounding box center [555, 219] width 142 height 41
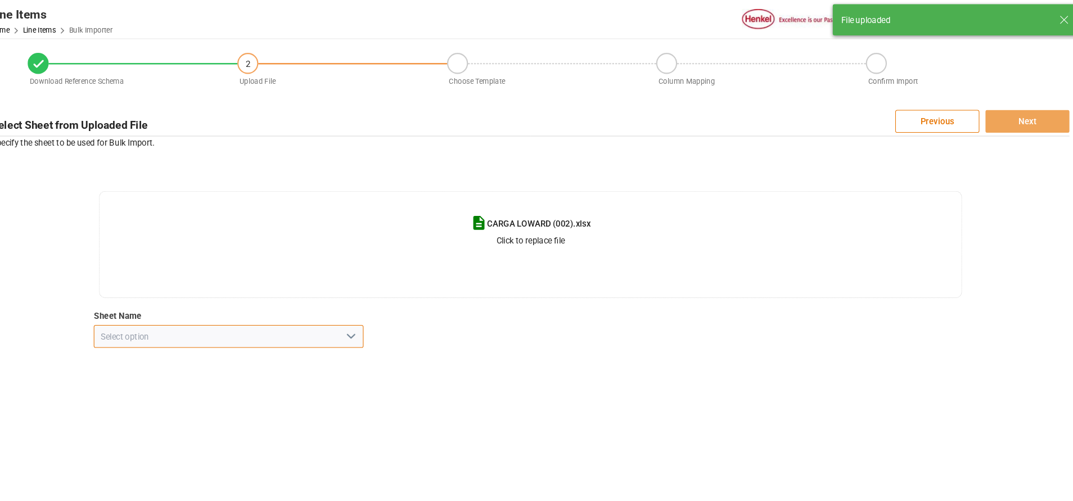
drag, startPoint x: 398, startPoint y: 314, endPoint x: 391, endPoint y: 315, distance: 6.8
click at [398, 313] on input at bounding box center [272, 314] width 252 height 21
click at [389, 317] on icon "open menu" at bounding box center [386, 314] width 13 height 13
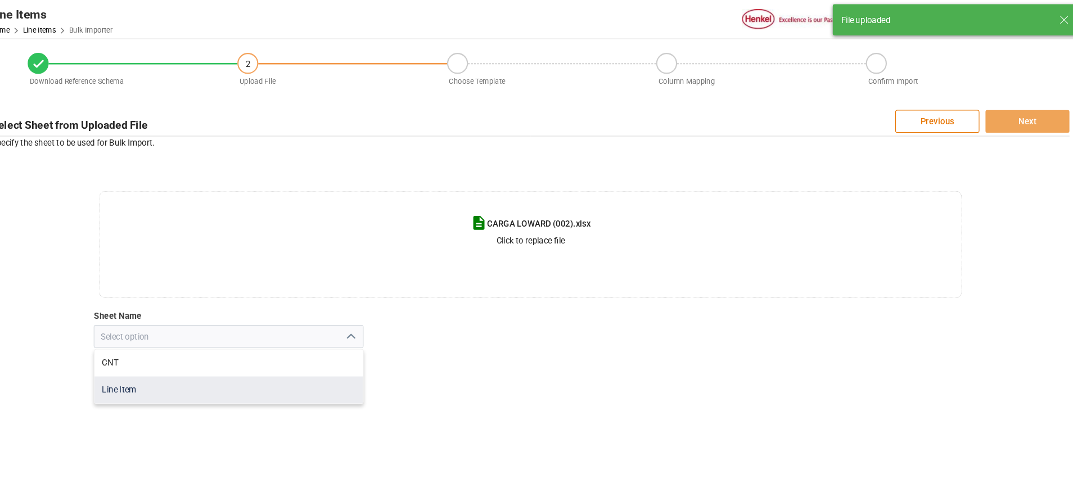
click at [277, 359] on div "Line Item" at bounding box center [272, 365] width 251 height 25
type input "Line Item"
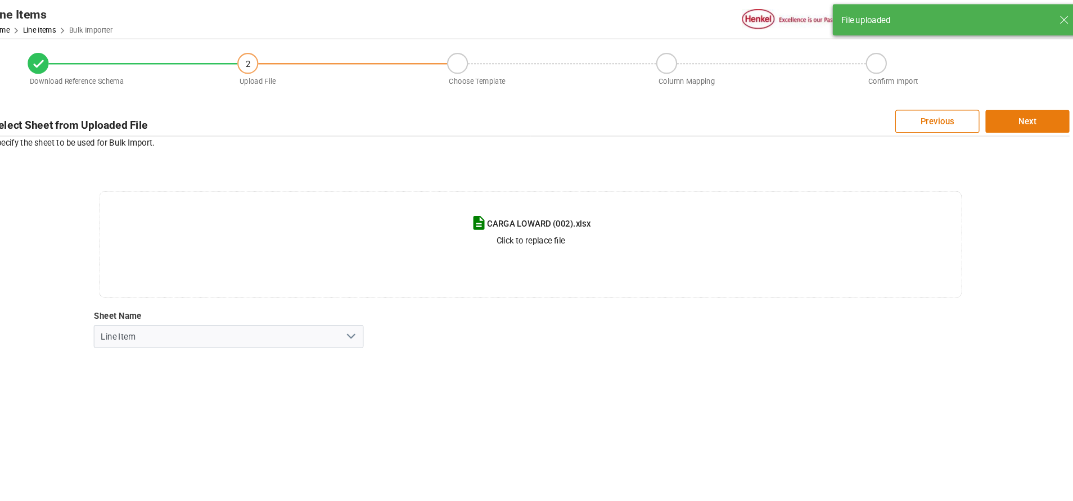
click at [1025, 116] on button "Next" at bounding box center [1020, 113] width 79 height 21
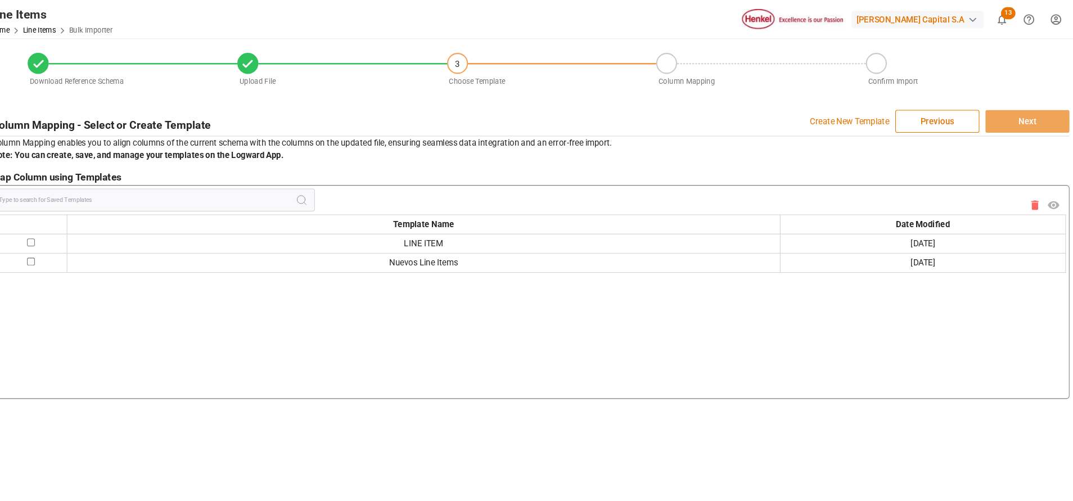
click at [89, 243] on input "checkbox" at bounding box center [87, 244] width 7 height 7
checkbox input "true"
click at [1028, 118] on button "Next" at bounding box center [1020, 113] width 79 height 21
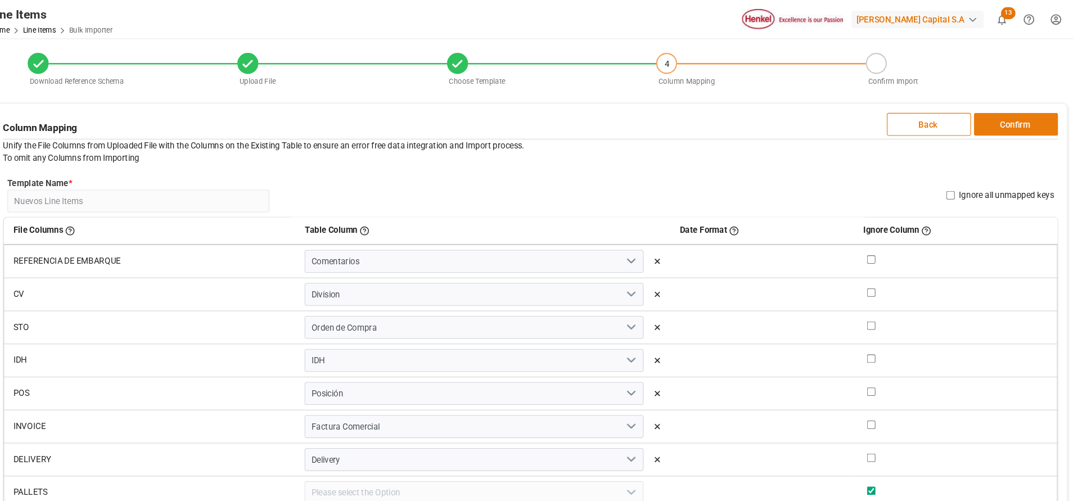
click at [1018, 110] on button "Confirm" at bounding box center [1009, 116] width 79 height 21
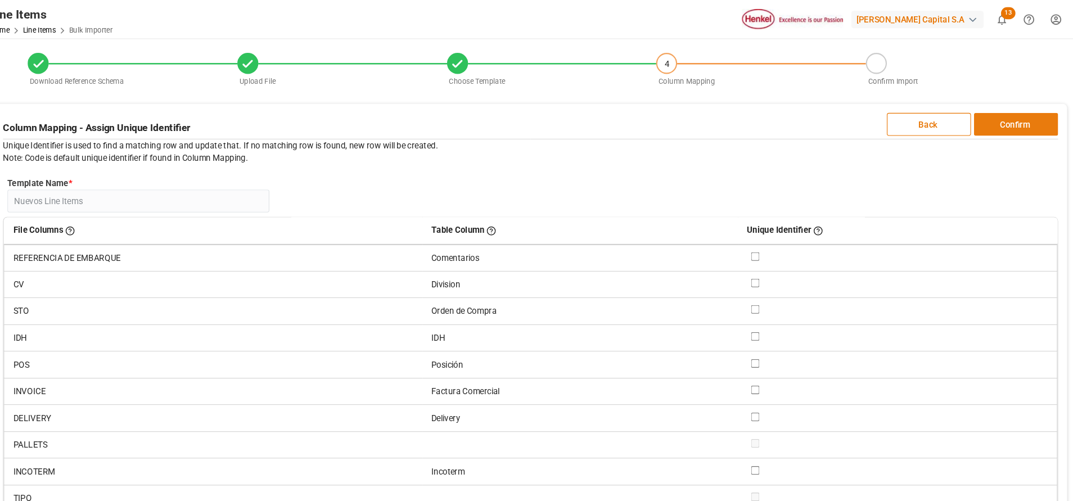
click at [1020, 110] on button "Confirm" at bounding box center [1009, 116] width 79 height 21
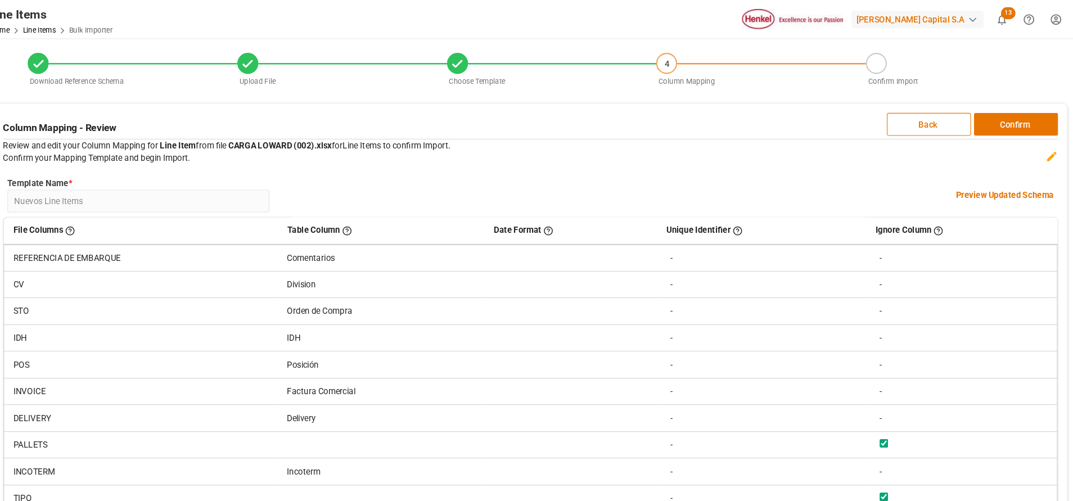
click at [1003, 186] on h4 "Preview Updated Schema" at bounding box center [999, 183] width 92 height 12
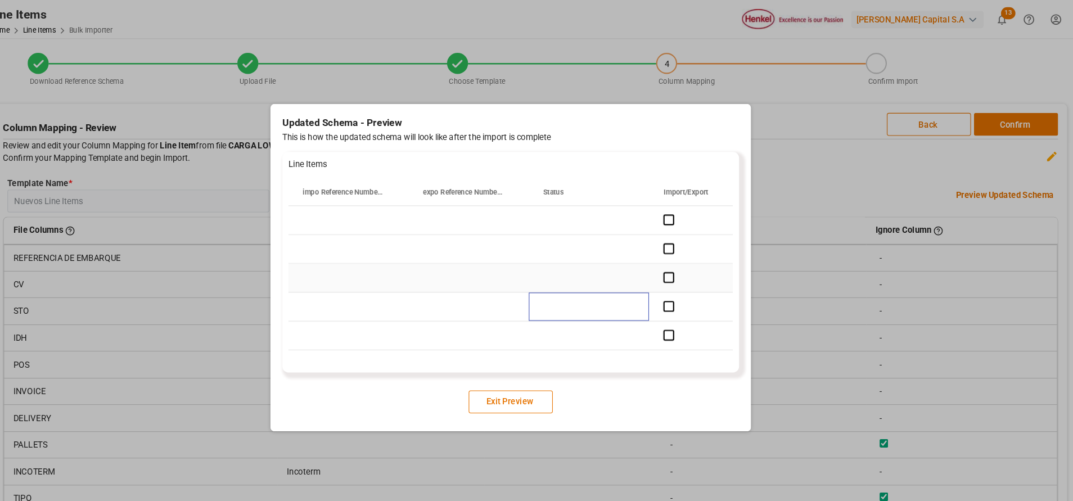
drag, startPoint x: 602, startPoint y: 275, endPoint x: 609, endPoint y: 265, distance: 12.0
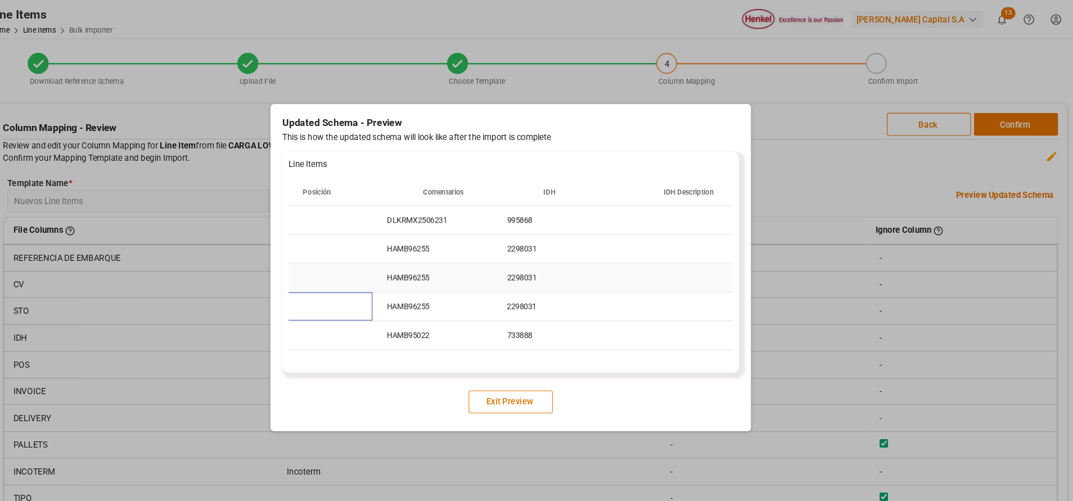
scroll to position [0, 900]
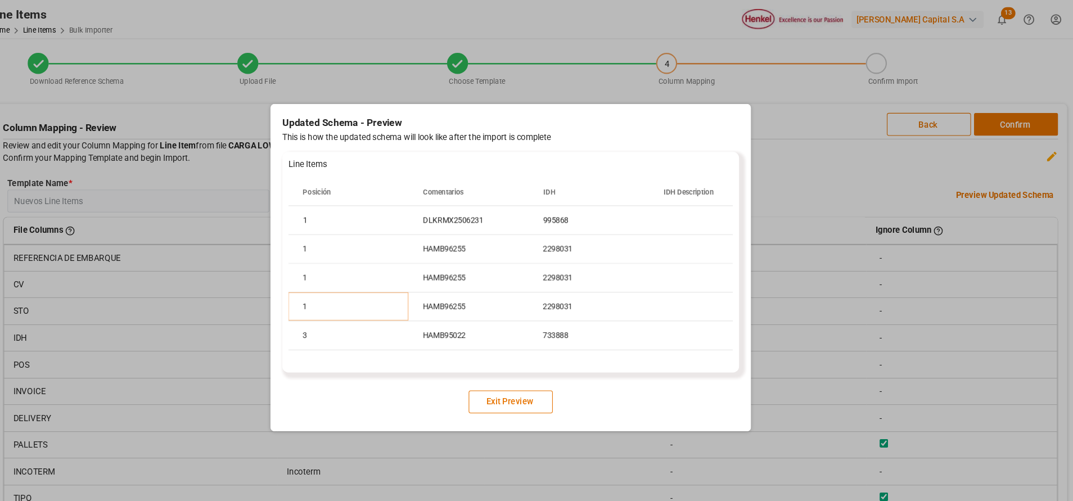
drag, startPoint x: 529, startPoint y: 368, endPoint x: 551, endPoint y: 361, distance: 23.1
click at [529, 368] on button "Exit Preview" at bounding box center [536, 376] width 79 height 21
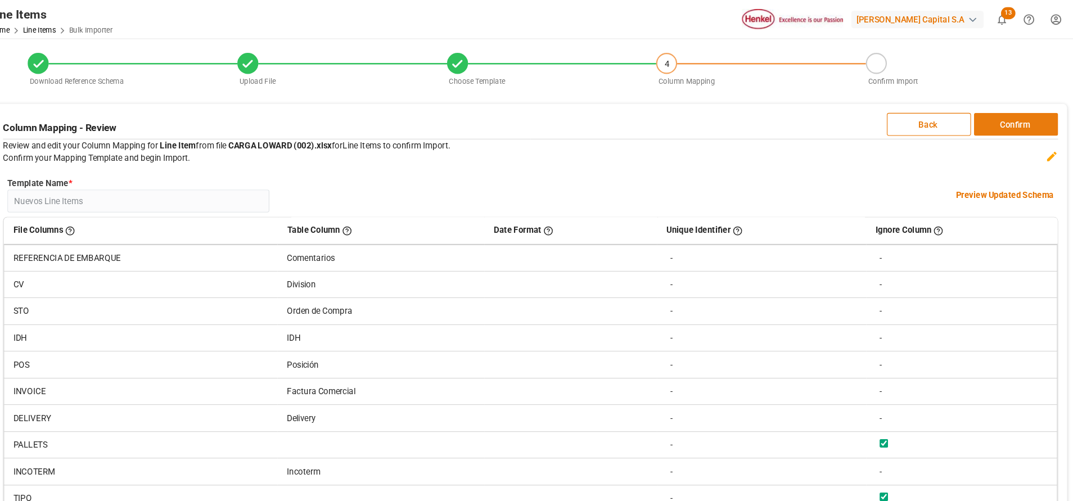
click at [1009, 114] on button "Confirm" at bounding box center [1009, 116] width 79 height 21
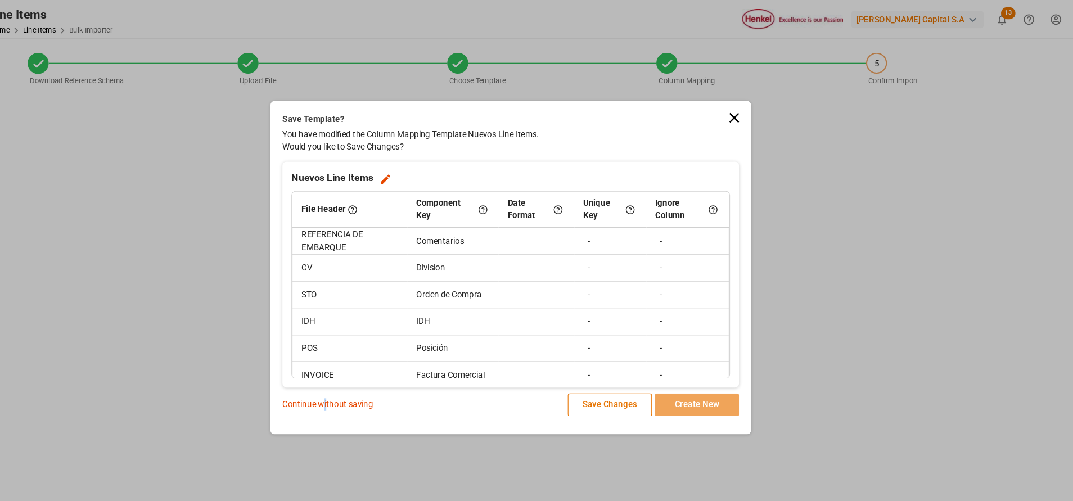
click at [363, 375] on p "Continue without saving" at bounding box center [365, 379] width 85 height 12
drag, startPoint x: 363, startPoint y: 375, endPoint x: 393, endPoint y: 380, distance: 30.1
click at [393, 380] on p "Continue without saving" at bounding box center [365, 379] width 85 height 12
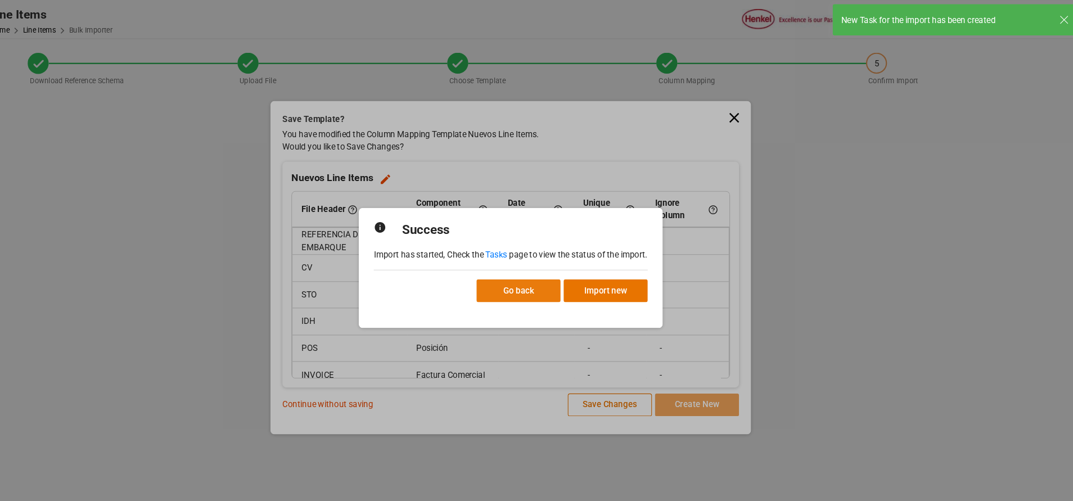
click at [541, 267] on button "Go back" at bounding box center [543, 271] width 79 height 21
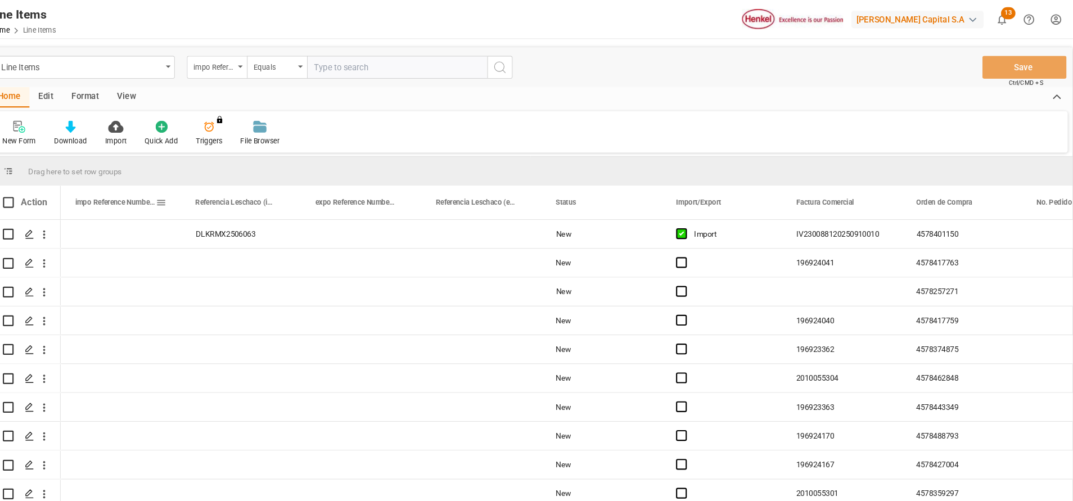
drag, startPoint x: 241, startPoint y: 241, endPoint x: 237, endPoint y: 236, distance: 6.4
click at [239, 238] on div "Press SPACE to select this row." at bounding box center [284, 246] width 112 height 26
click at [188, 29] on div "Line Items Home Line Items [PERSON_NAME] Capital S.A 13 Notifications Only show…" at bounding box center [551, 18] width 1041 height 36
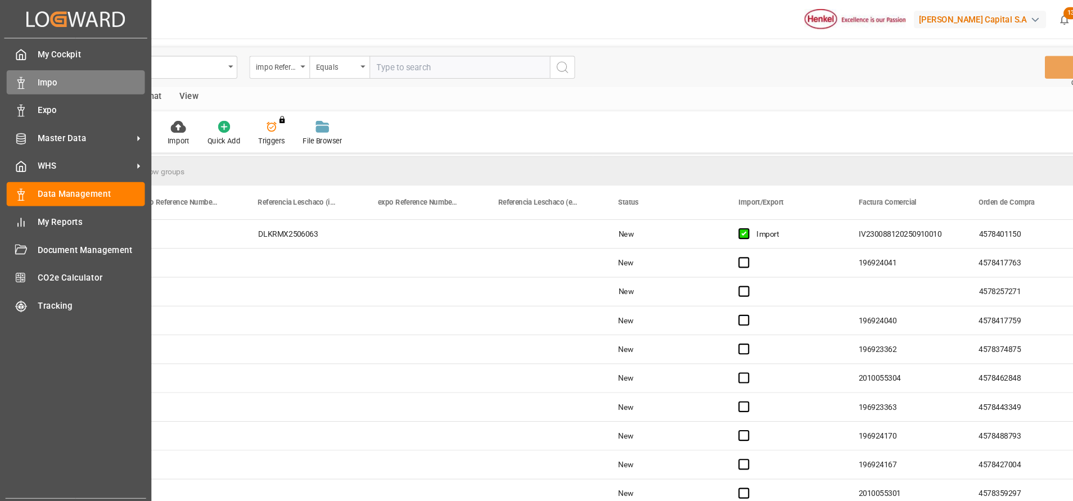
click at [47, 76] on span "Impo" at bounding box center [85, 77] width 101 height 12
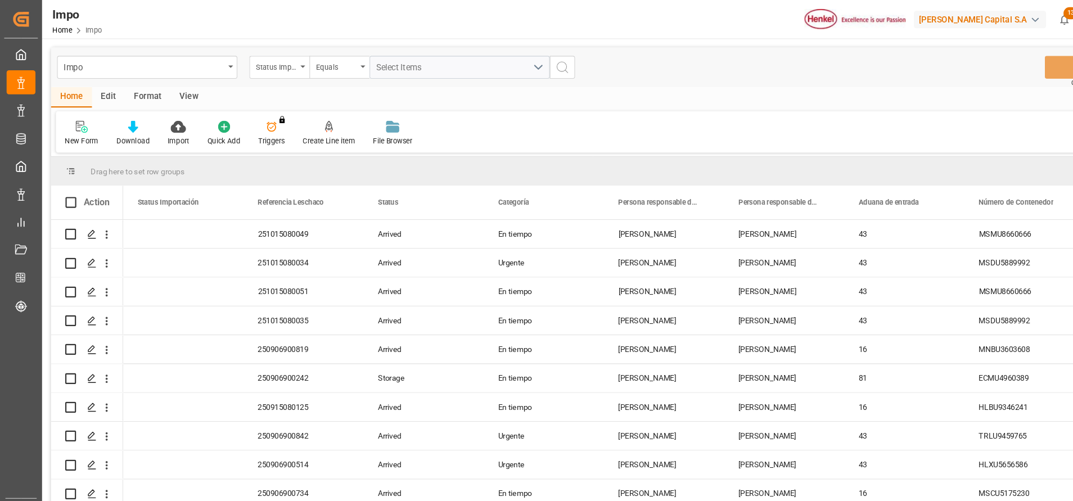
click at [137, 91] on div "Format" at bounding box center [138, 91] width 43 height 19
drag, startPoint x: 72, startPoint y: 126, endPoint x: 79, endPoint y: 115, distance: 12.6
click at [78, 117] on div "Filter Rows" at bounding box center [77, 124] width 50 height 25
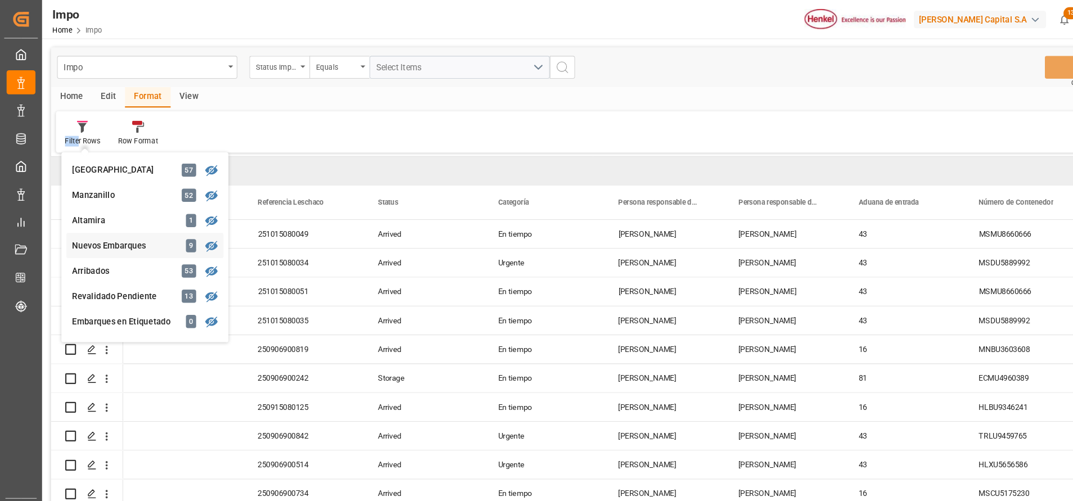
click at [129, 225] on div "Nuevos Embarques" at bounding box center [116, 230] width 98 height 12
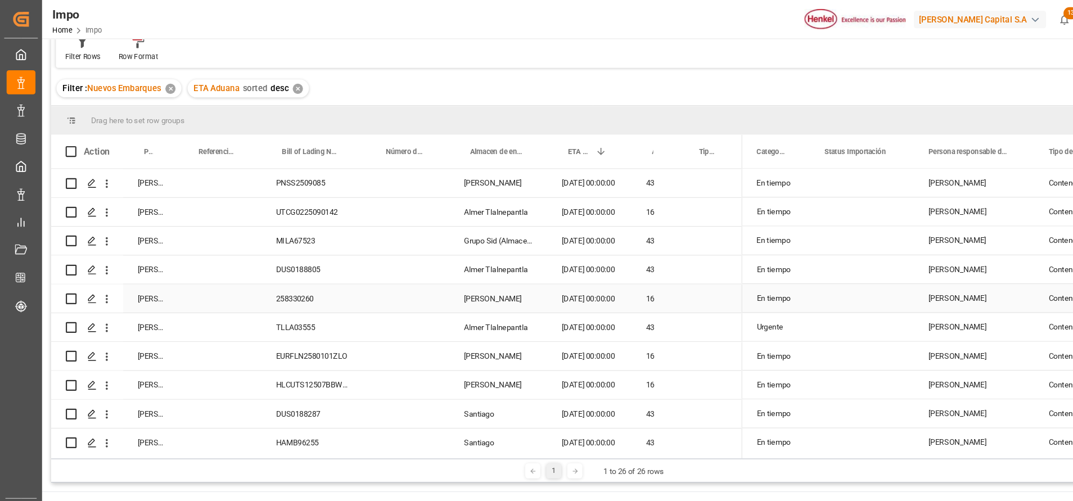
scroll to position [79, 0]
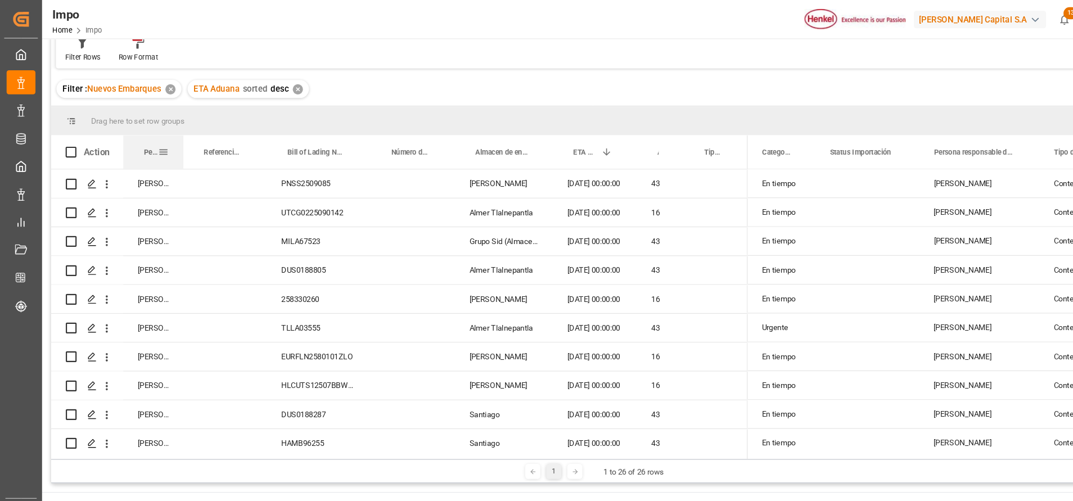
drag, startPoint x: 165, startPoint y: 147, endPoint x: 206, endPoint y: 145, distance: 41.1
click at [174, 139] on div at bounding box center [171, 142] width 4 height 31
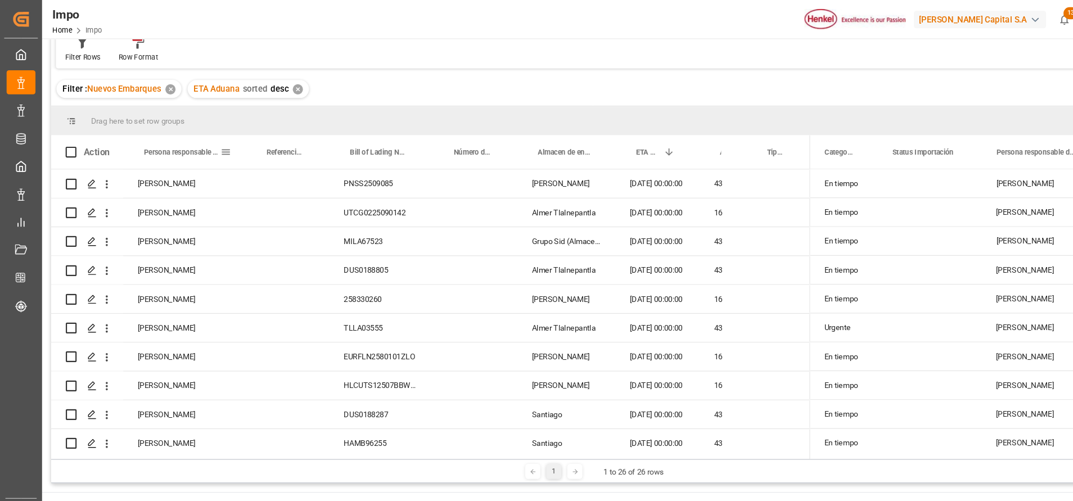
click at [210, 145] on span at bounding box center [211, 142] width 10 height 10
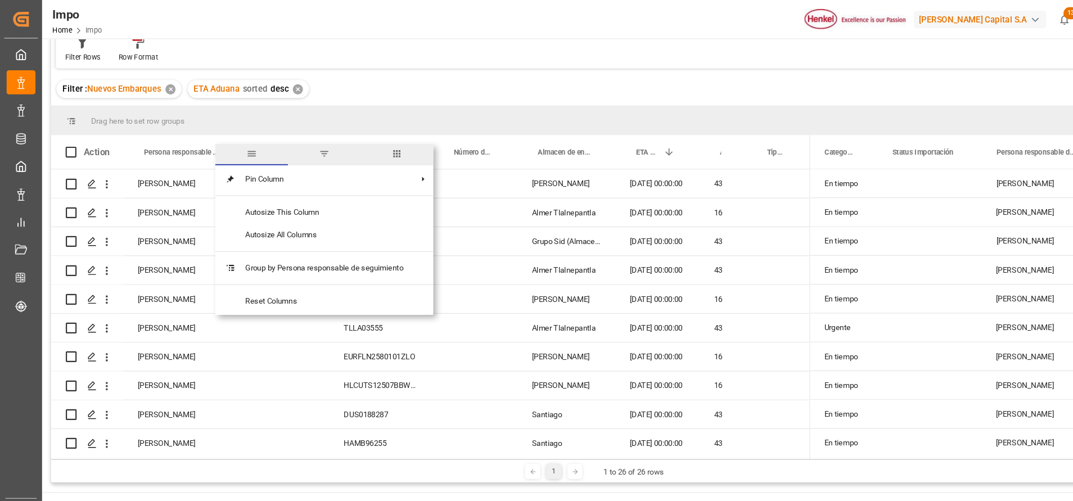
click at [297, 143] on span "filter" at bounding box center [303, 144] width 68 height 20
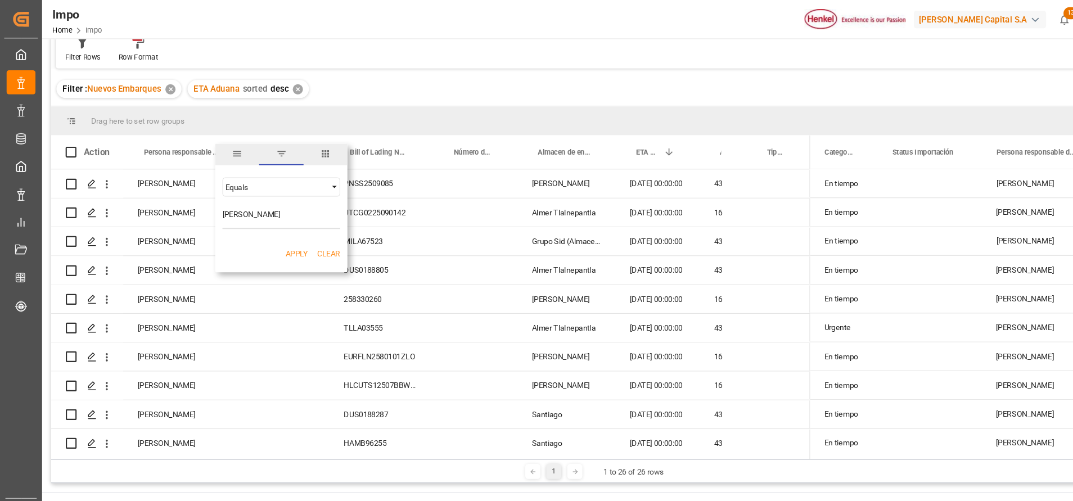
type input "[PERSON_NAME]"
click at [282, 240] on button "Apply" at bounding box center [277, 237] width 21 height 11
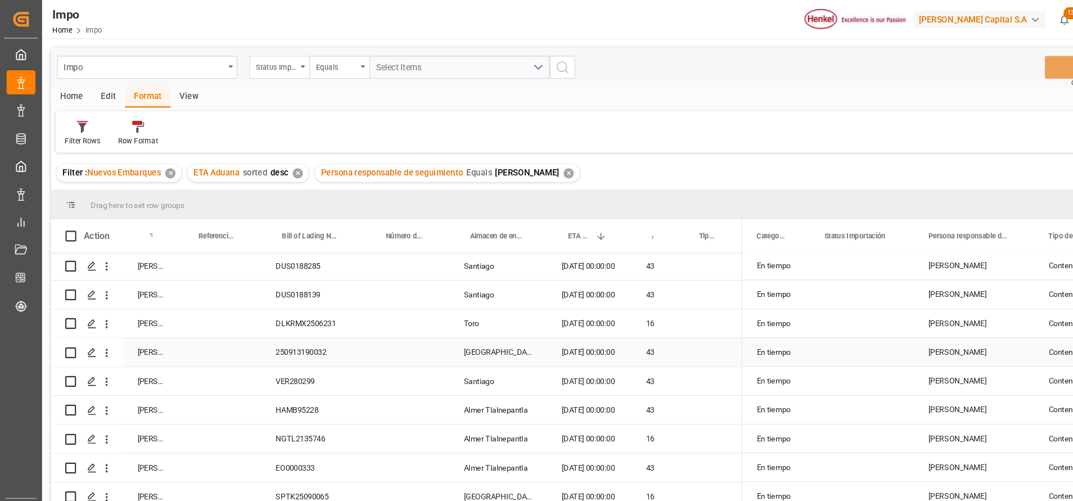
scroll to position [115, 0]
click at [20, 78] on icon at bounding box center [19, 77] width 11 height 11
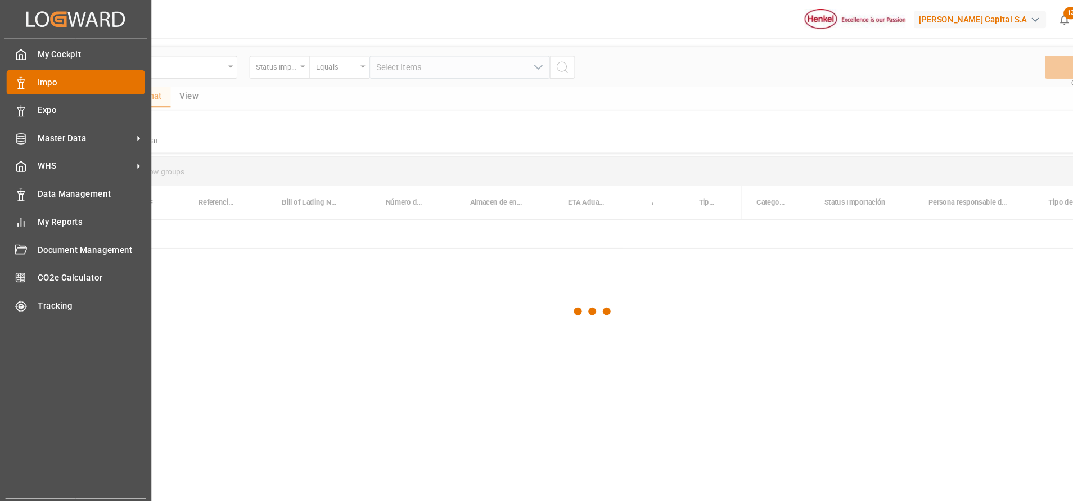
click at [75, 80] on span "Impo" at bounding box center [85, 77] width 101 height 12
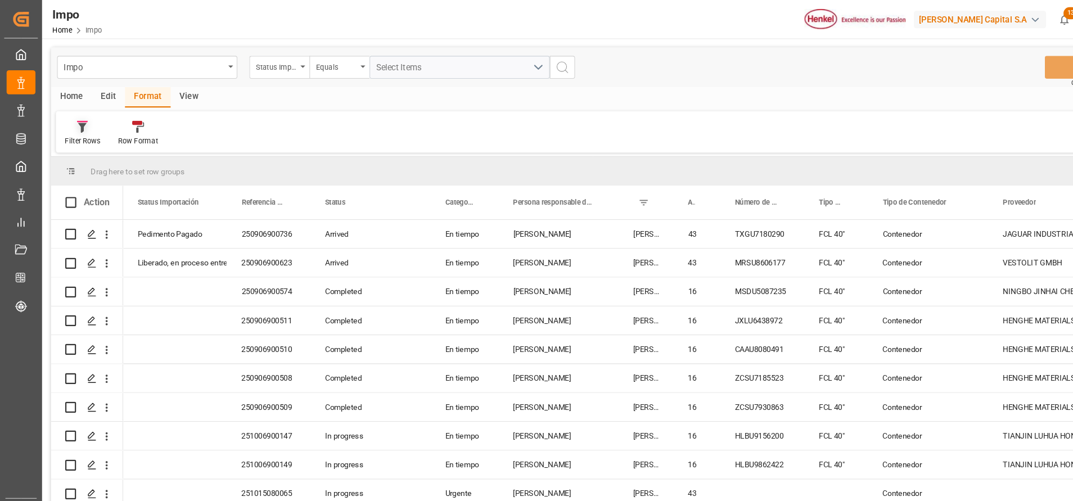
click at [96, 133] on div "Filter Rows" at bounding box center [77, 124] width 50 height 25
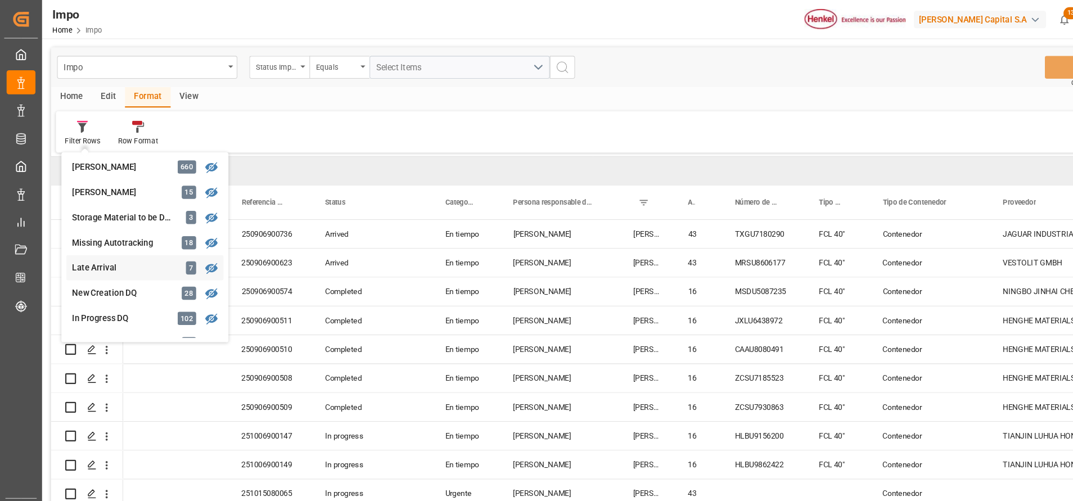
scroll to position [237, 0]
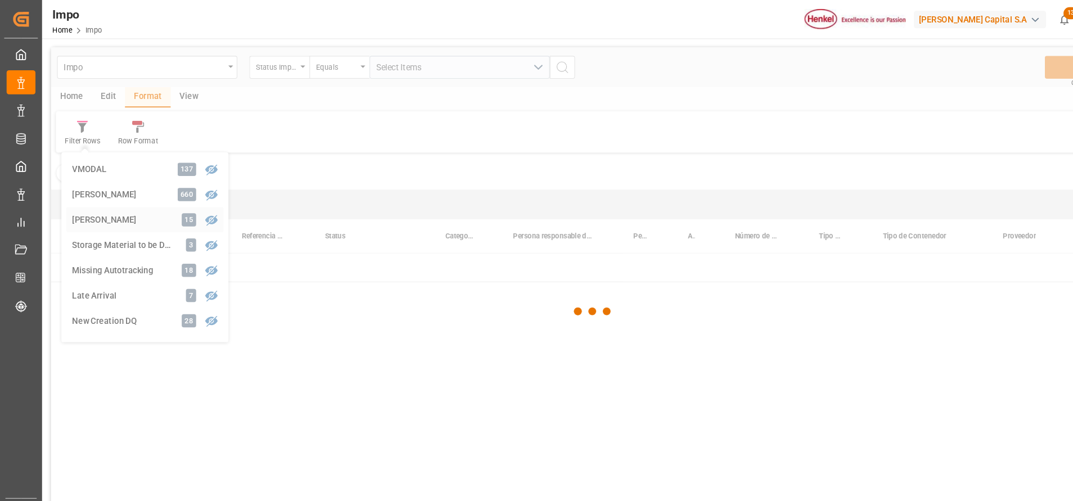
click at [111, 199] on div "Impo Status Importación Equals Select Items Save Ctrl/CMD + S Home Edit Format …" at bounding box center [555, 287] width 1014 height 486
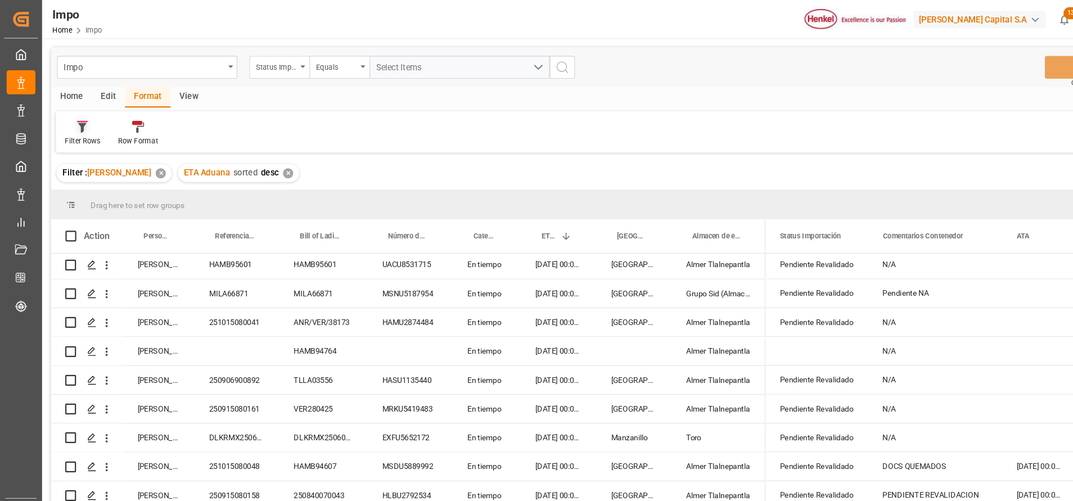
click at [78, 135] on div "Filter Rows" at bounding box center [77, 132] width 33 height 10
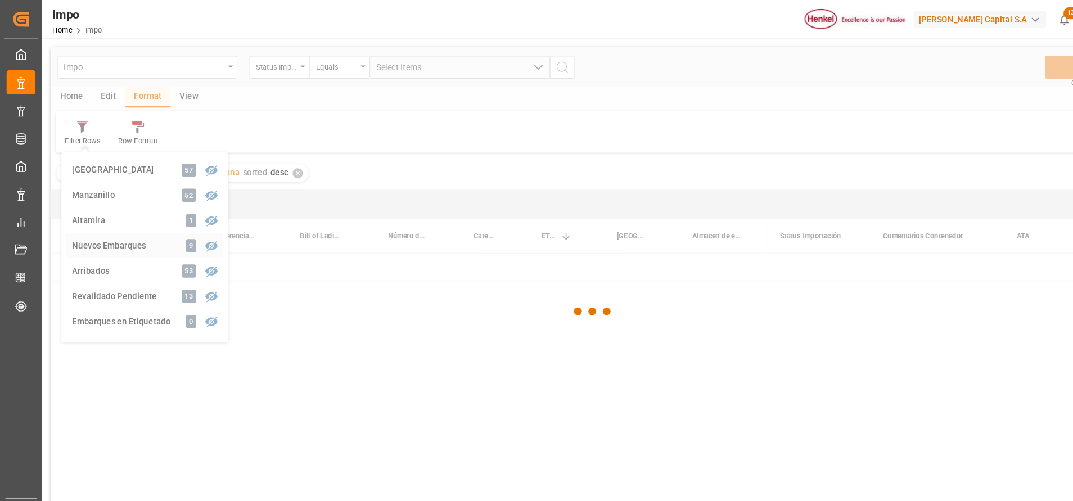
click at [113, 231] on div "Impo Status Importación Equals Select Items Save Ctrl/CMD + S Home Edit Format …" at bounding box center [555, 287] width 1014 height 486
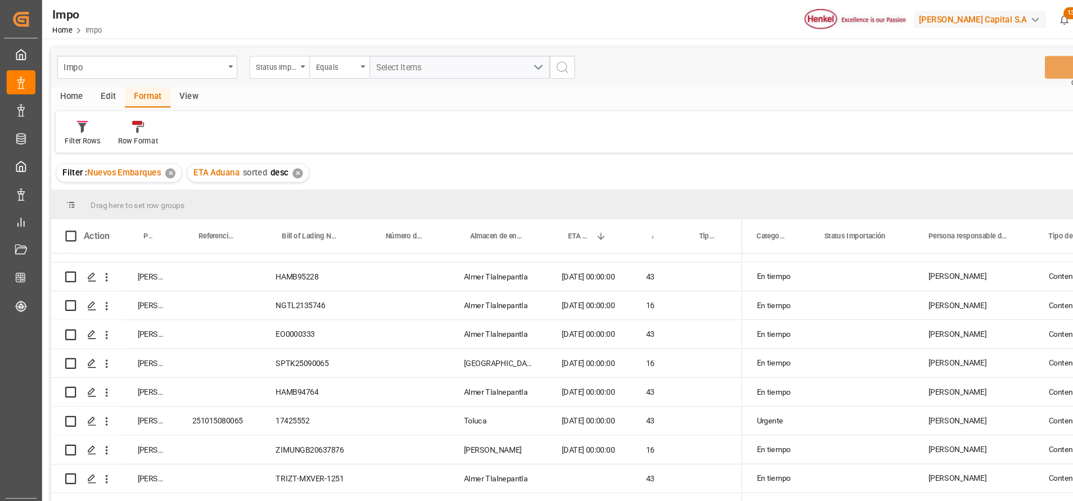
scroll to position [439, 0]
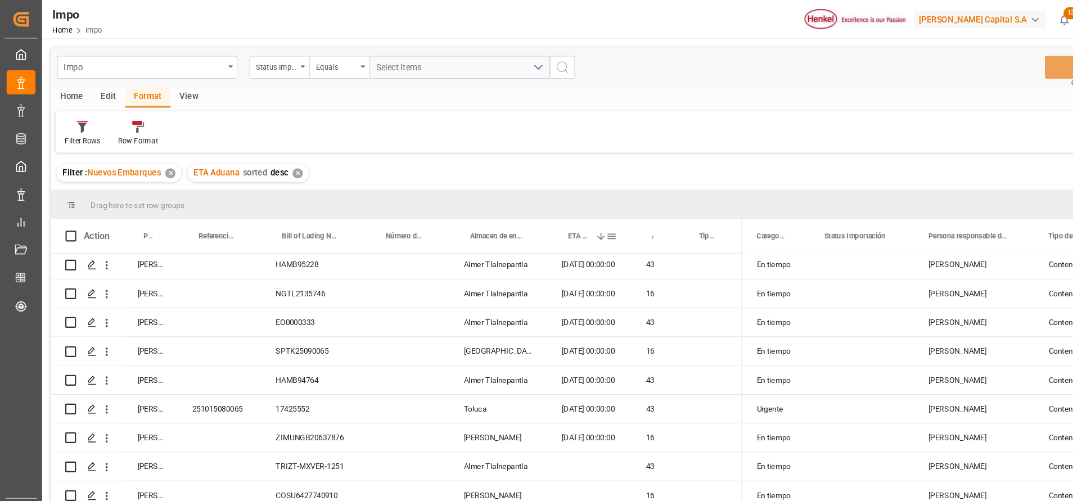
click at [531, 223] on span "ETA Aduana" at bounding box center [541, 221] width 21 height 8
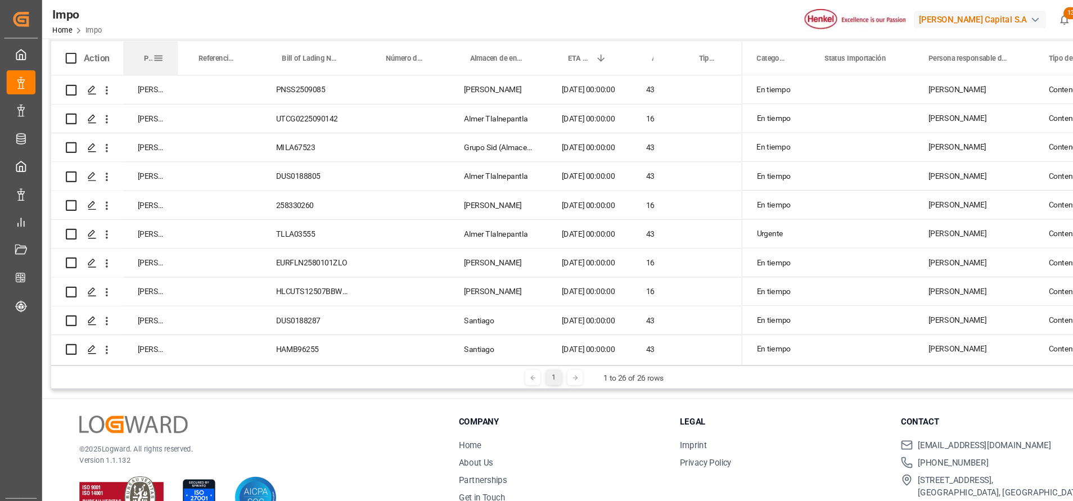
click at [164, 50] on div at bounding box center [166, 54] width 4 height 31
drag, startPoint x: 152, startPoint y: 60, endPoint x: 160, endPoint y: 53, distance: 10.0
click at [159, 54] on div "Persona responsable de seguimiento" at bounding box center [141, 54] width 52 height 31
click at [152, 53] on span at bounding box center [148, 54] width 10 height 10
drag, startPoint x: 186, startPoint y: 112, endPoint x: 189, endPoint y: 106, distance: 6.3
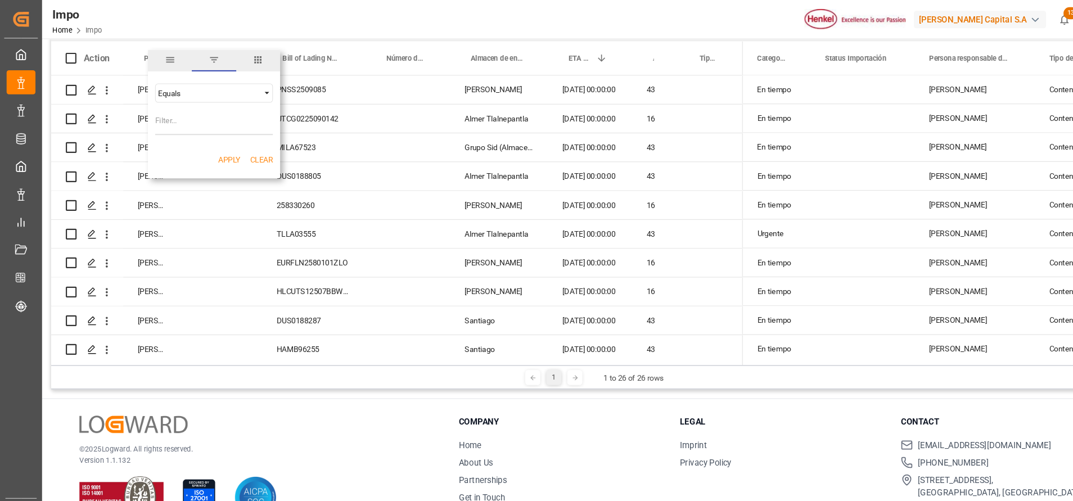
click at [189, 110] on input "Filter Value" at bounding box center [200, 115] width 110 height 22
click at [208, 55] on span "filter" at bounding box center [199, 57] width 41 height 20
click at [150, 52] on span at bounding box center [148, 54] width 10 height 10
type input "[PERSON_NAME]"
click at [229, 152] on div "Apply Clear" at bounding box center [200, 150] width 124 height 29
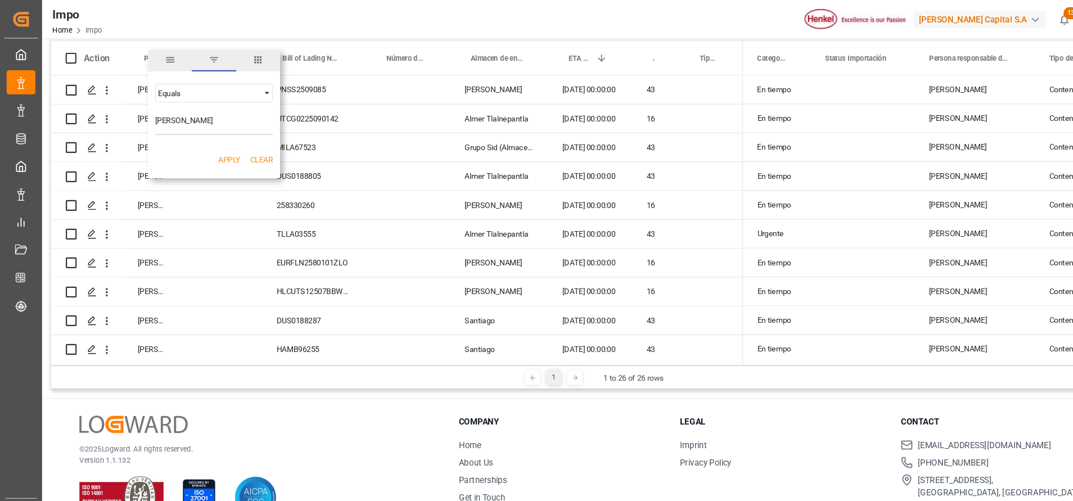
click at [223, 145] on button "Apply" at bounding box center [214, 150] width 21 height 11
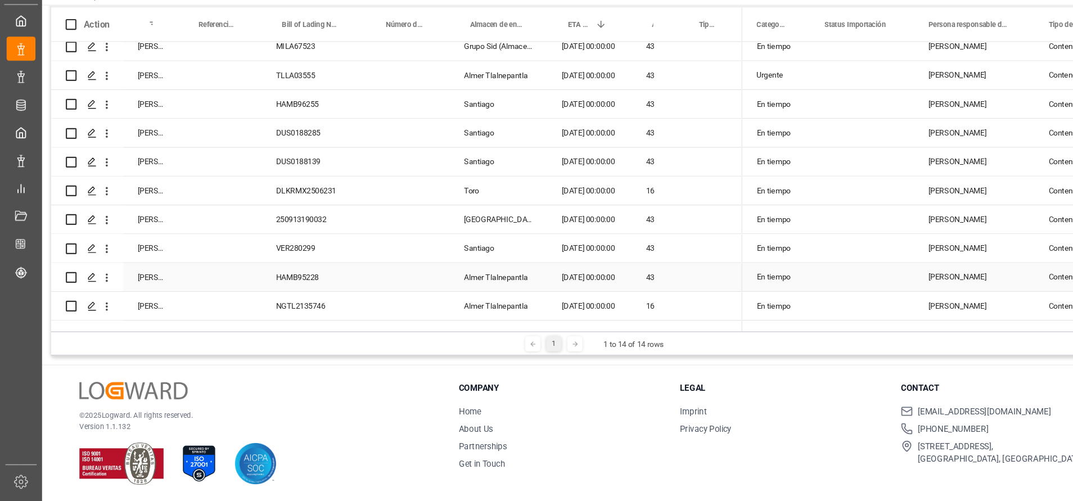
scroll to position [115, 0]
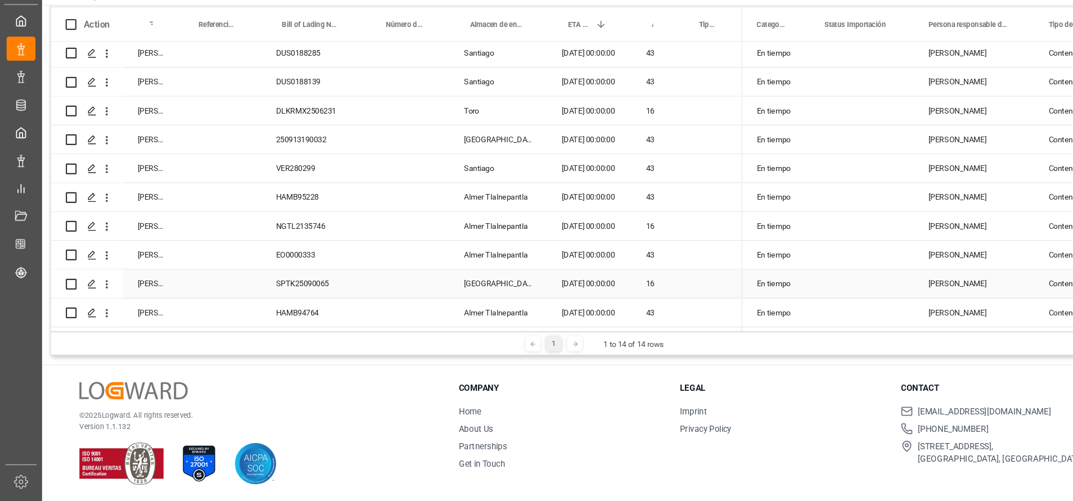
drag, startPoint x: 287, startPoint y: 287, endPoint x: 281, endPoint y: 291, distance: 7.2
click at [286, 287] on div "SPTK25090065" at bounding box center [293, 297] width 97 height 26
drag, startPoint x: 281, startPoint y: 291, endPoint x: 274, endPoint y: 297, distance: 8.7
click at [274, 297] on div "SPTK25090065" at bounding box center [293, 297] width 97 height 26
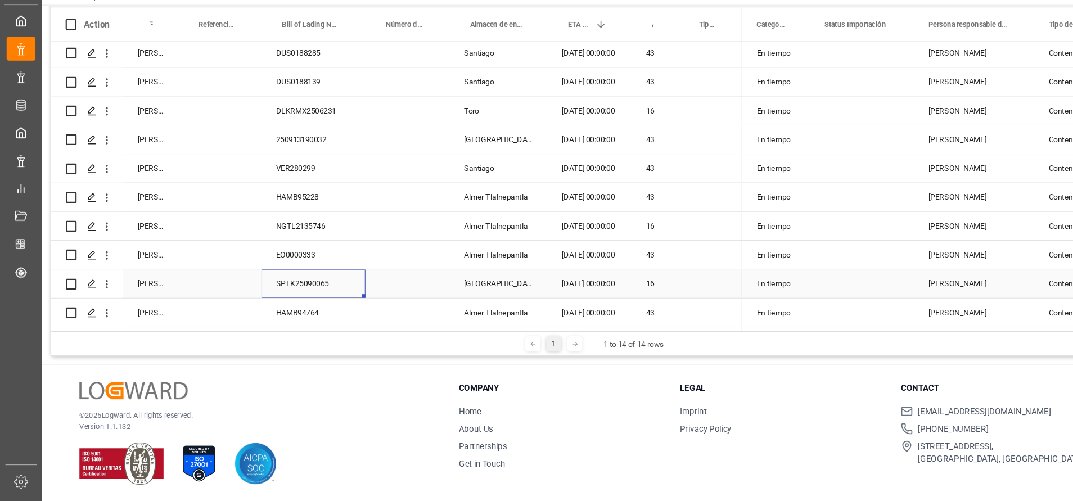
click at [279, 291] on div "SPTK25090065" at bounding box center [293, 297] width 97 height 26
click at [280, 291] on div "SPTK25090065" at bounding box center [293, 297] width 97 height 26
click at [281, 295] on input "SPTK25090065" at bounding box center [293, 303] width 79 height 21
click at [376, 394] on div "© 2025 Logward. All rights reserved. Version 1.1.132" at bounding box center [237, 437] width 327 height 96
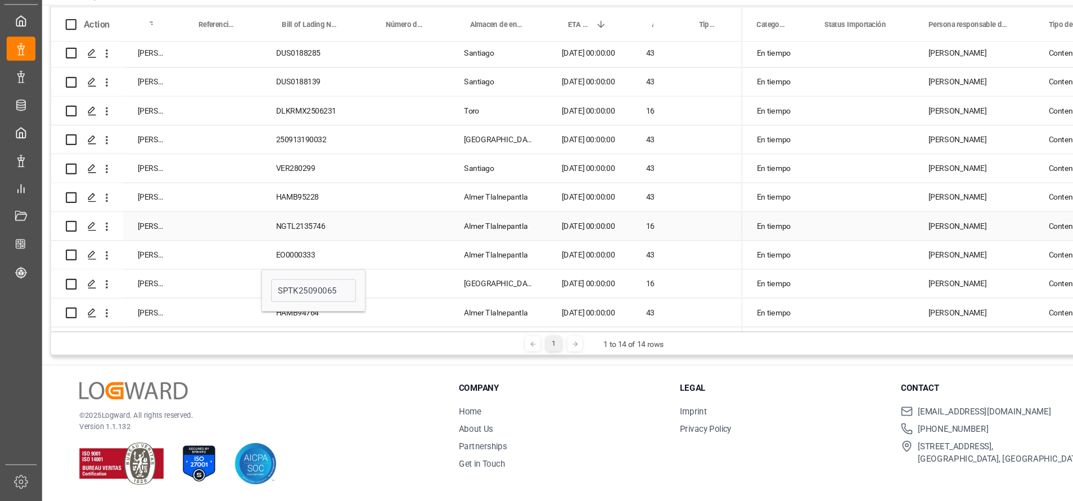
click at [387, 238] on div "Press SPACE to select this row." at bounding box center [381, 243] width 79 height 26
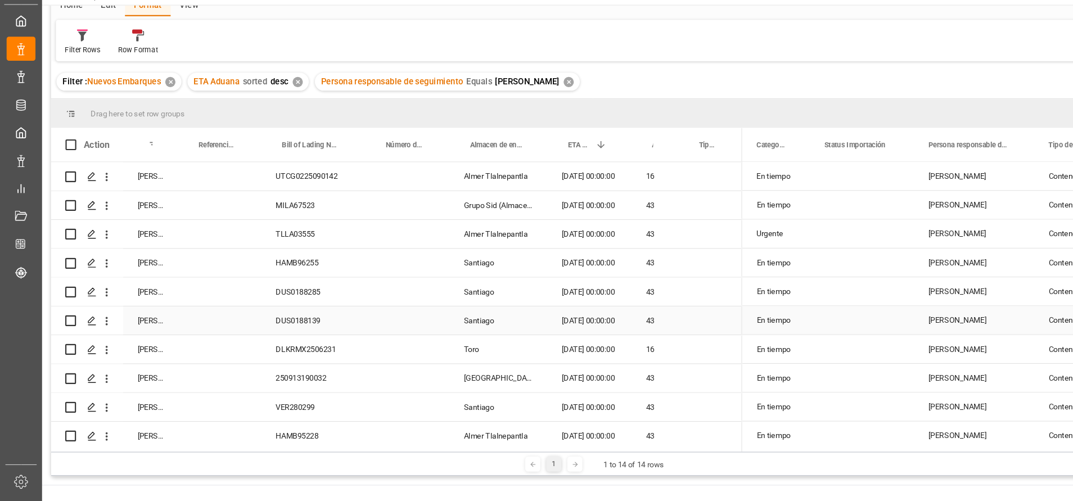
scroll to position [0, 0]
